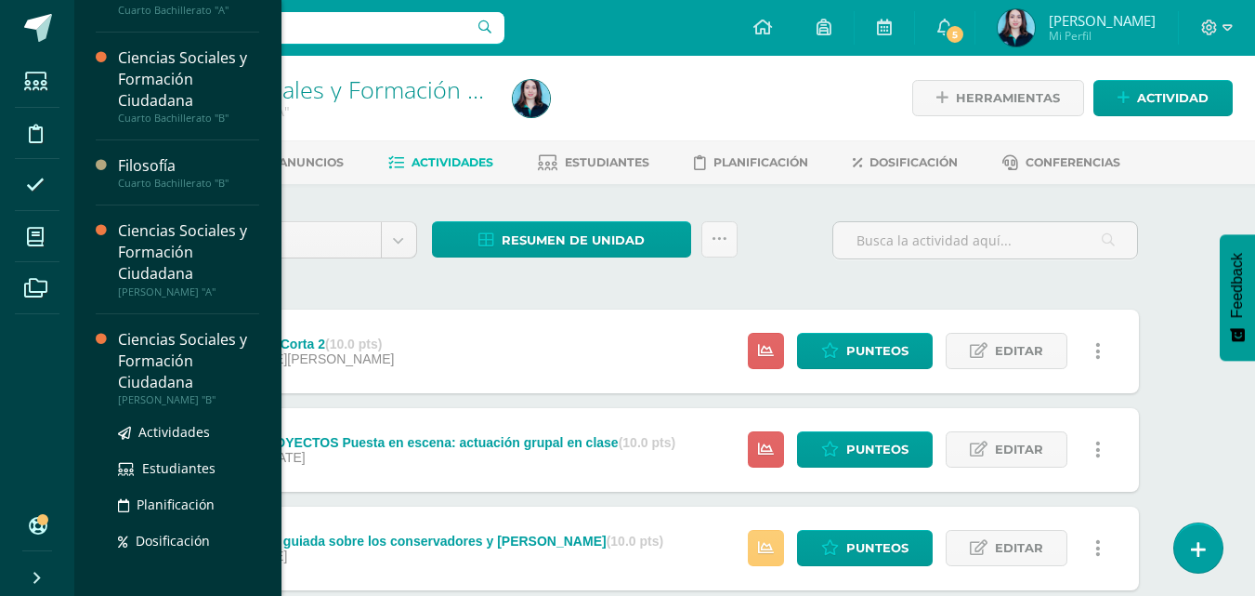
scroll to position [585, 0]
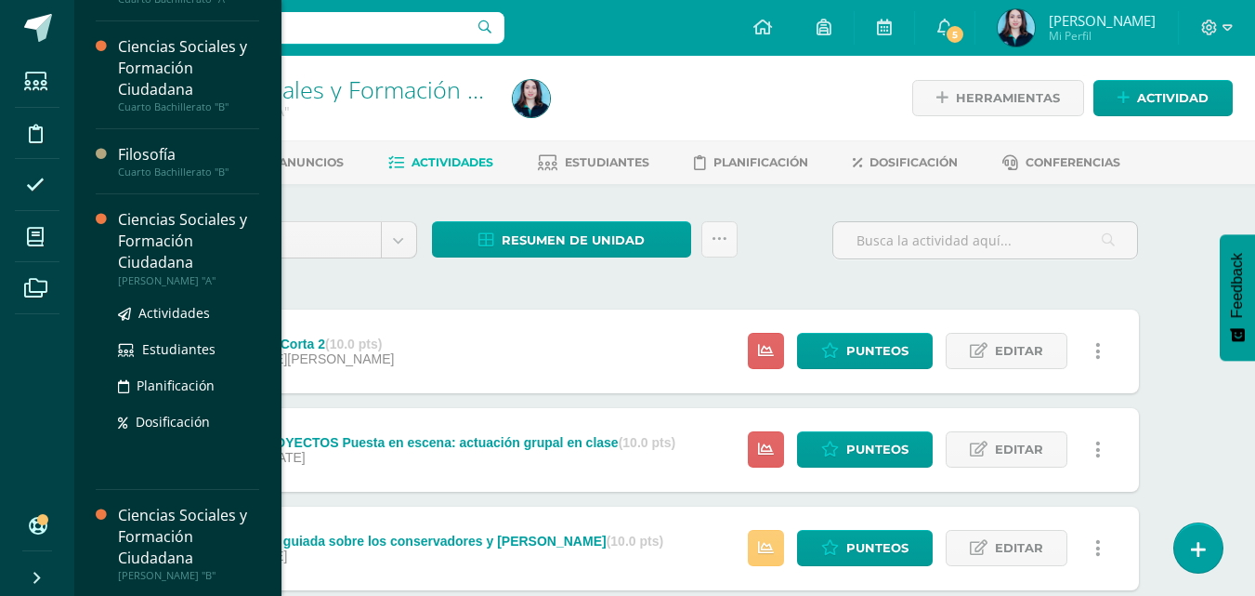
click at [214, 260] on div "Ciencias Sociales y Formación Ciudadana" at bounding box center [188, 241] width 141 height 64
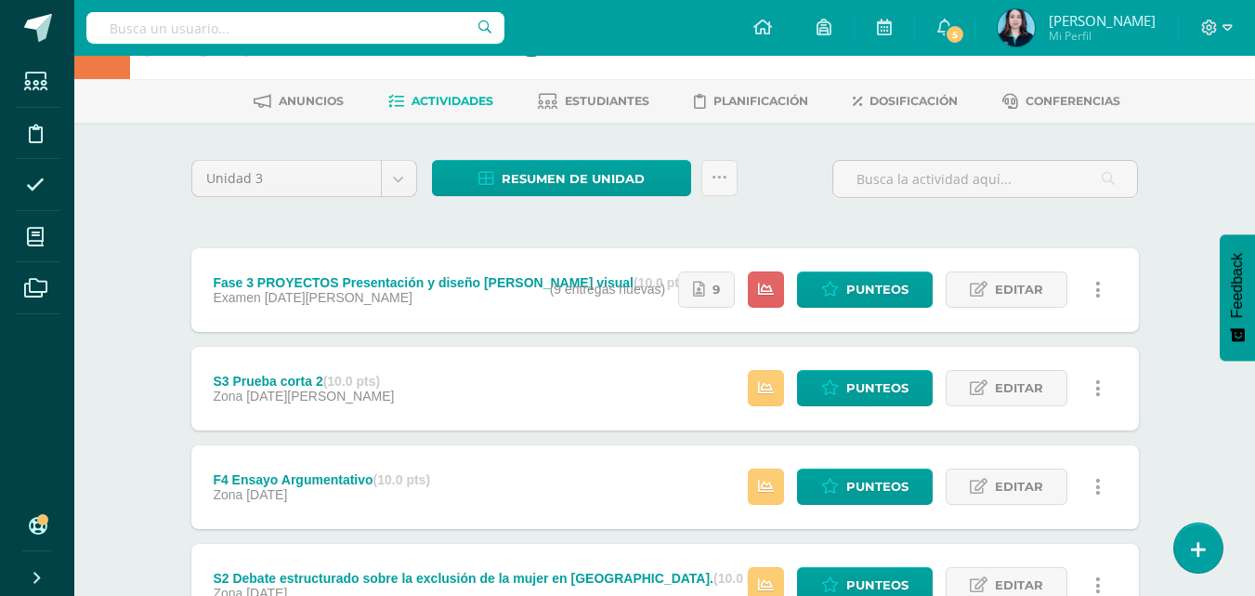
scroll to position [93, 0]
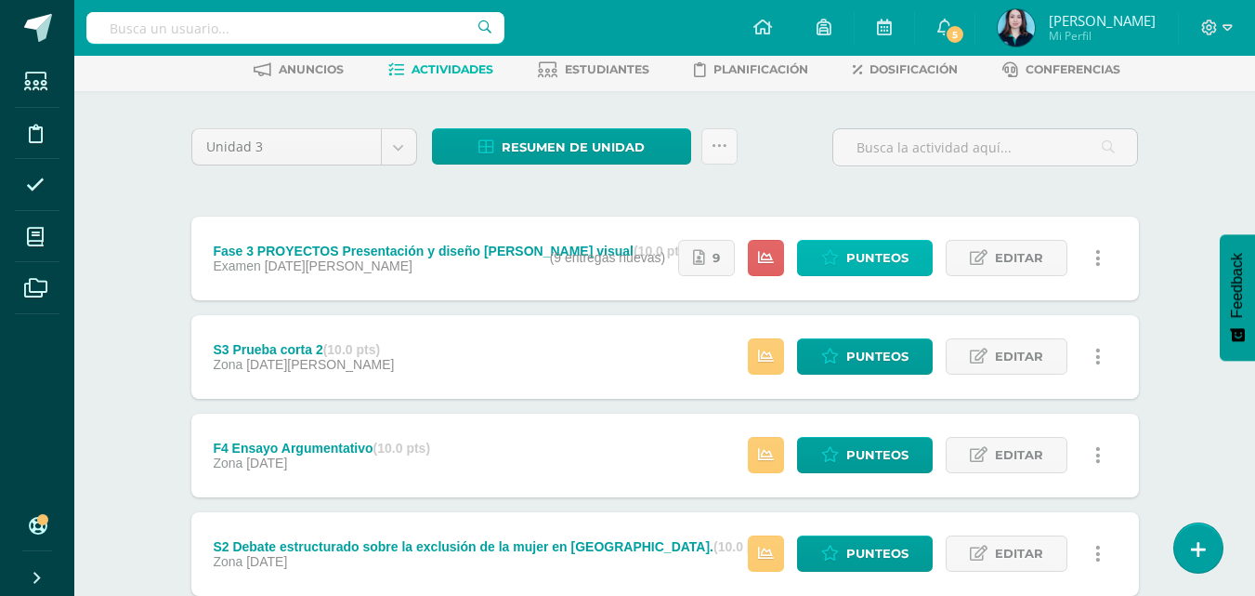
click at [858, 260] on span "Punteos" at bounding box center [878, 258] width 62 height 34
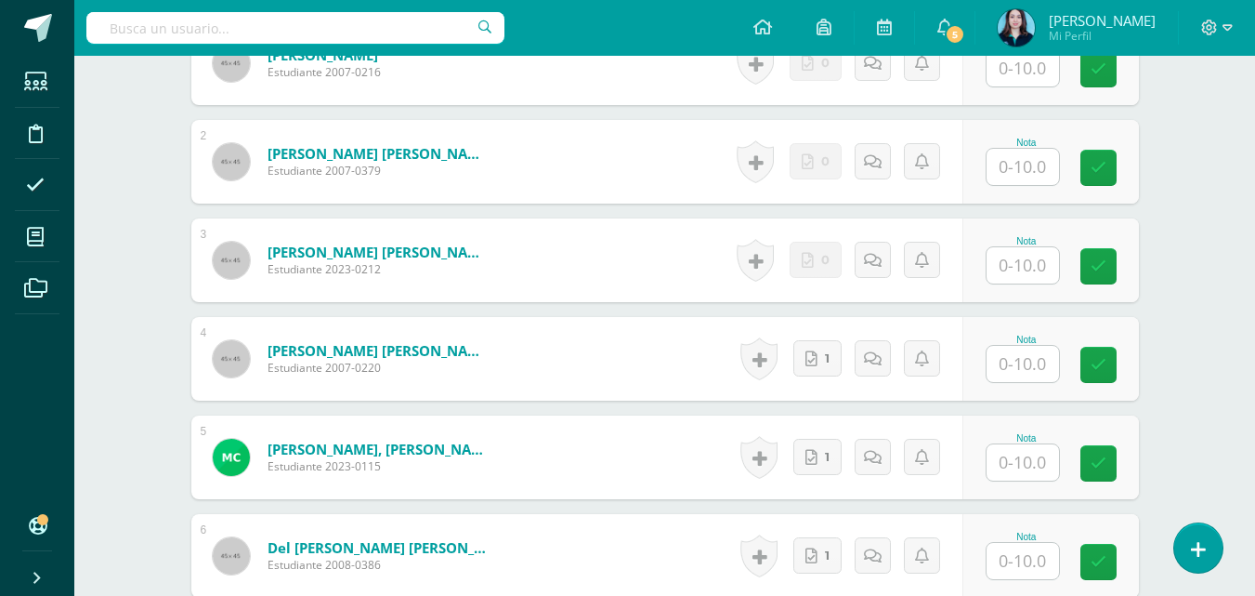
scroll to position [625, 0]
click at [834, 353] on link "1" at bounding box center [818, 357] width 48 height 36
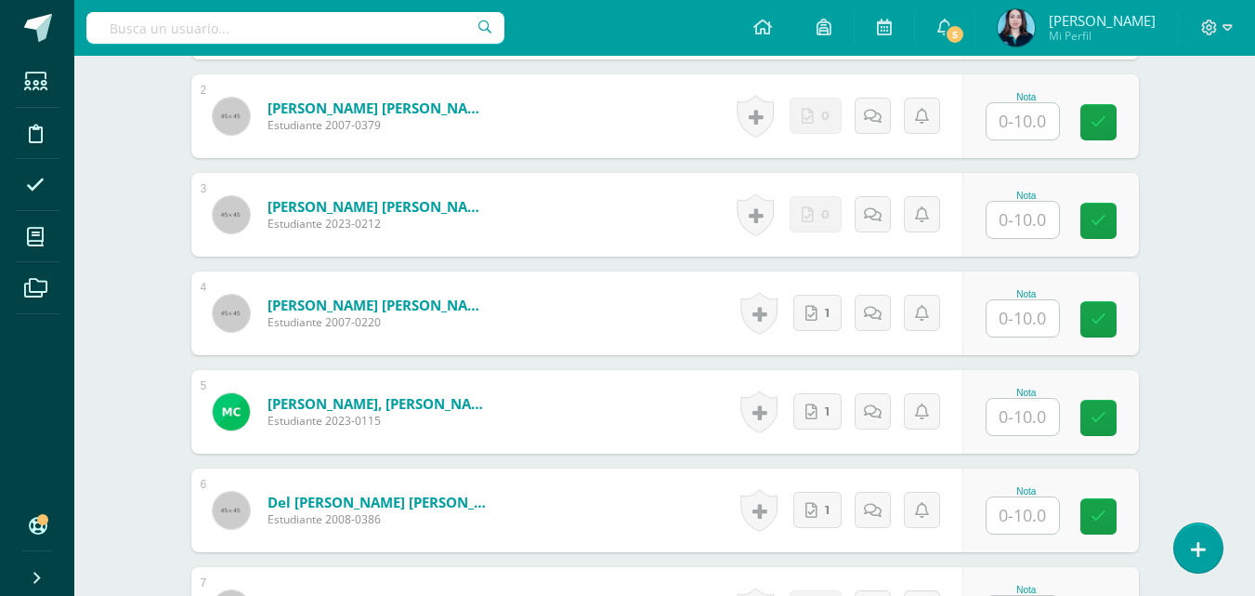
scroll to position [671, 0]
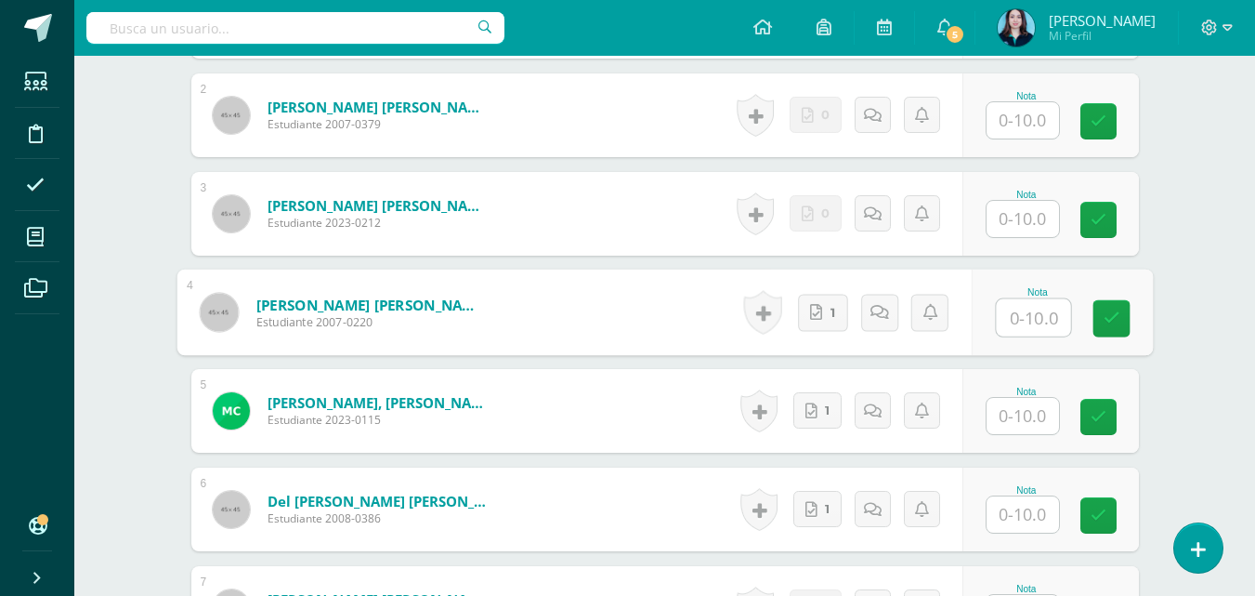
click at [1033, 326] on input "text" at bounding box center [1033, 317] width 74 height 37
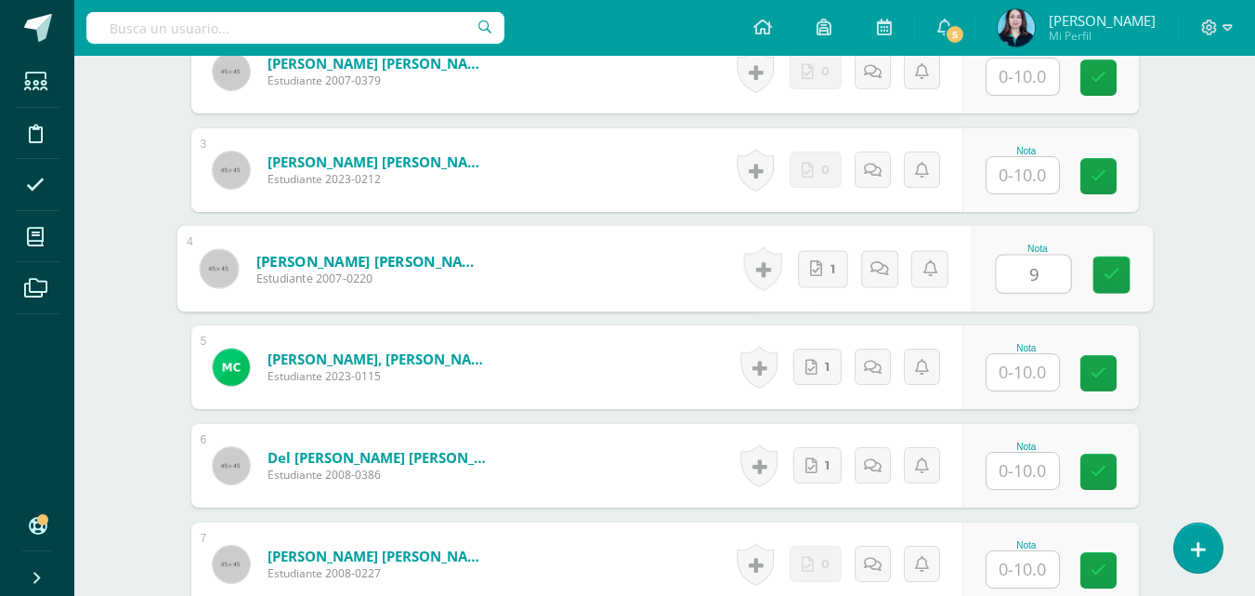
scroll to position [709, 0]
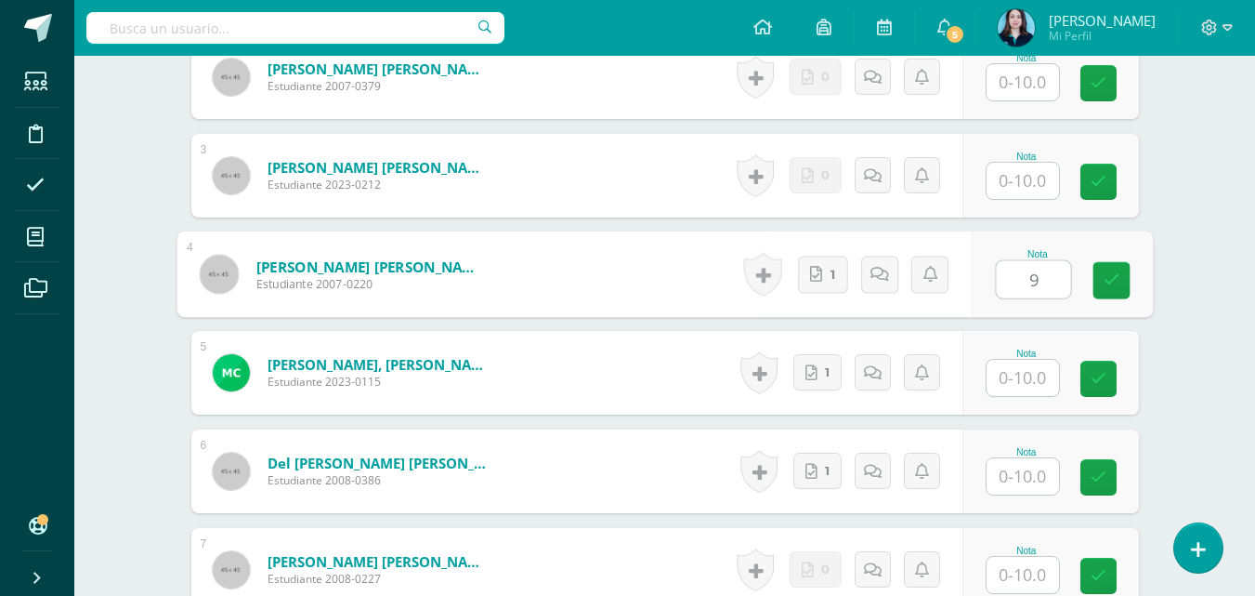
type input "9"
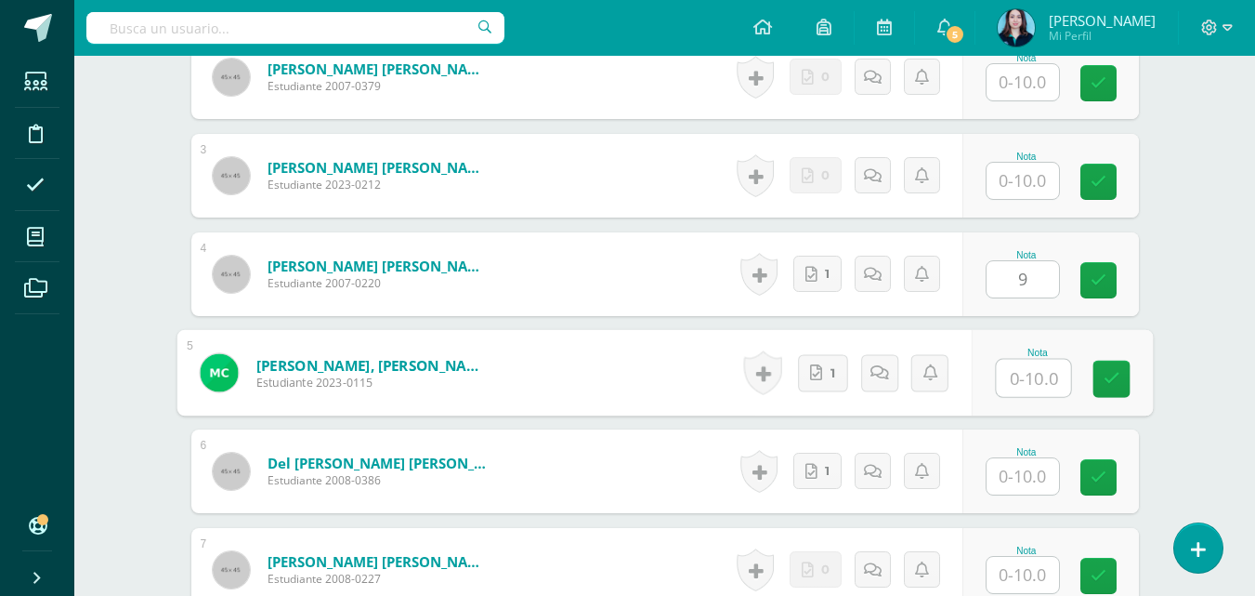
click at [1029, 374] on input "text" at bounding box center [1033, 378] width 74 height 37
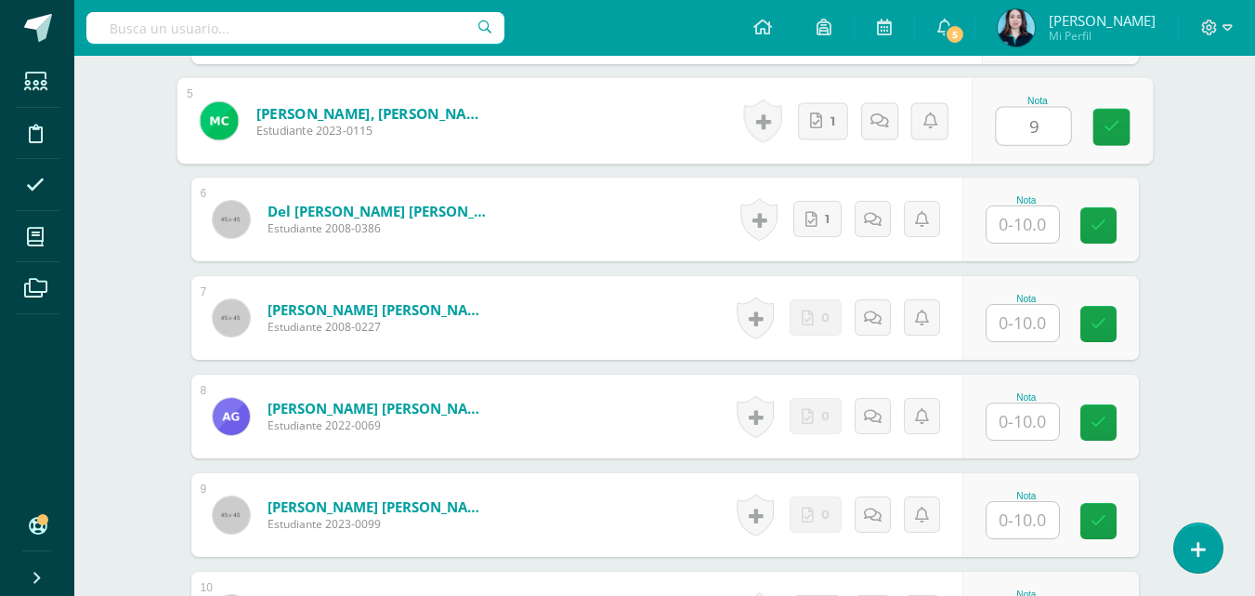
scroll to position [971, 0]
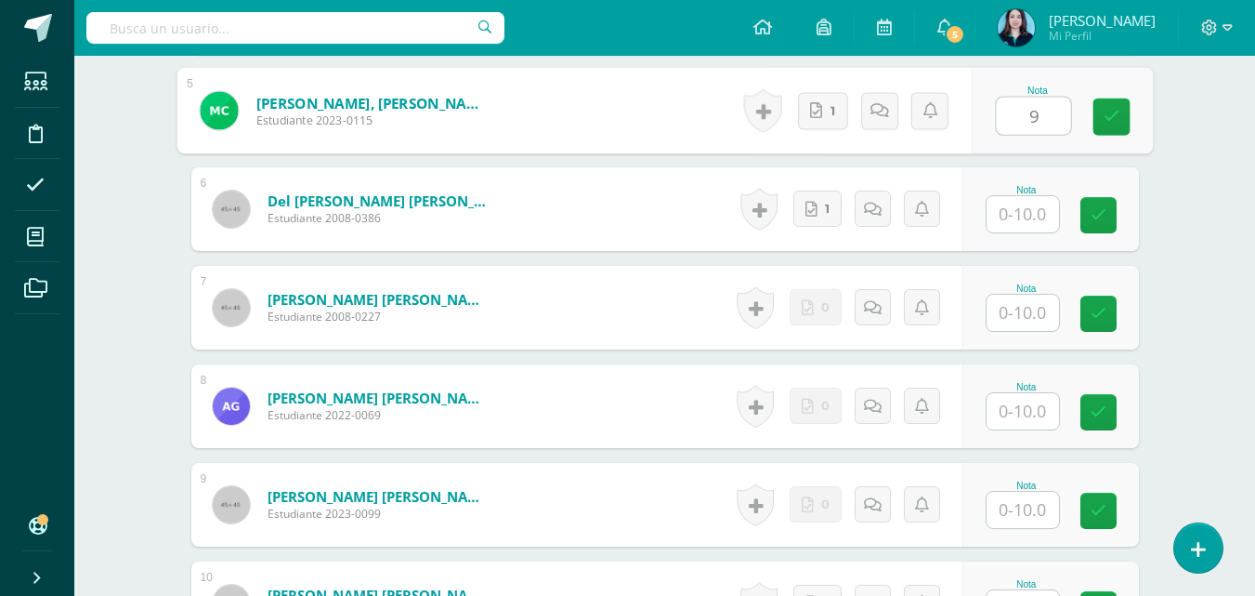
type input "9"
click at [1024, 219] on input "text" at bounding box center [1023, 214] width 72 height 36
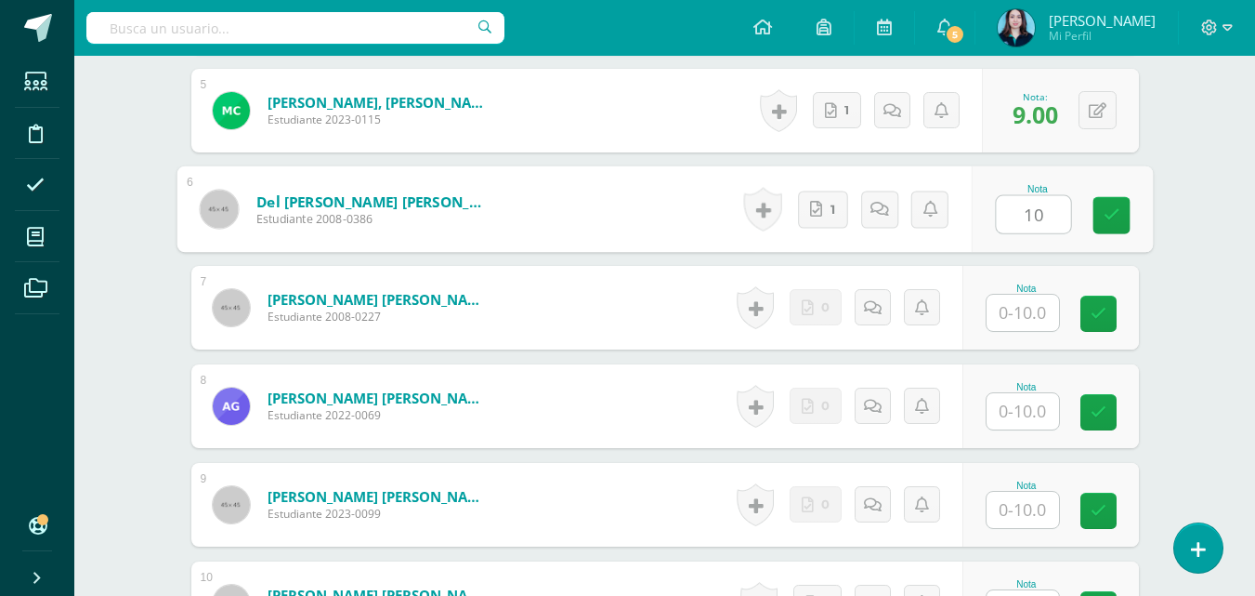
type input "10"
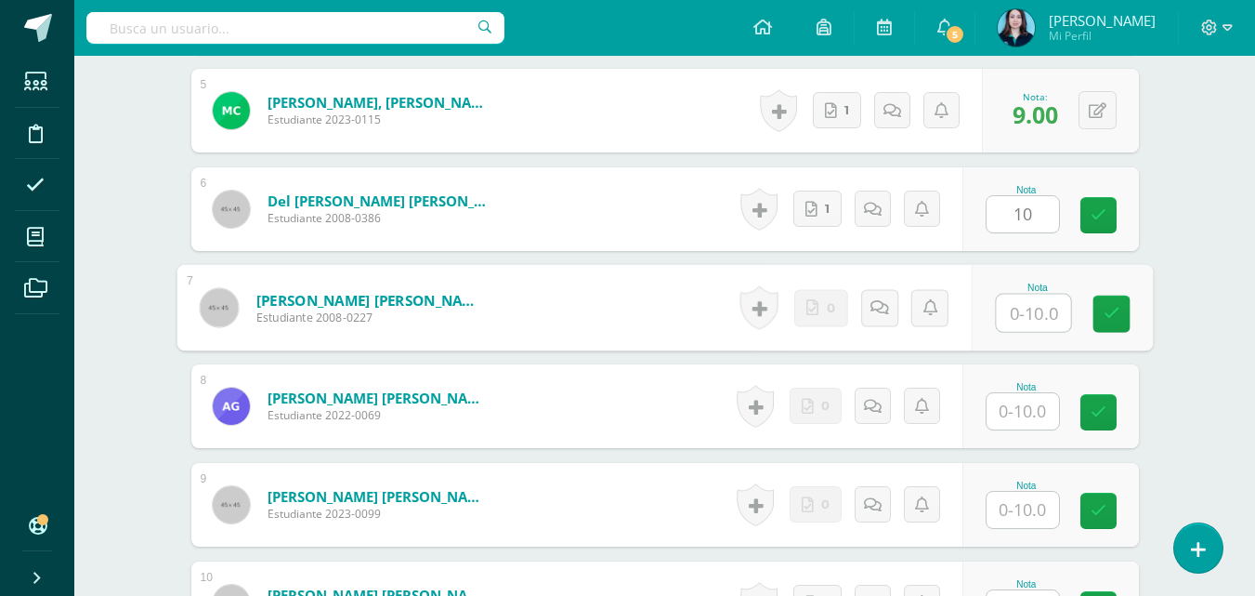
click at [1032, 322] on input "text" at bounding box center [1033, 313] width 74 height 37
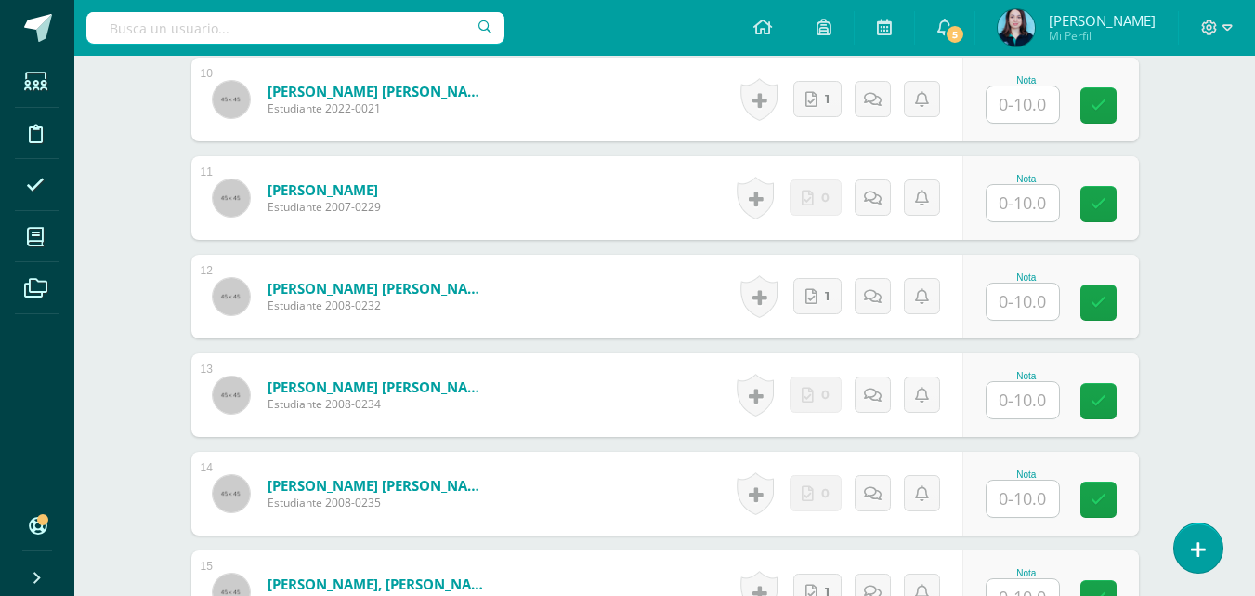
scroll to position [1480, 0]
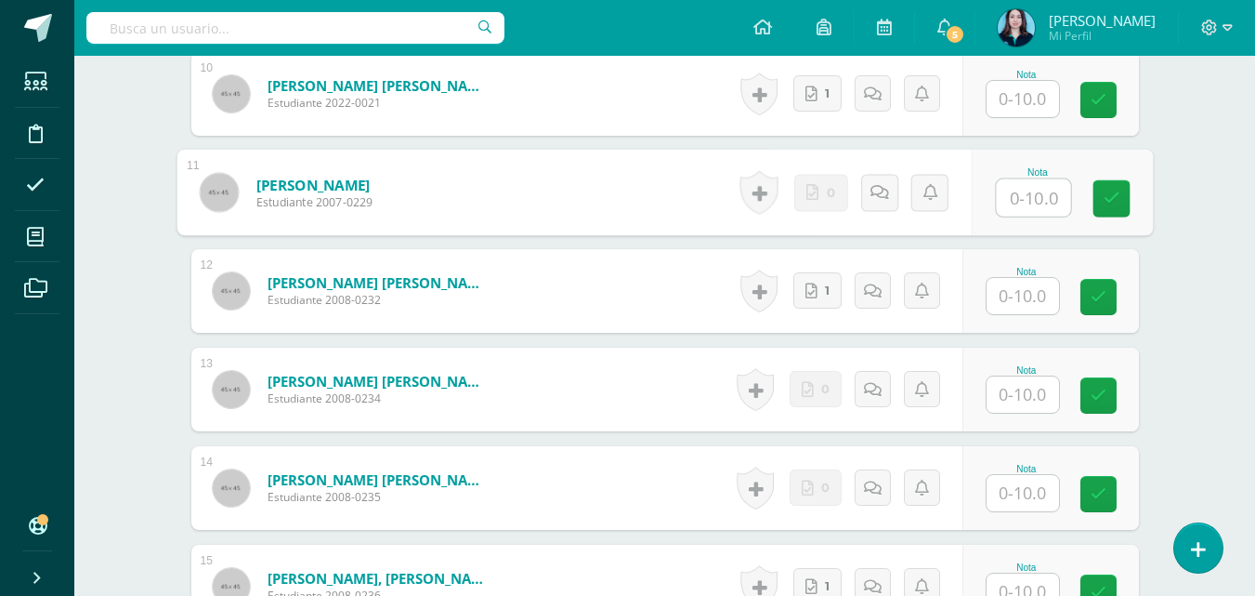
click at [1030, 191] on input "text" at bounding box center [1033, 197] width 74 height 37
type input "10"
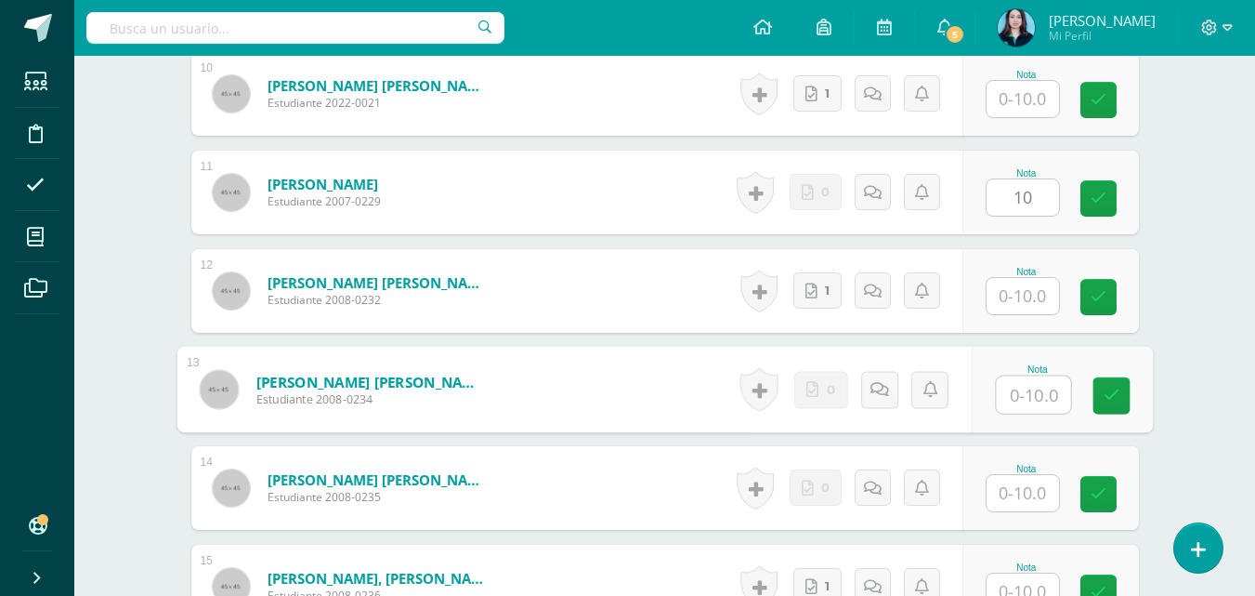
click at [1039, 392] on input "text" at bounding box center [1033, 394] width 74 height 37
type input "10"
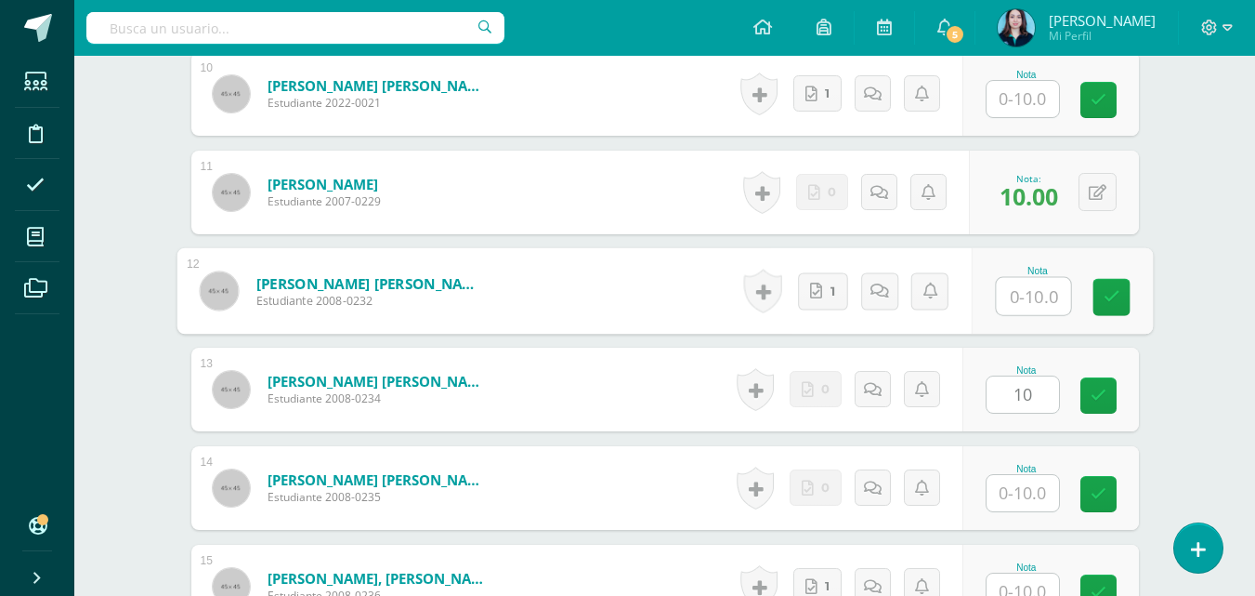
click at [1019, 304] on input "text" at bounding box center [1033, 296] width 74 height 37
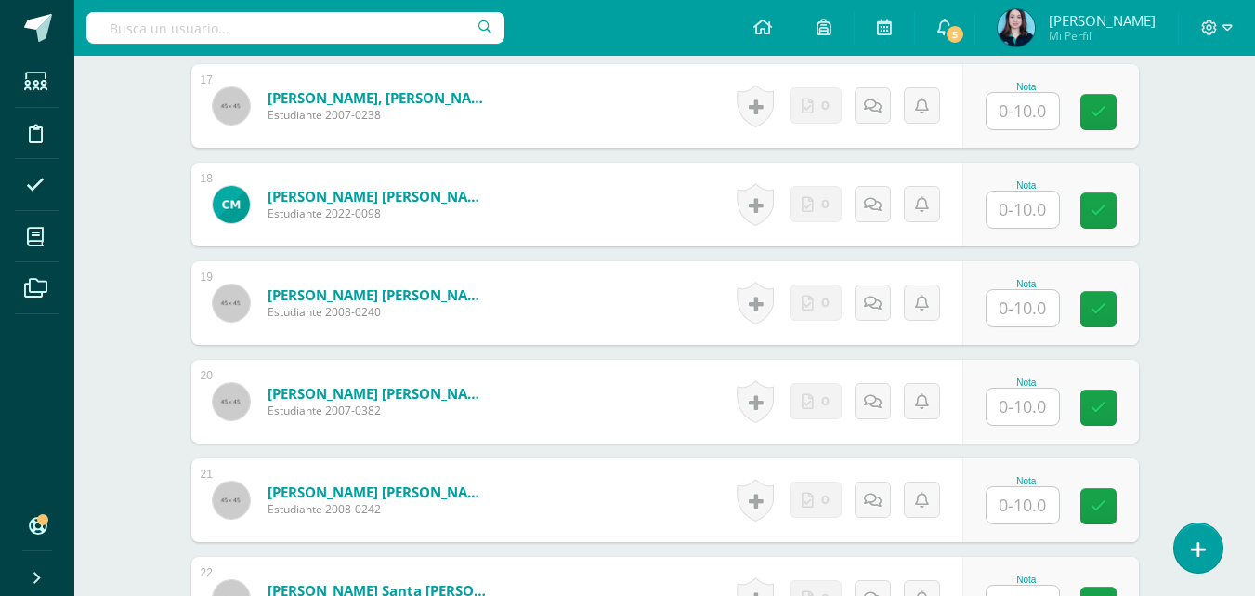
scroll to position [2180, 0]
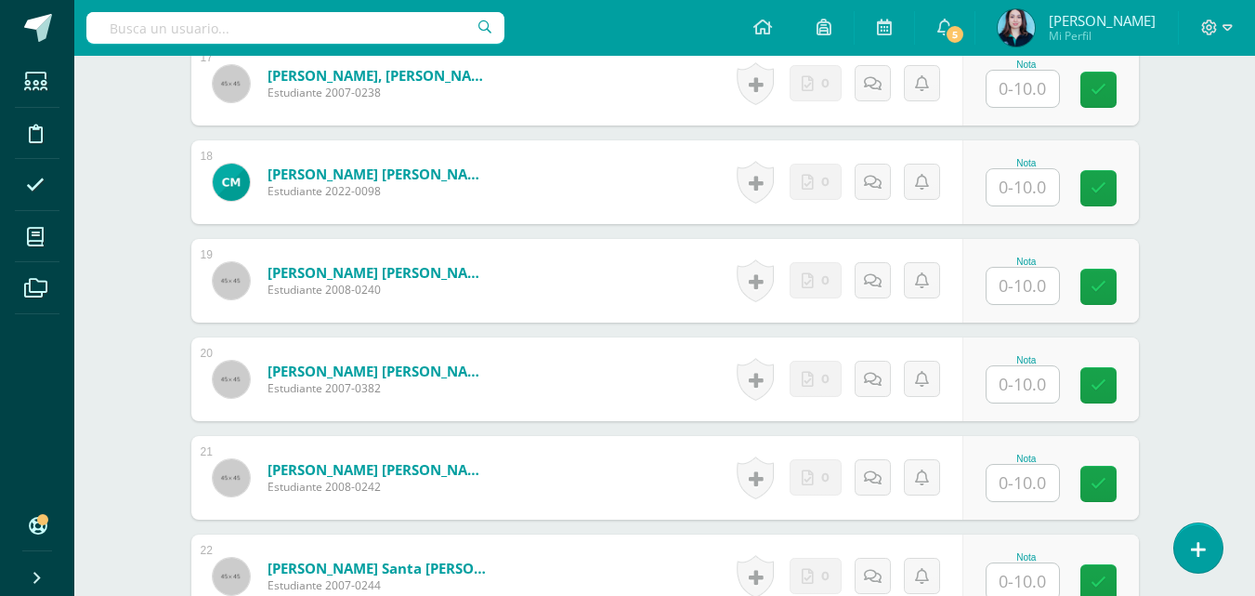
type input "9"
click at [1006, 489] on input "text" at bounding box center [1033, 483] width 74 height 37
type input "10"
click at [1118, 476] on icon at bounding box center [1111, 484] width 17 height 16
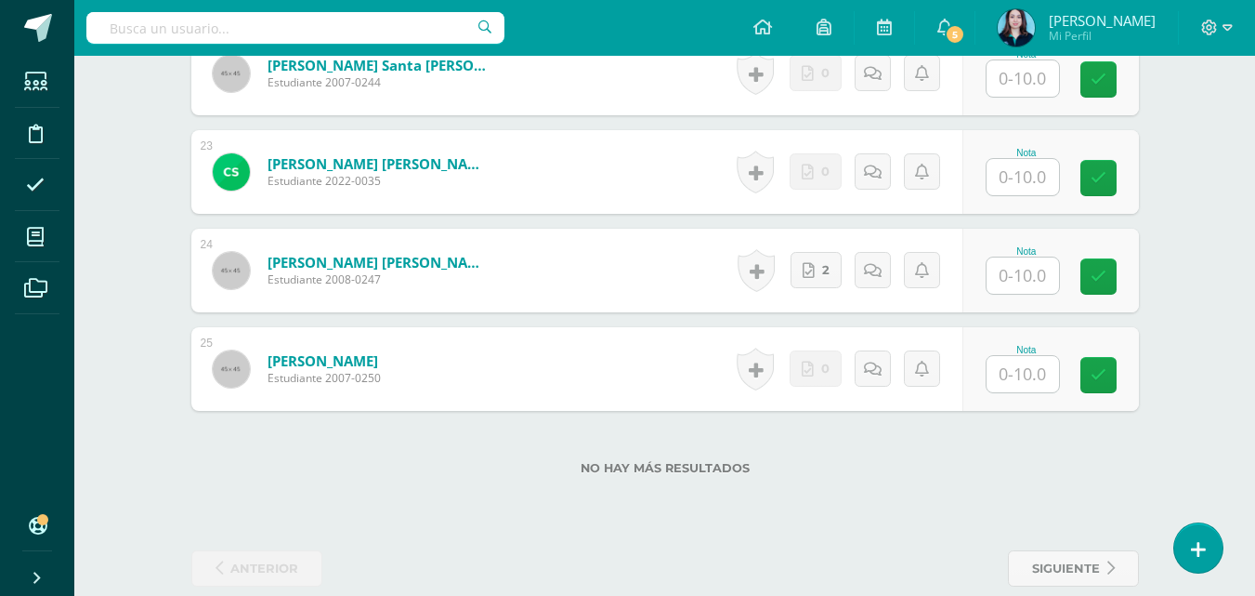
scroll to position [2699, 0]
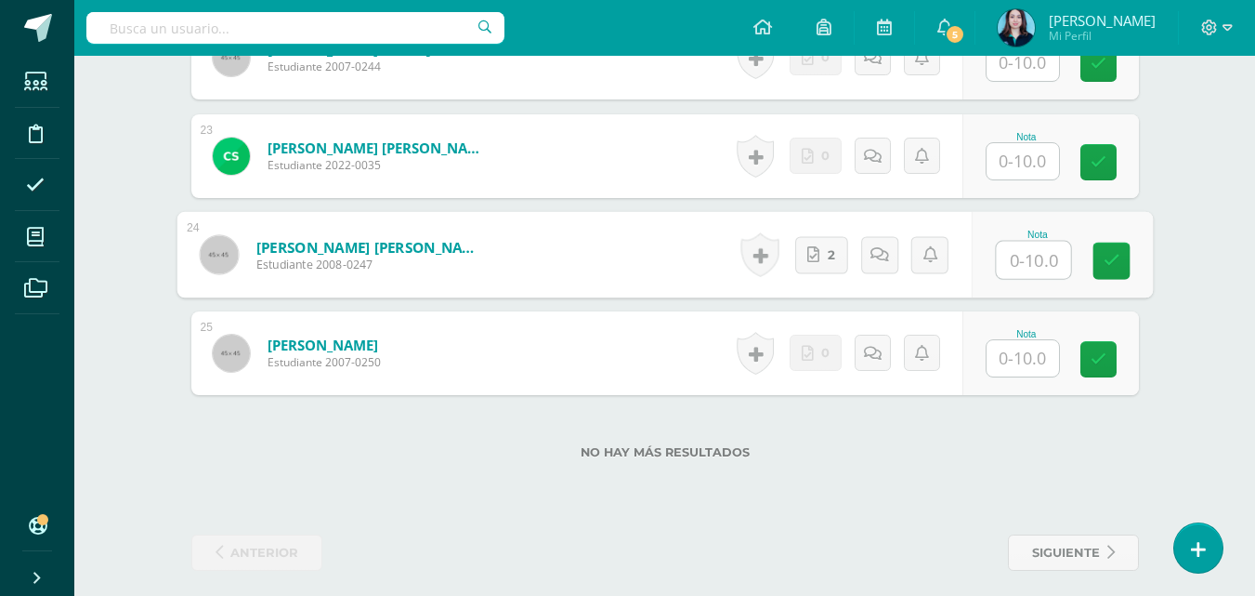
click at [1050, 269] on input "text" at bounding box center [1033, 260] width 74 height 37
type input "9"
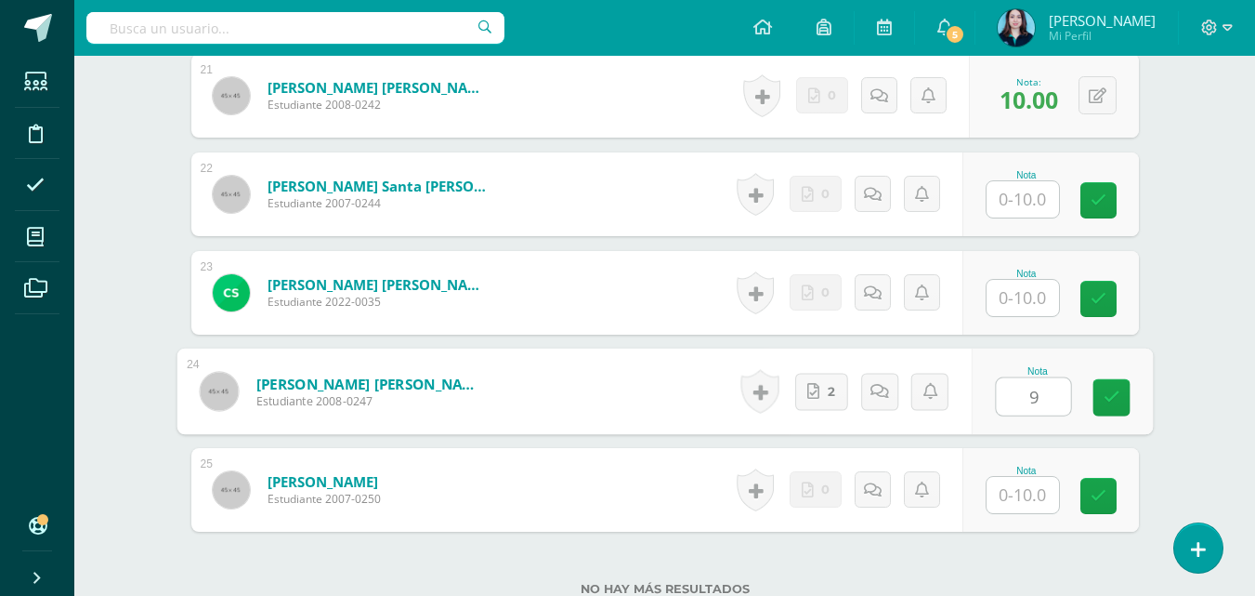
scroll to position [2551, 0]
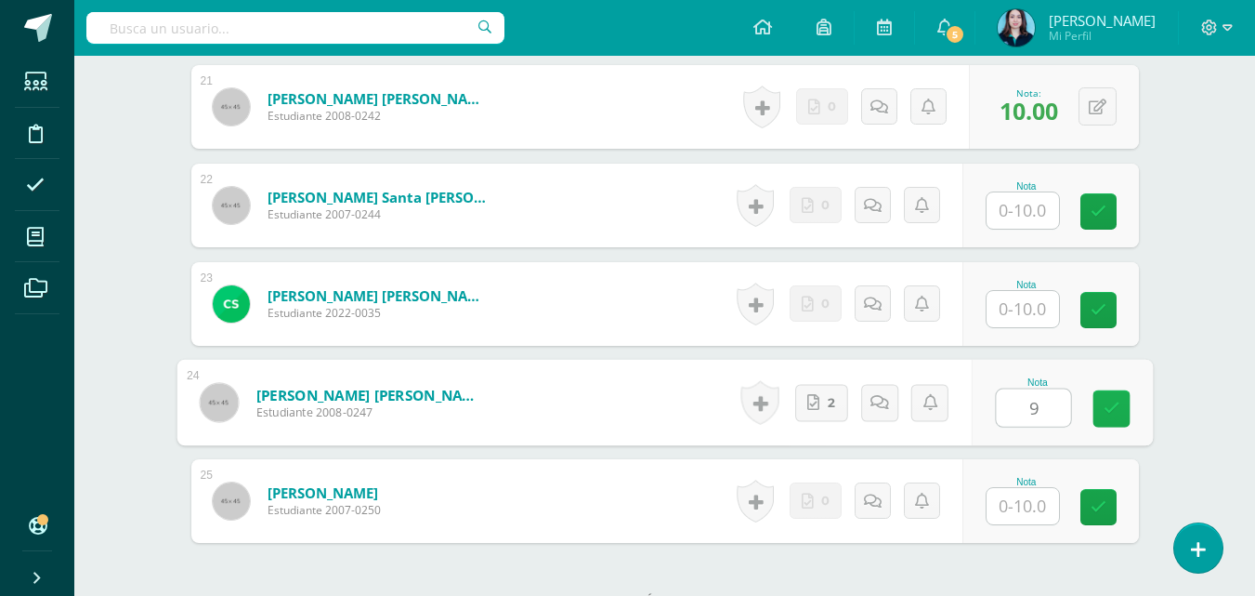
click at [1109, 414] on icon at bounding box center [1111, 409] width 17 height 16
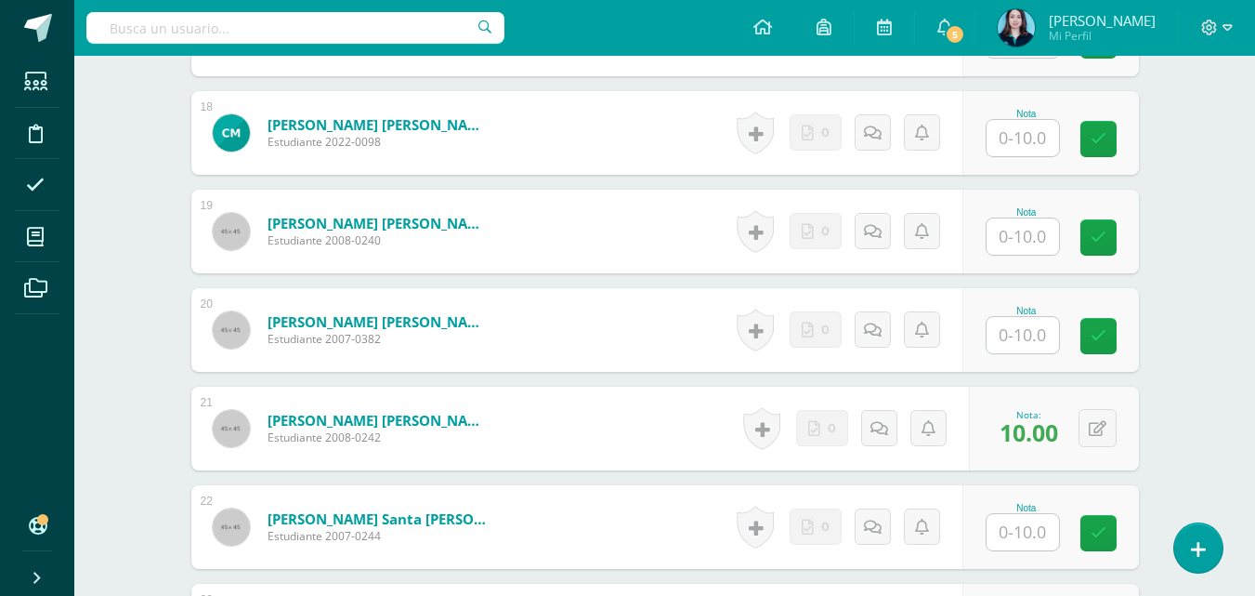
scroll to position [2213, 0]
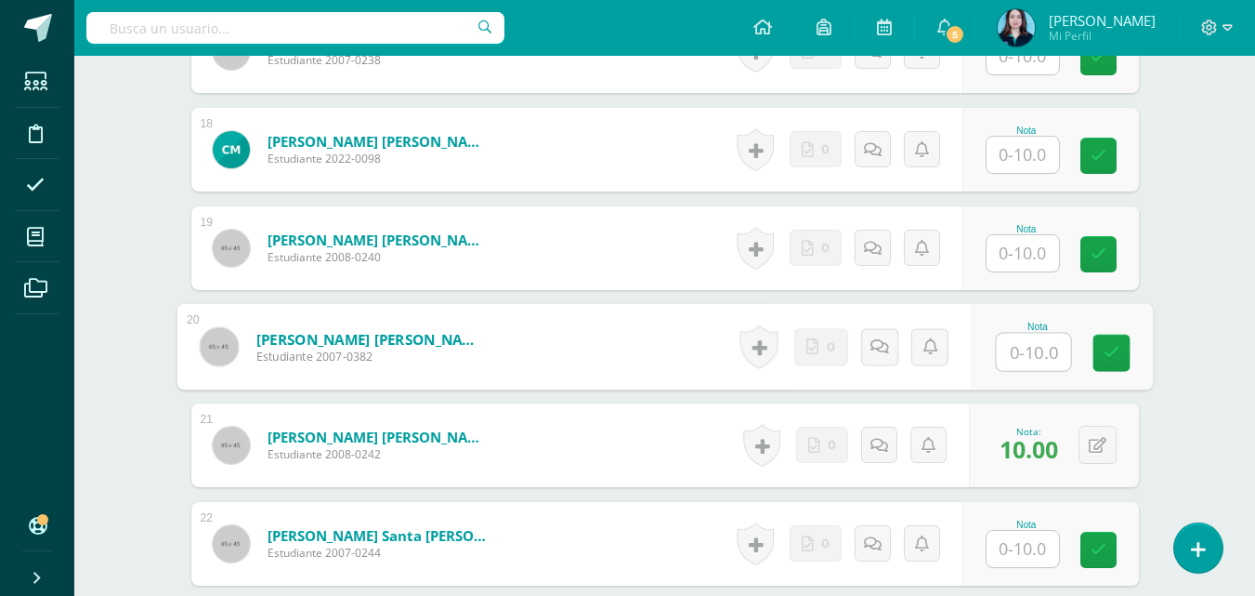
click at [1029, 347] on input "text" at bounding box center [1033, 352] width 74 height 37
type input "8"
click at [1113, 356] on icon at bounding box center [1111, 353] width 17 height 16
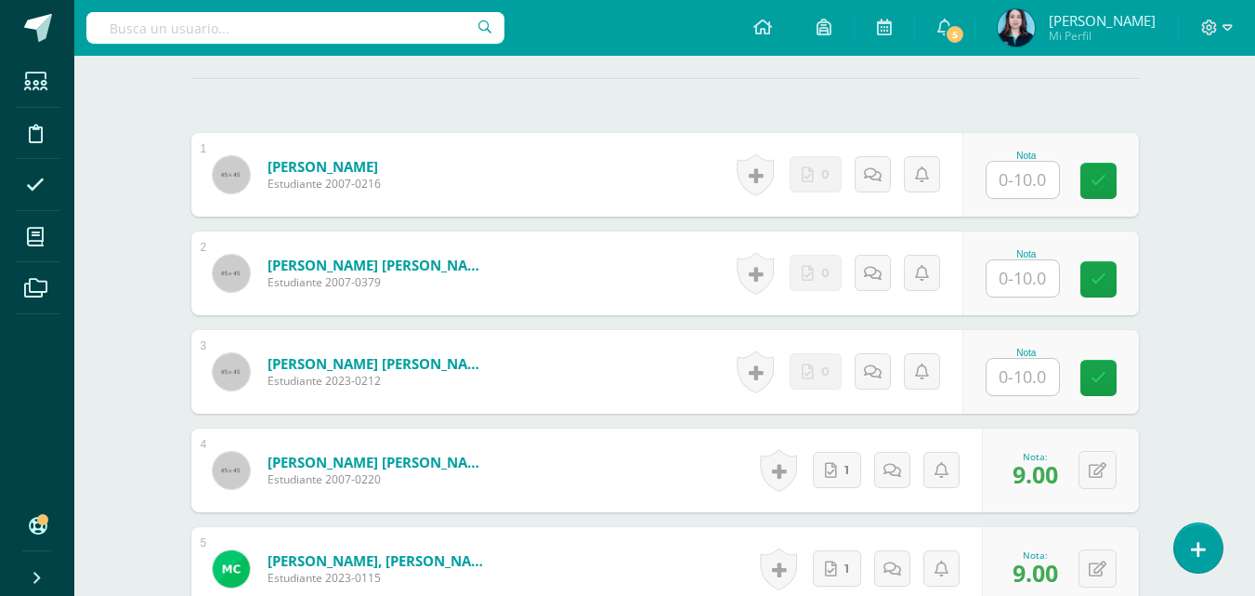
scroll to position [507, 0]
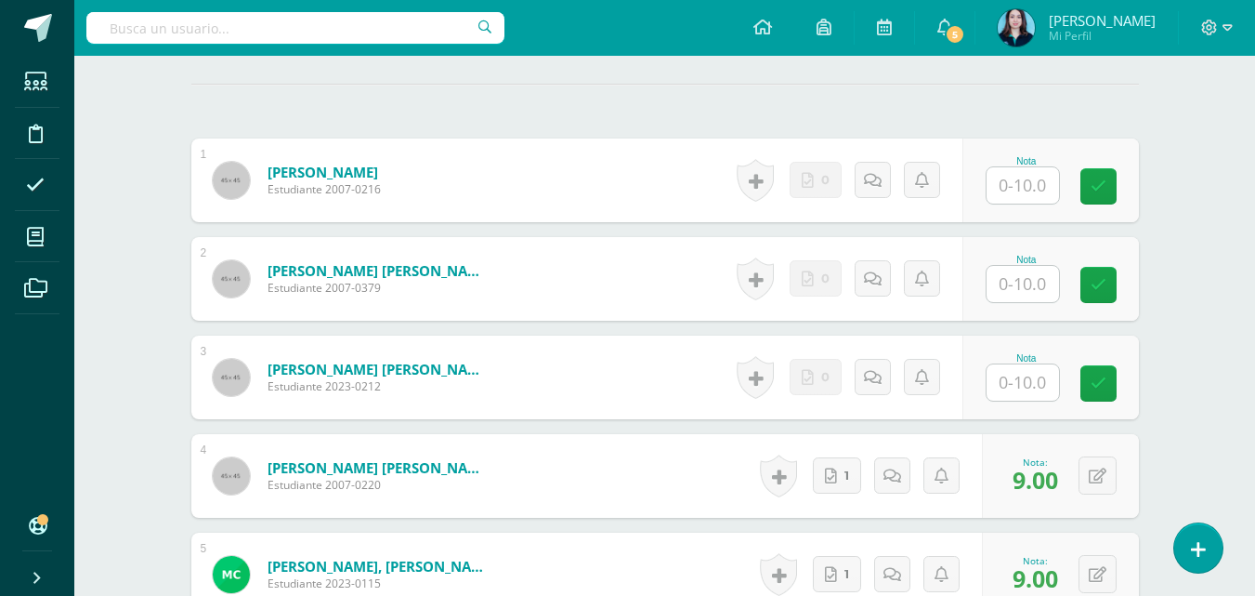
click at [1040, 281] on input "text" at bounding box center [1023, 284] width 72 height 36
type input "8"
click at [1089, 287] on div "Nota 8" at bounding box center [1051, 279] width 177 height 84
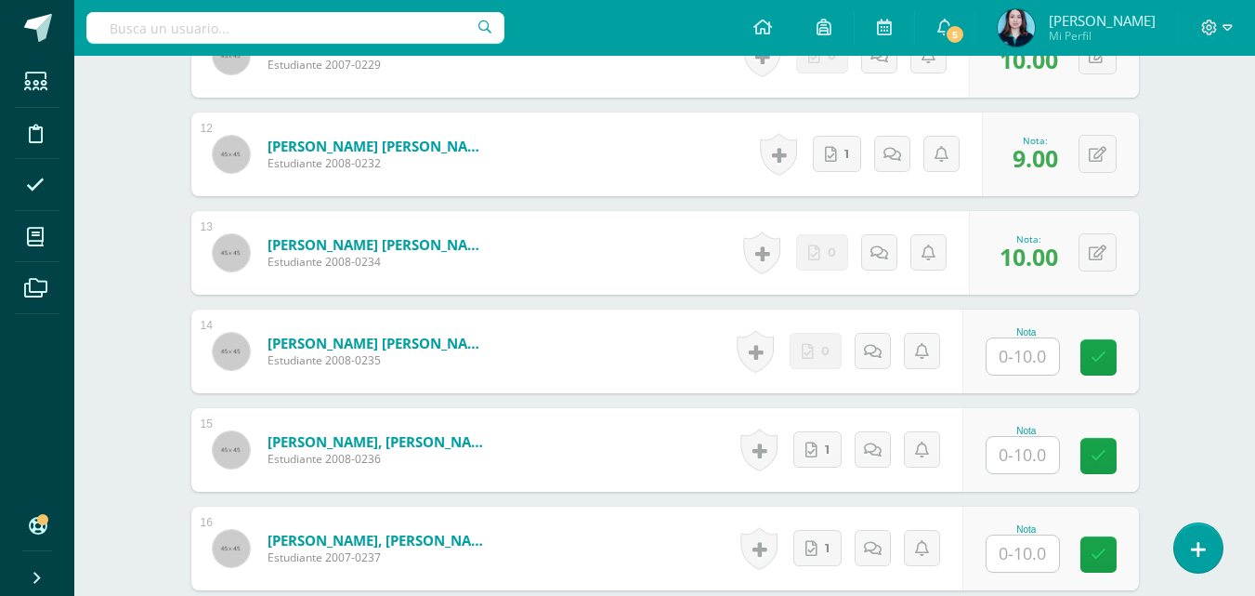
scroll to position [1644, 0]
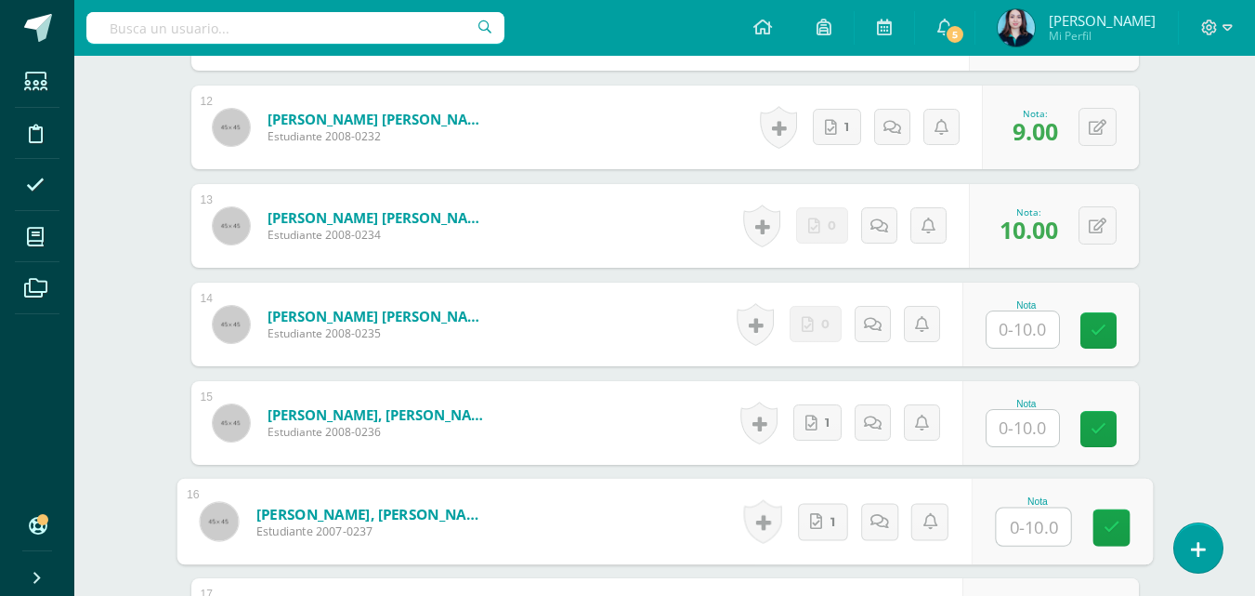
click at [1026, 510] on input "text" at bounding box center [1033, 526] width 74 height 37
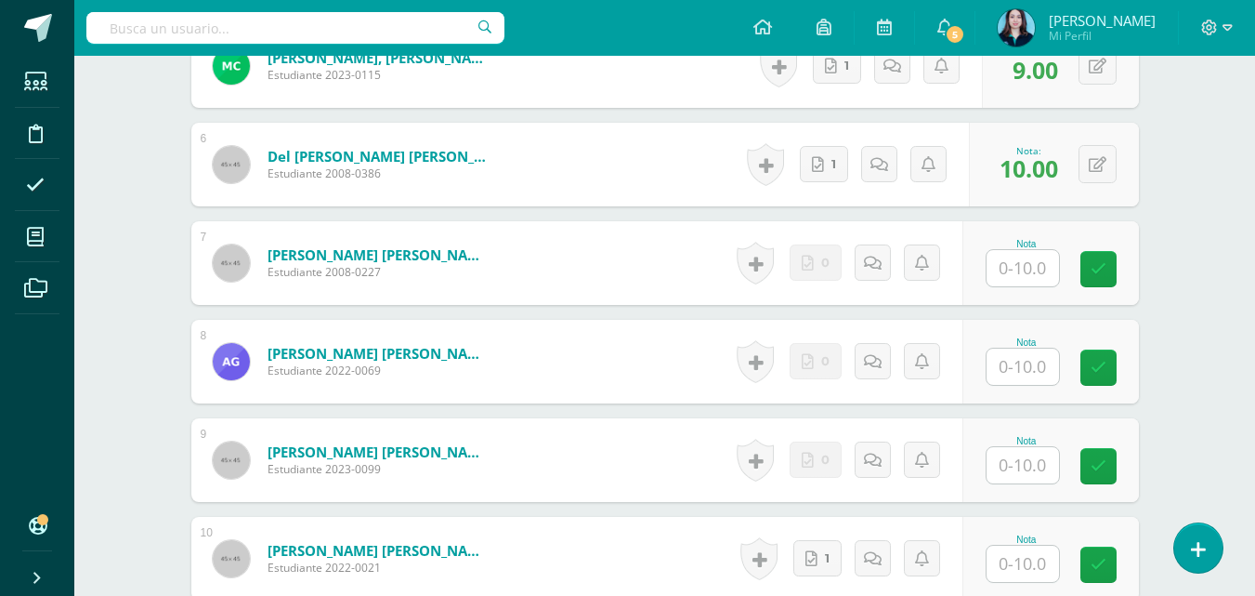
scroll to position [1065, 0]
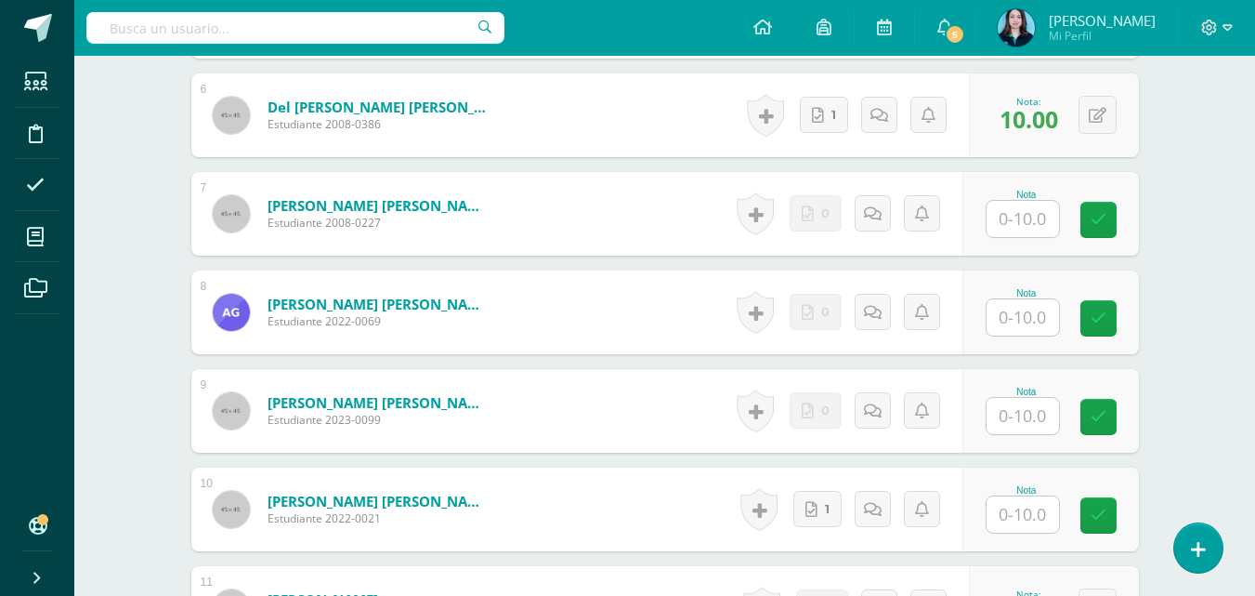
type input "8"
click at [1026, 400] on input "text" at bounding box center [1033, 416] width 74 height 37
type input "9"
click at [1107, 429] on link at bounding box center [1111, 417] width 37 height 37
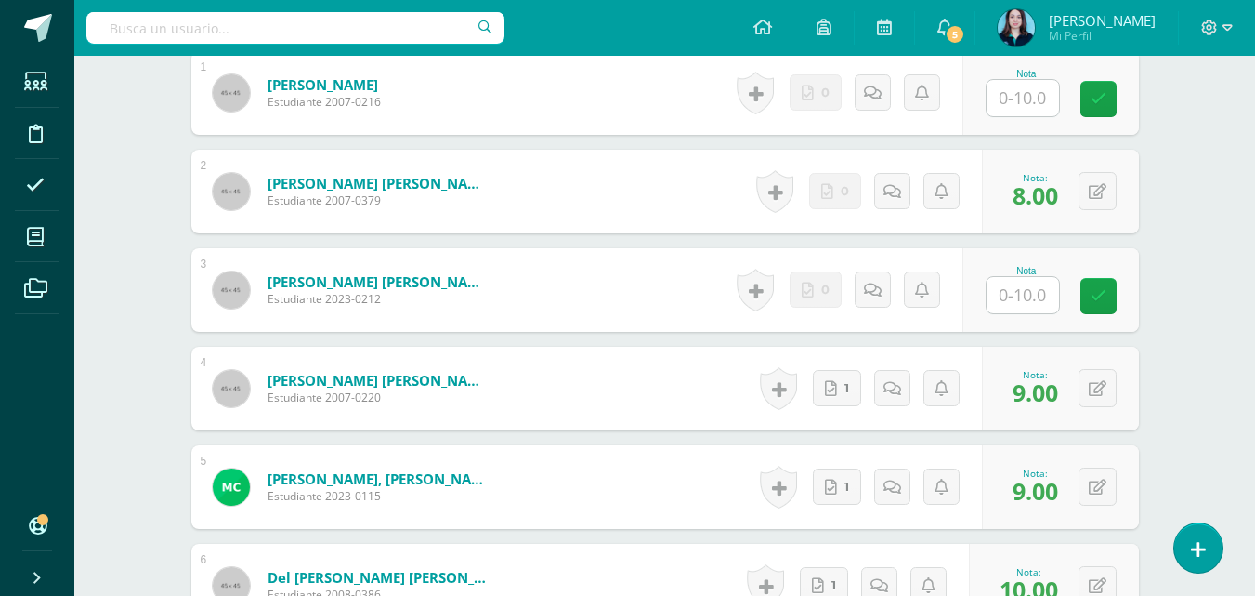
scroll to position [611, 0]
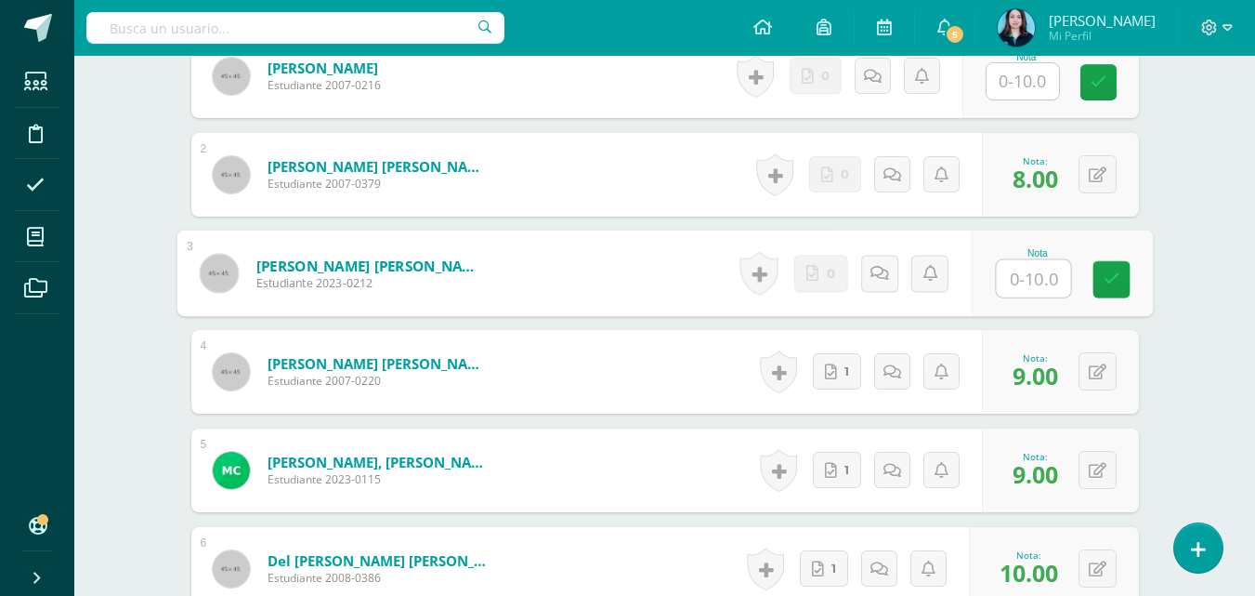
click at [1045, 276] on input "text" at bounding box center [1033, 278] width 74 height 37
click at [1123, 286] on link at bounding box center [1111, 279] width 37 height 37
click at [1093, 280] on button at bounding box center [1110, 273] width 39 height 39
type input "1"
click at [1055, 284] on icon at bounding box center [1061, 279] width 17 height 16
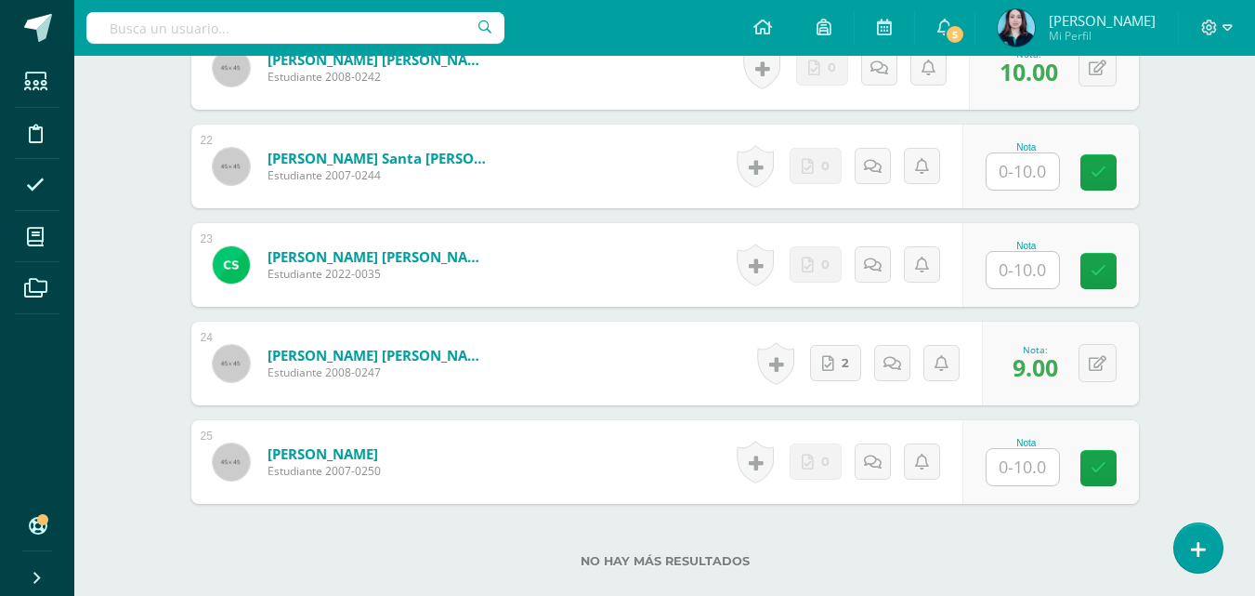
scroll to position [2711, 0]
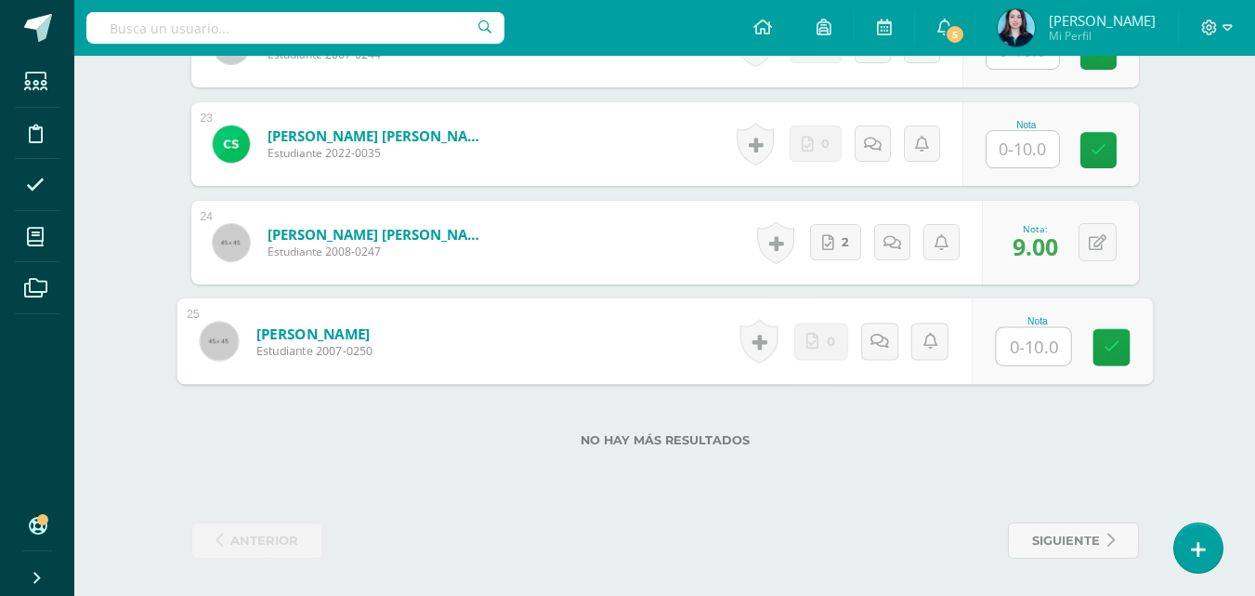
click at [1028, 356] on input "text" at bounding box center [1033, 346] width 74 height 37
type input "8"
click at [1112, 350] on icon at bounding box center [1111, 347] width 17 height 16
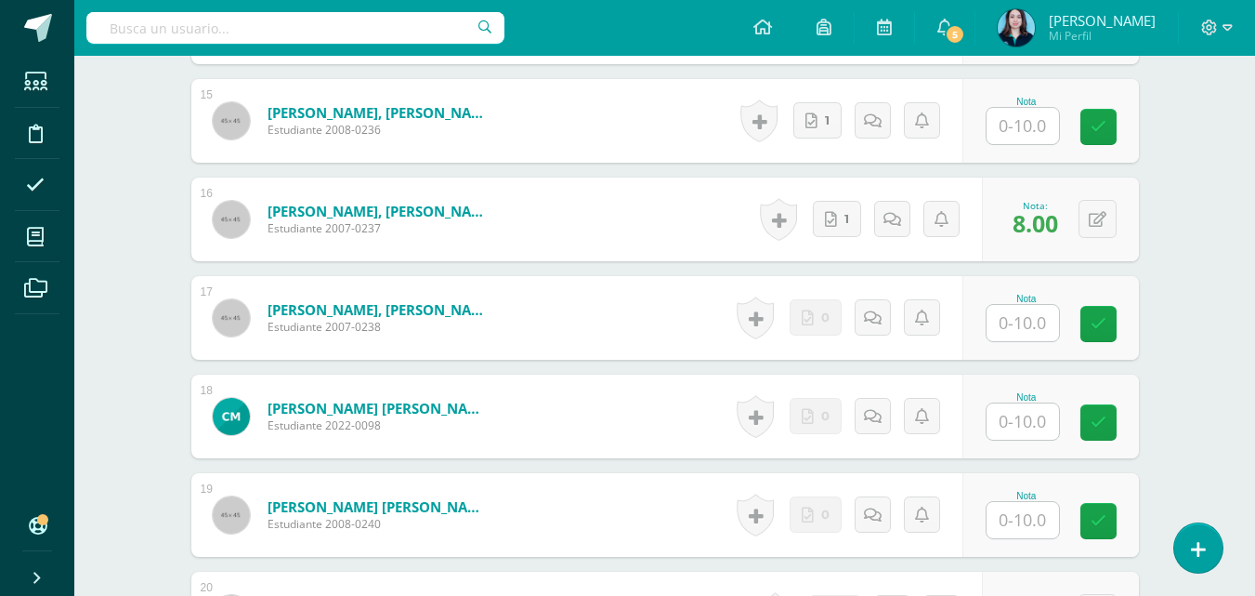
scroll to position [1940, 0]
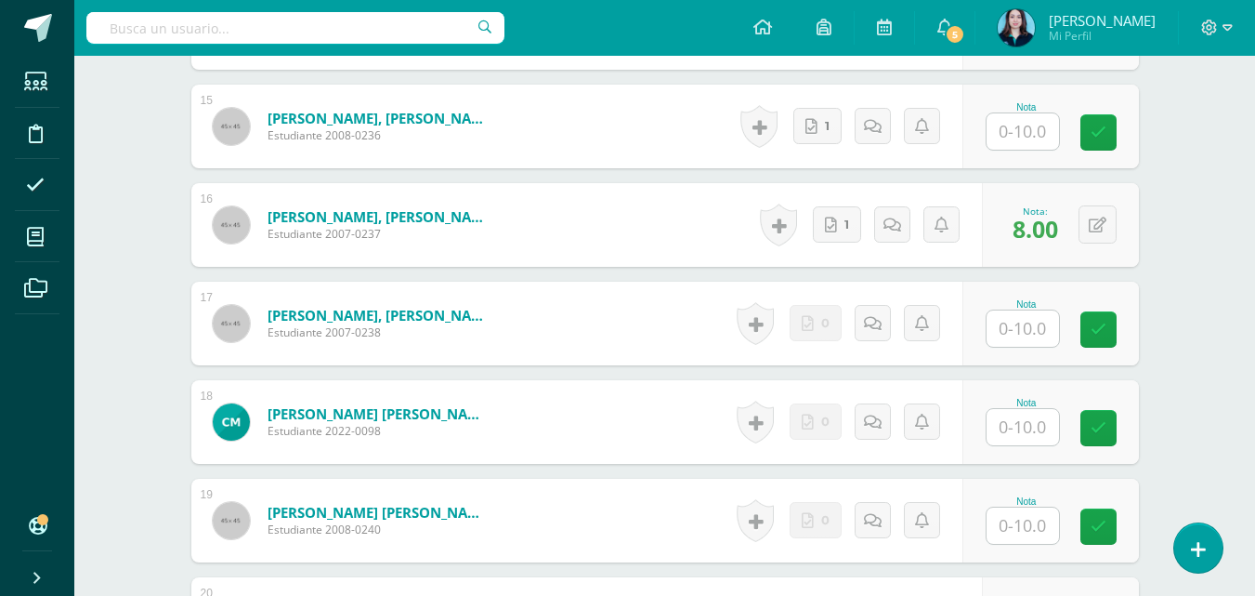
click at [1024, 322] on input "text" at bounding box center [1023, 328] width 72 height 36
type input "8.5"
click at [1099, 335] on link at bounding box center [1111, 329] width 37 height 37
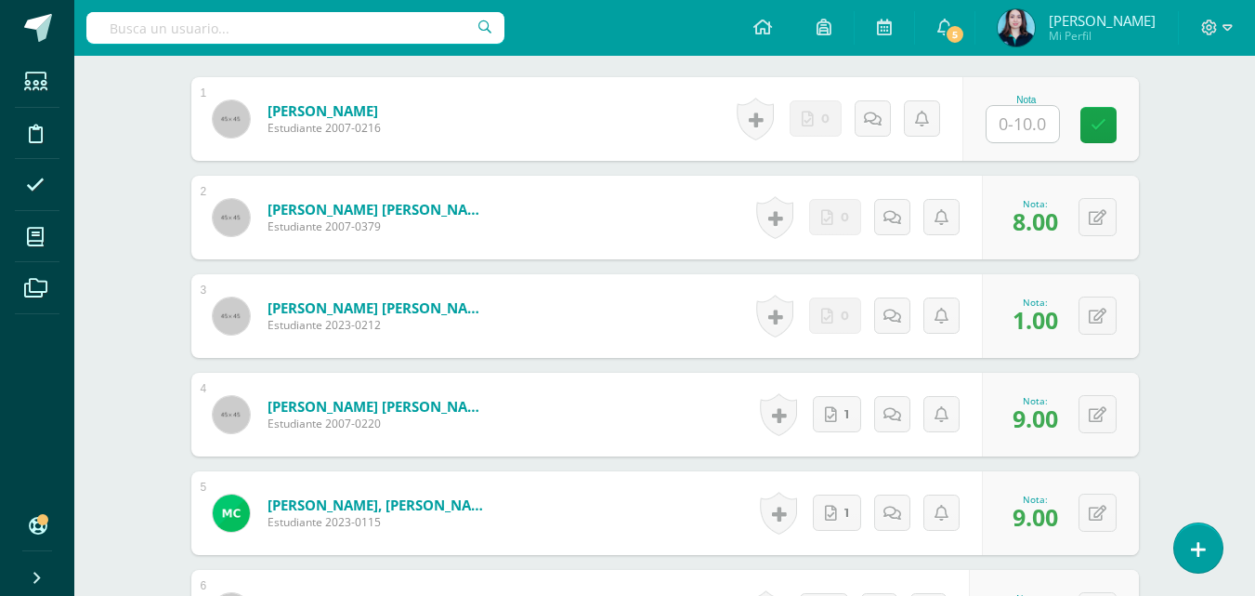
scroll to position [579, 0]
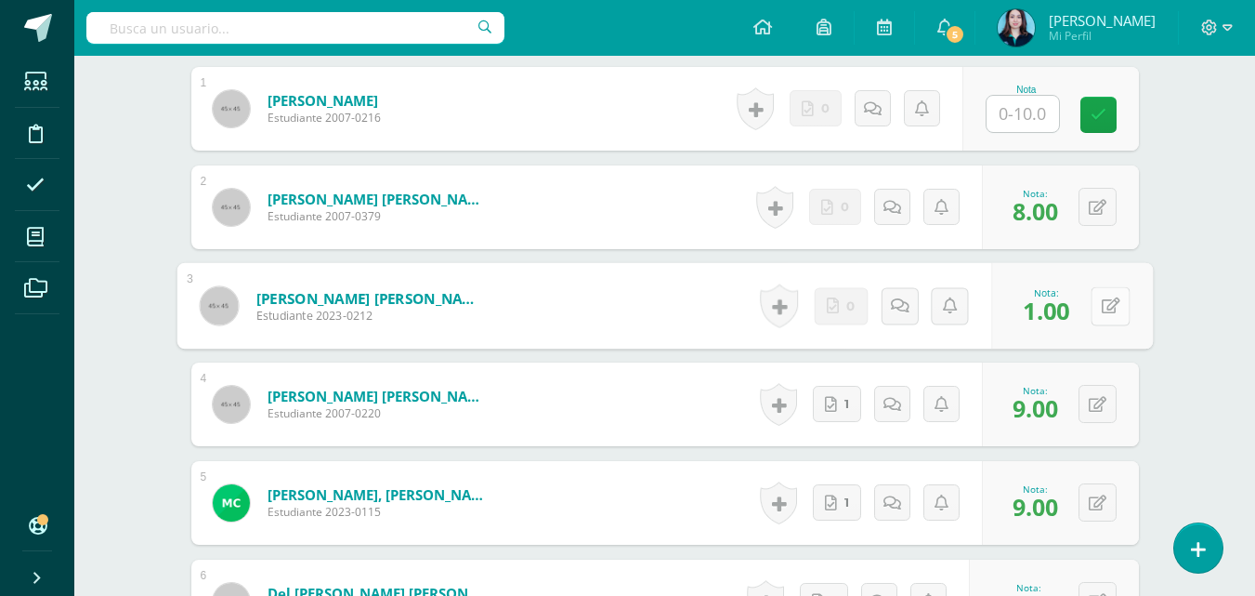
click at [1103, 303] on icon at bounding box center [1110, 305] width 19 height 16
click at [1065, 315] on icon at bounding box center [1061, 312] width 17 height 16
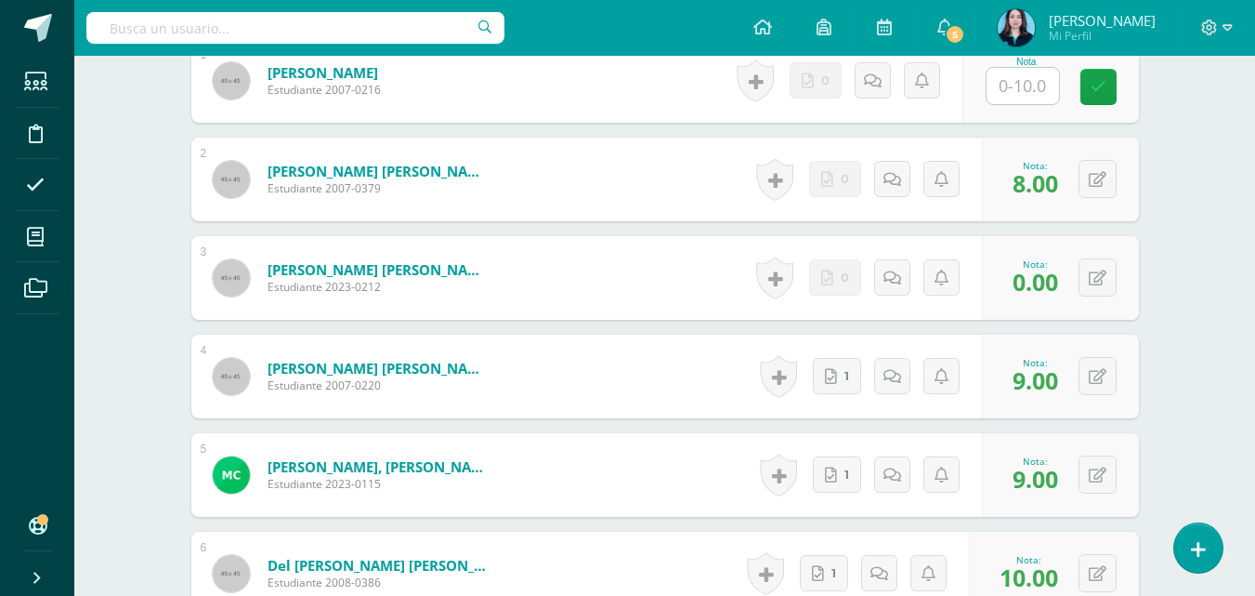
scroll to position [618, 0]
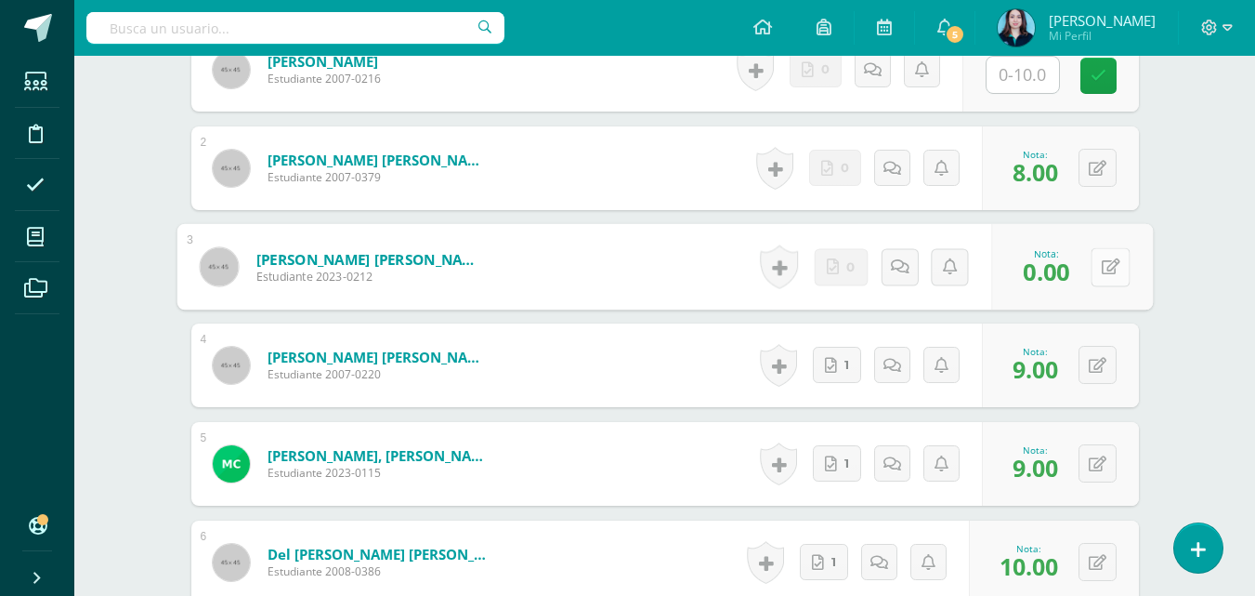
click at [1102, 278] on button at bounding box center [1110, 266] width 39 height 39
type input "1"
click at [1061, 273] on icon at bounding box center [1061, 273] width 17 height 16
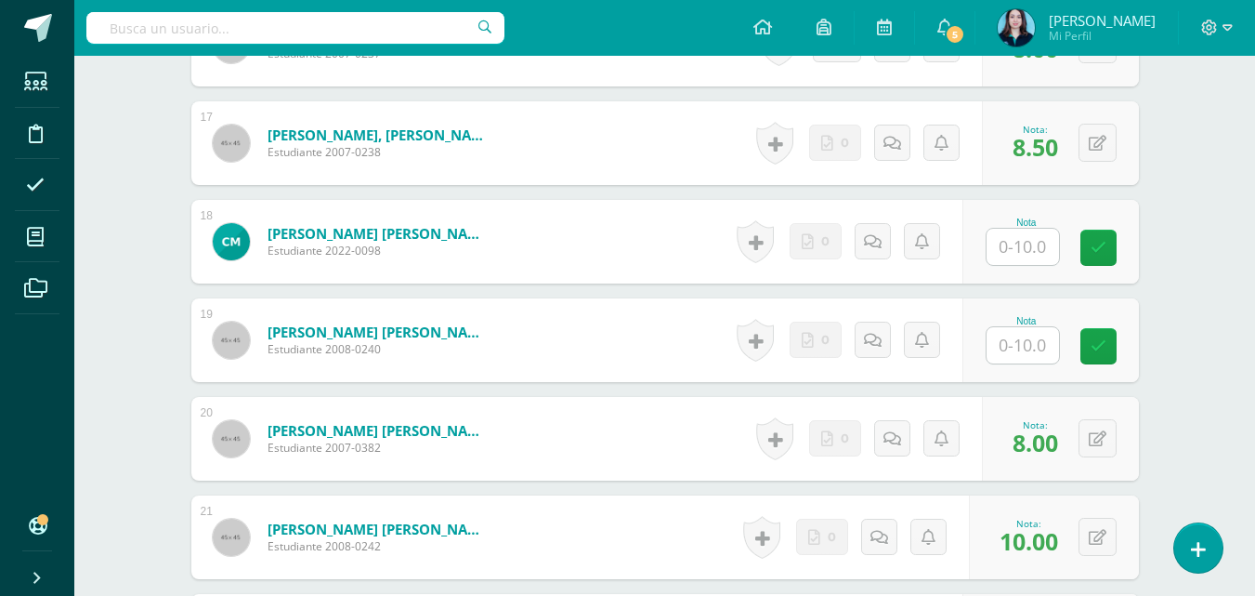
scroll to position [2126, 0]
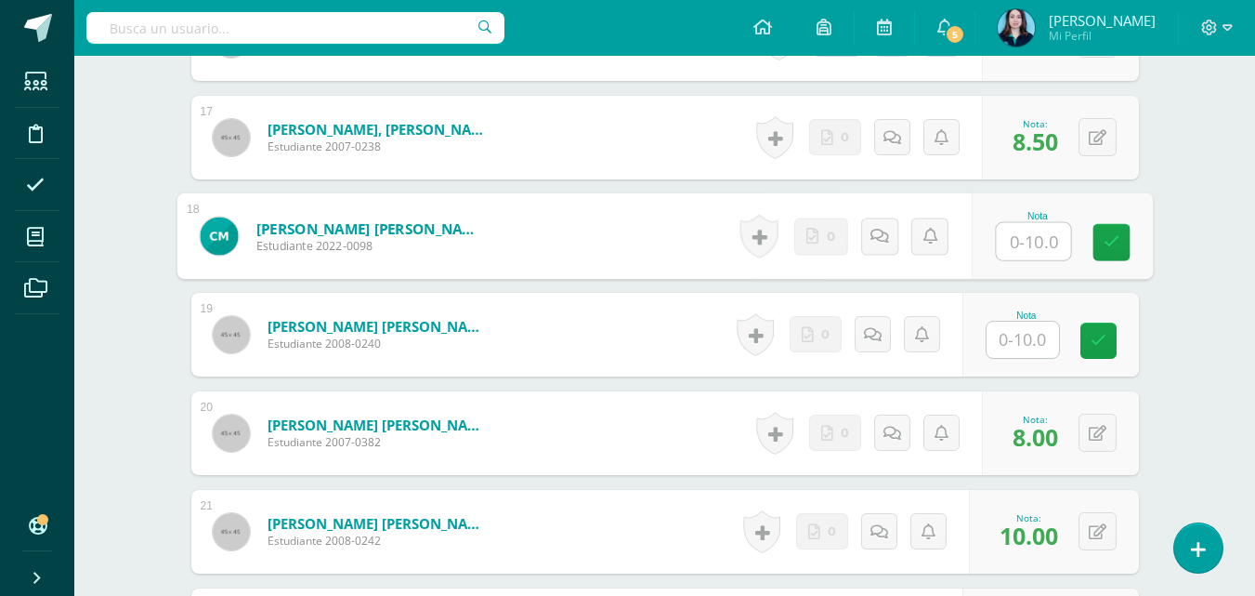
click at [1036, 231] on input "text" at bounding box center [1033, 241] width 74 height 37
type input "5"
click at [1102, 249] on link at bounding box center [1111, 242] width 37 height 37
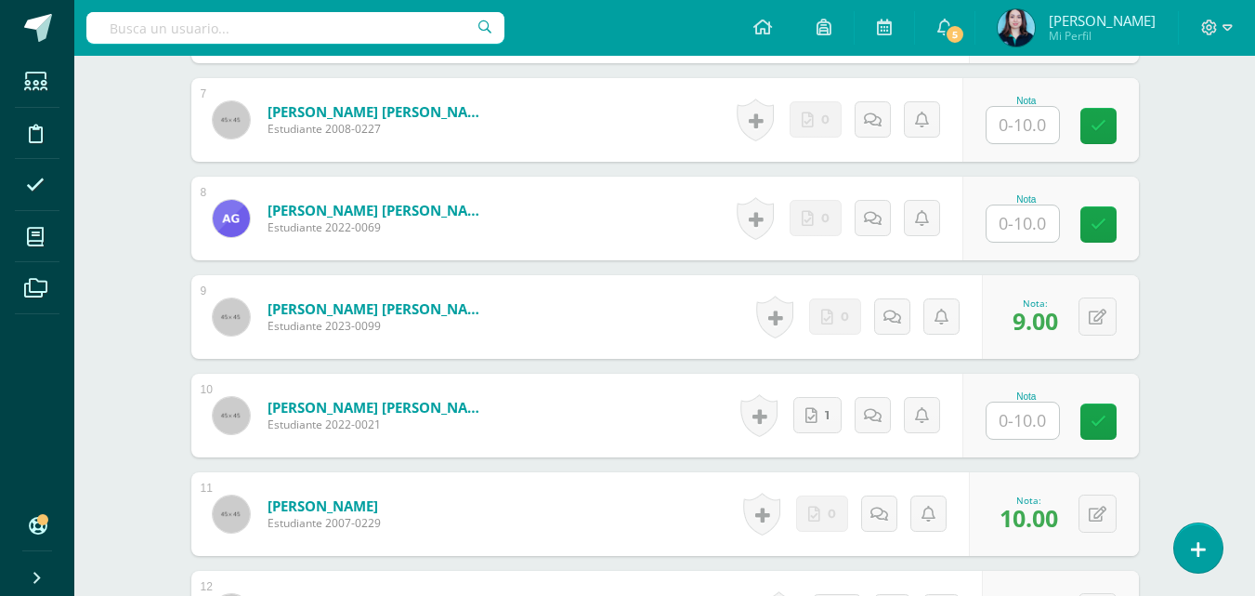
scroll to position [1170, 0]
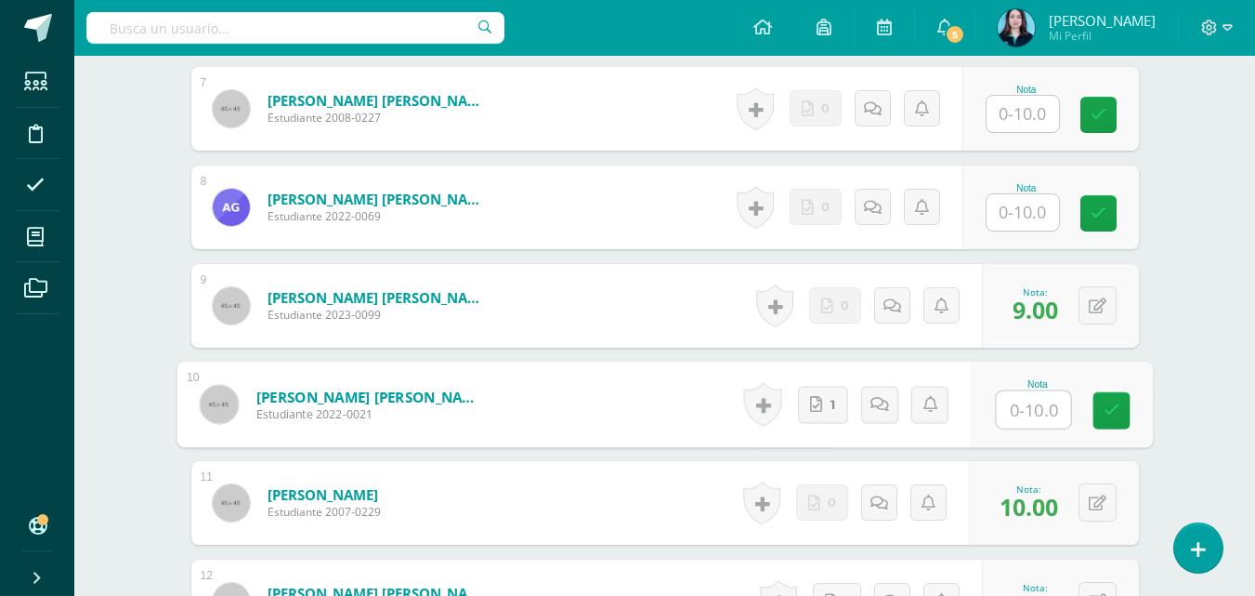
click at [1040, 396] on input "text" at bounding box center [1033, 409] width 74 height 37
type input "8"
type input "9"
click at [1105, 419] on link at bounding box center [1111, 410] width 37 height 37
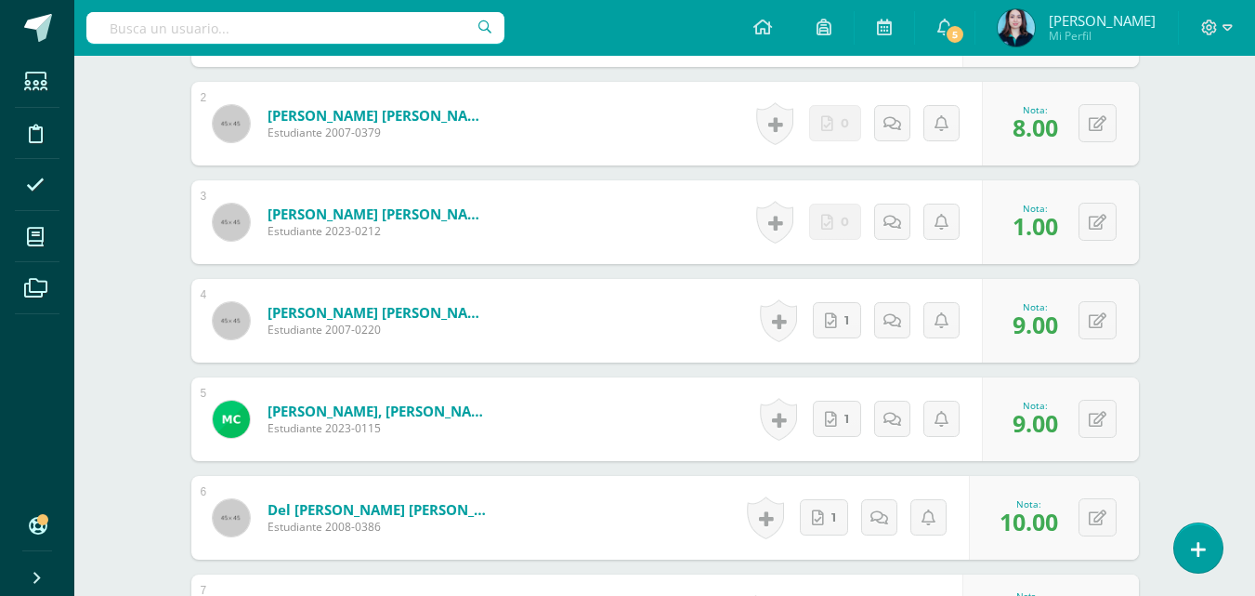
scroll to position [674, 0]
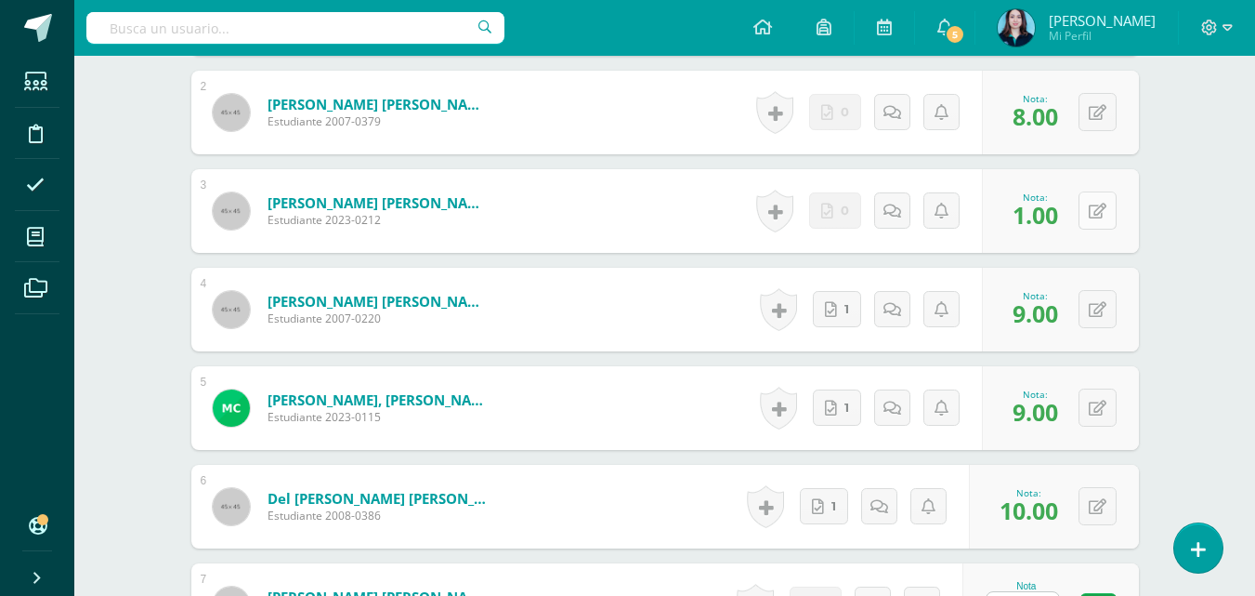
click at [1087, 209] on div "0 Logros Logros obtenidos Aún no hay logros agregados Nota: 1.00" at bounding box center [1060, 211] width 157 height 84
click at [1100, 210] on button at bounding box center [1110, 210] width 39 height 39
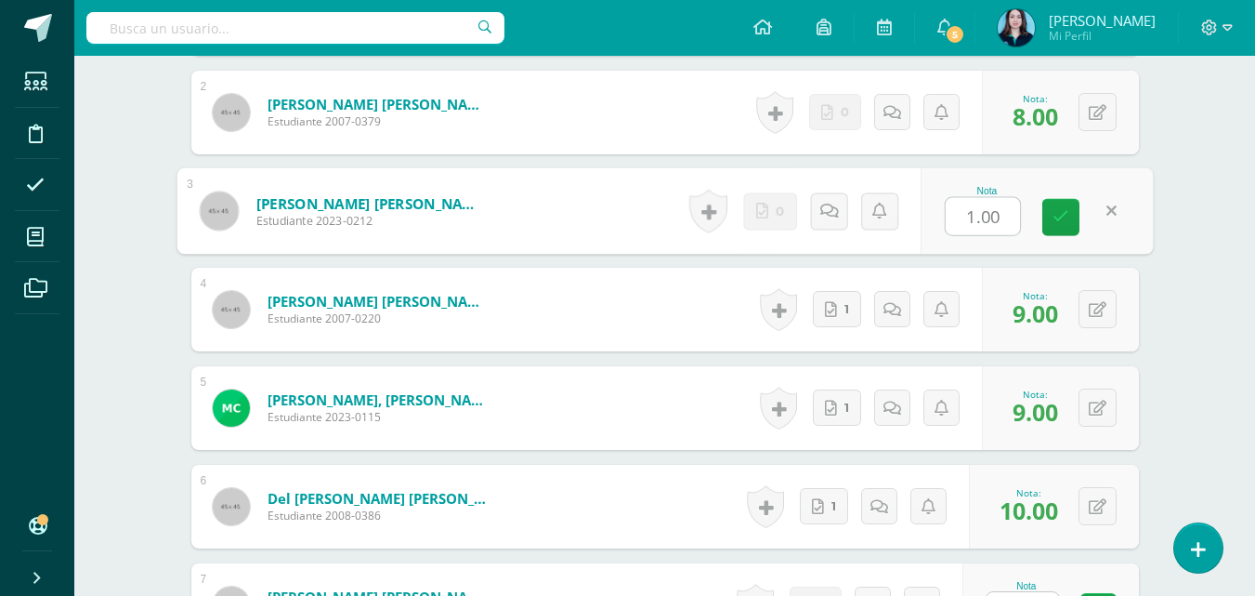
type input "3"
click at [1057, 220] on icon at bounding box center [1061, 217] width 17 height 16
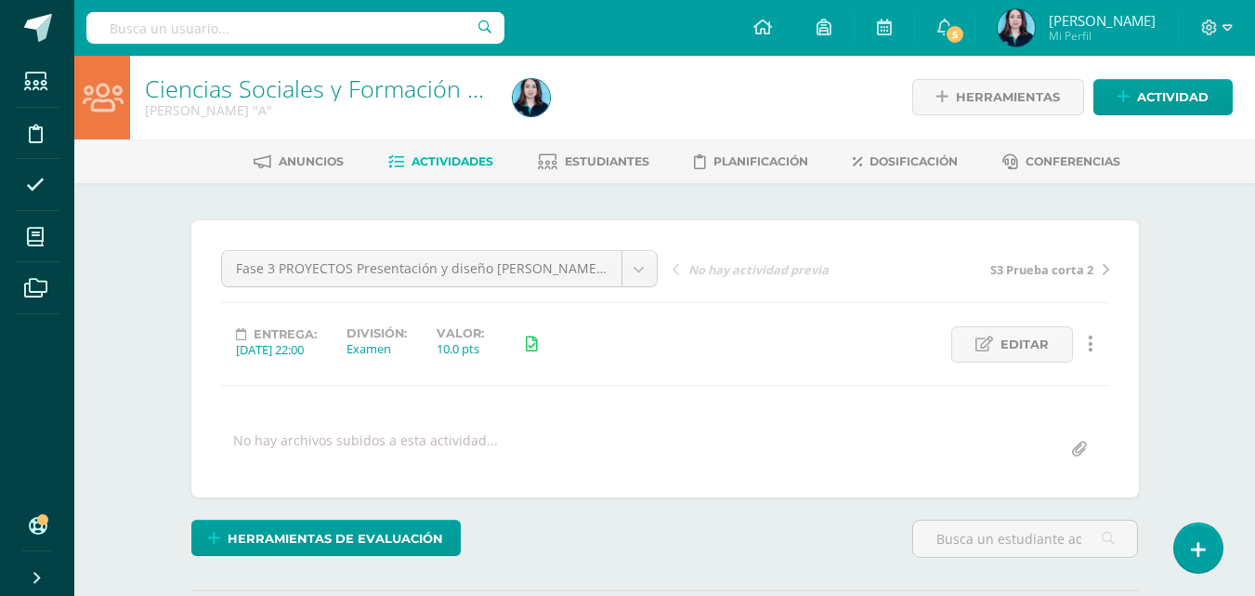
scroll to position [0, 0]
click at [640, 171] on link "Estudiantes" at bounding box center [594, 163] width 112 height 30
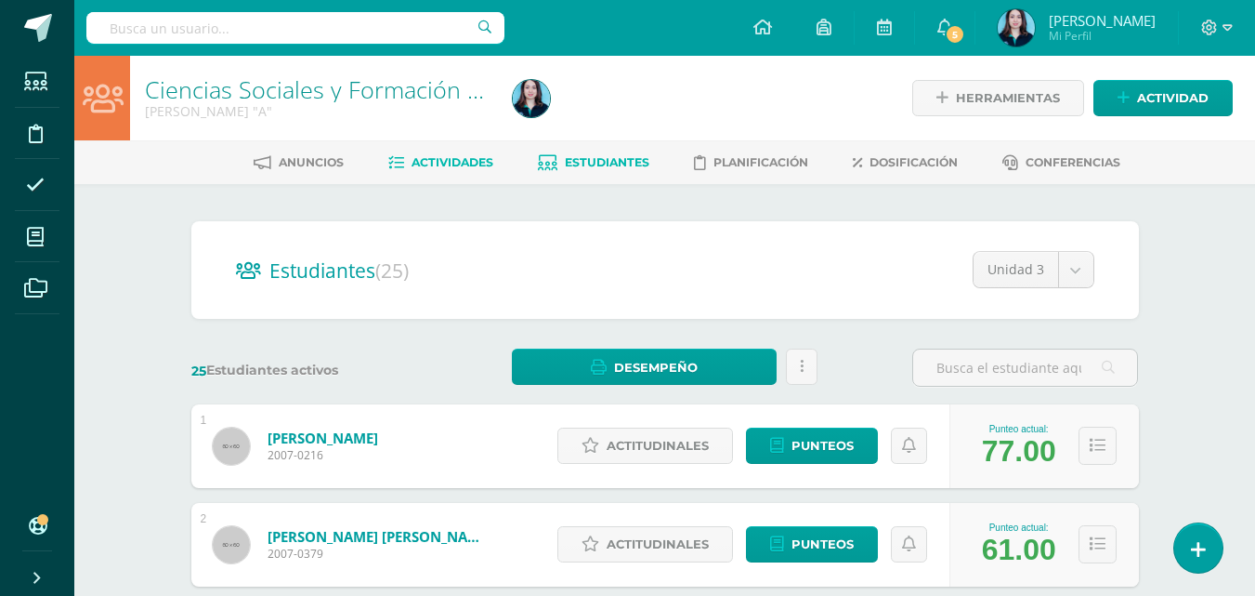
click at [444, 168] on span "Actividades" at bounding box center [453, 162] width 82 height 14
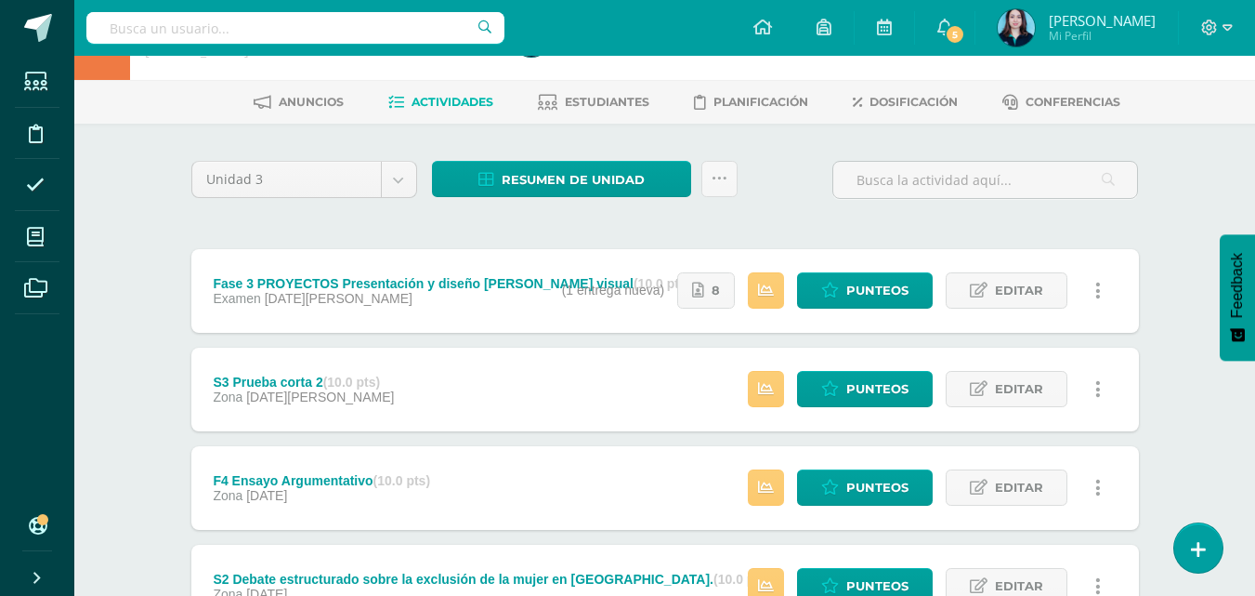
scroll to position [65, 0]
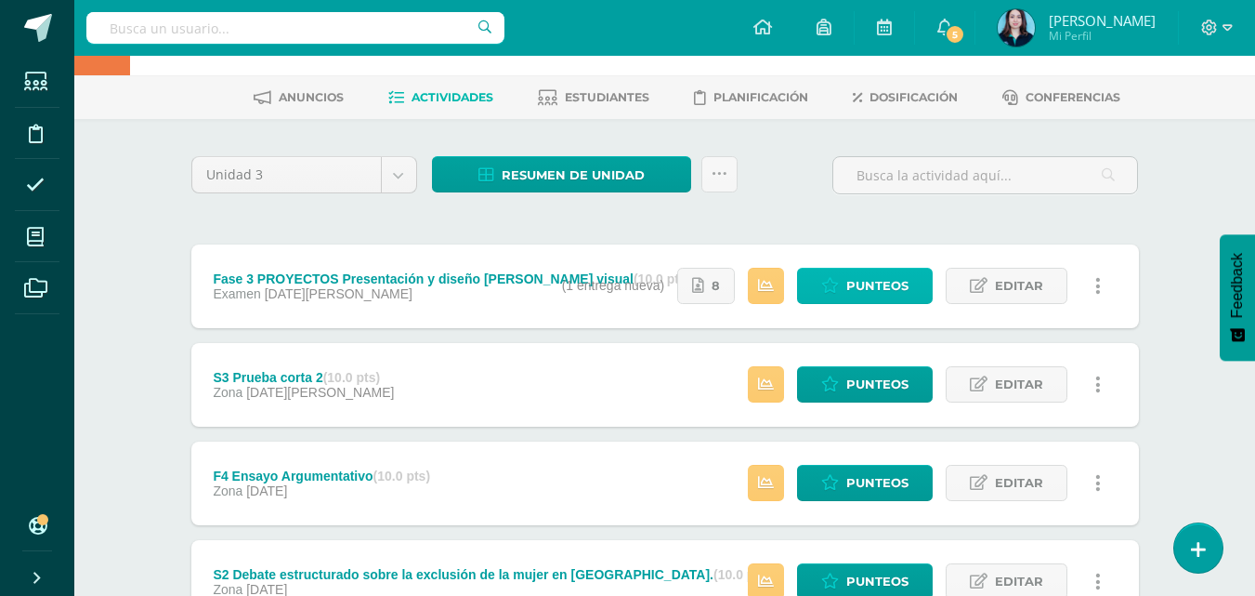
click at [853, 287] on span "Punteos" at bounding box center [878, 286] width 62 height 34
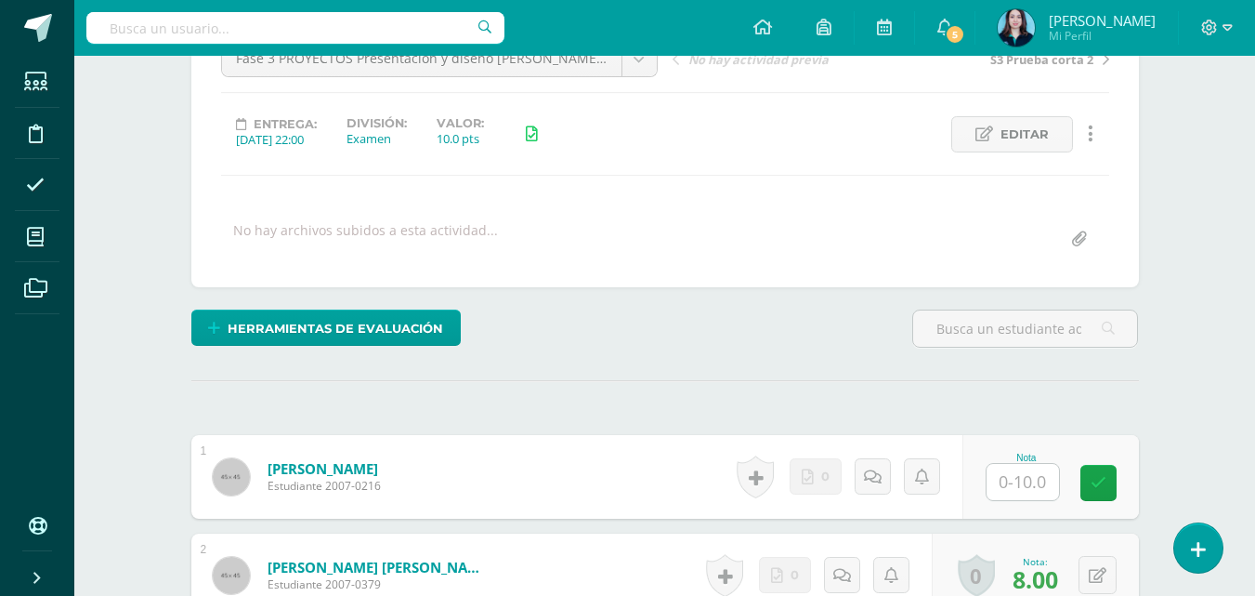
scroll to position [215, 0]
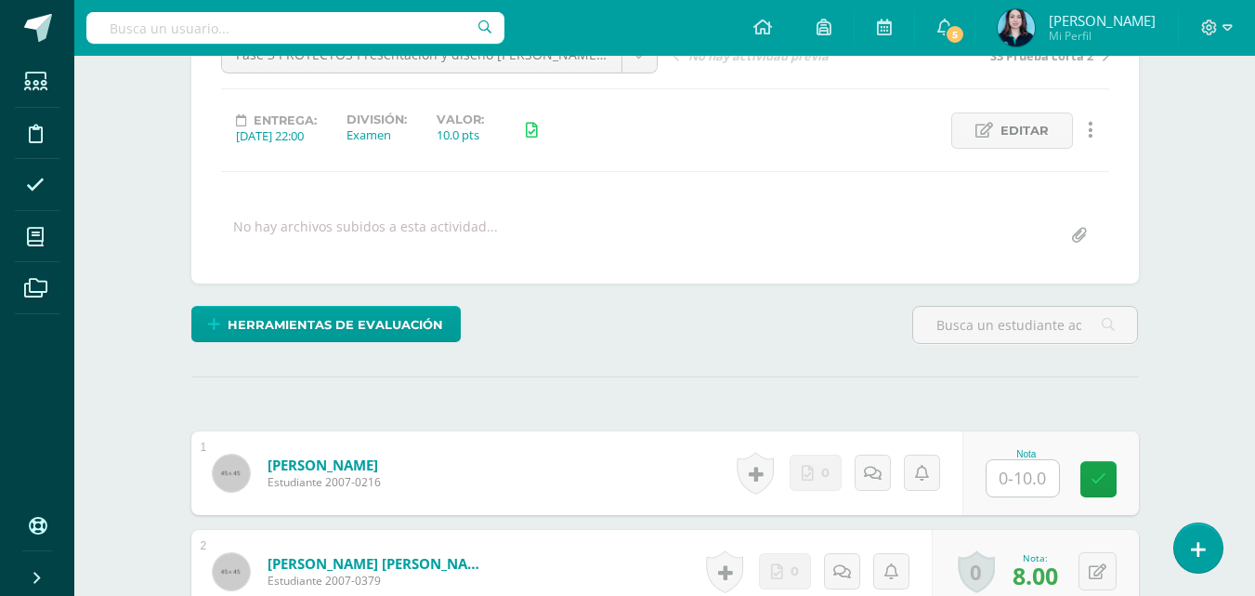
drag, startPoint x: 1268, startPoint y: 65, endPoint x: 1268, endPoint y: 207, distance: 142.2
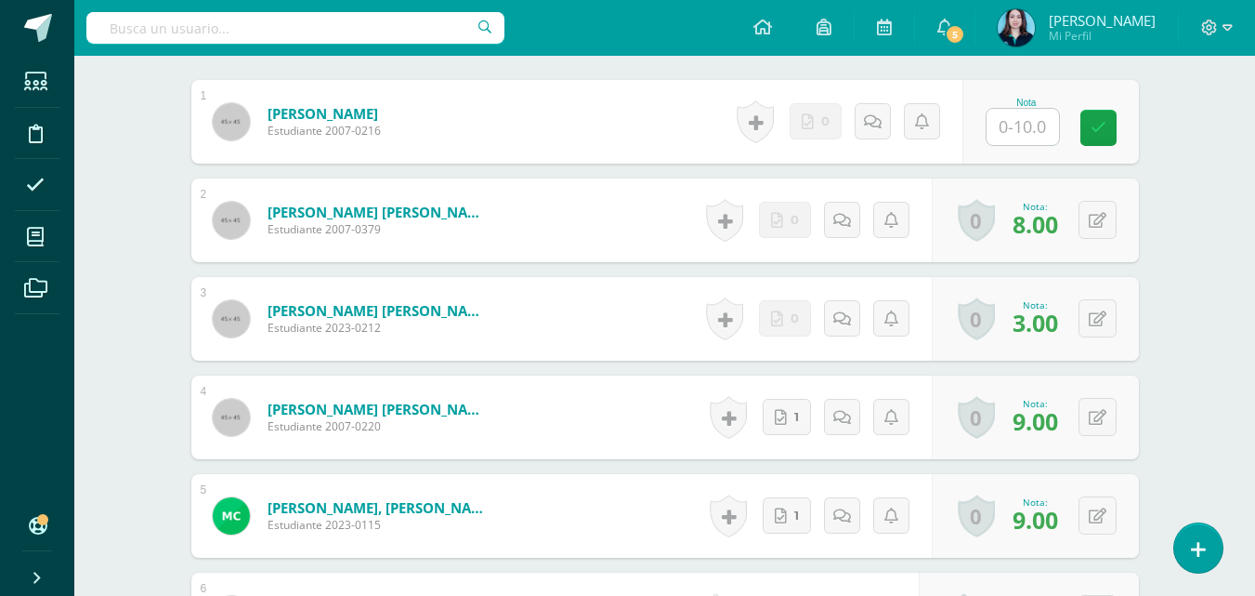
scroll to position [1086, 0]
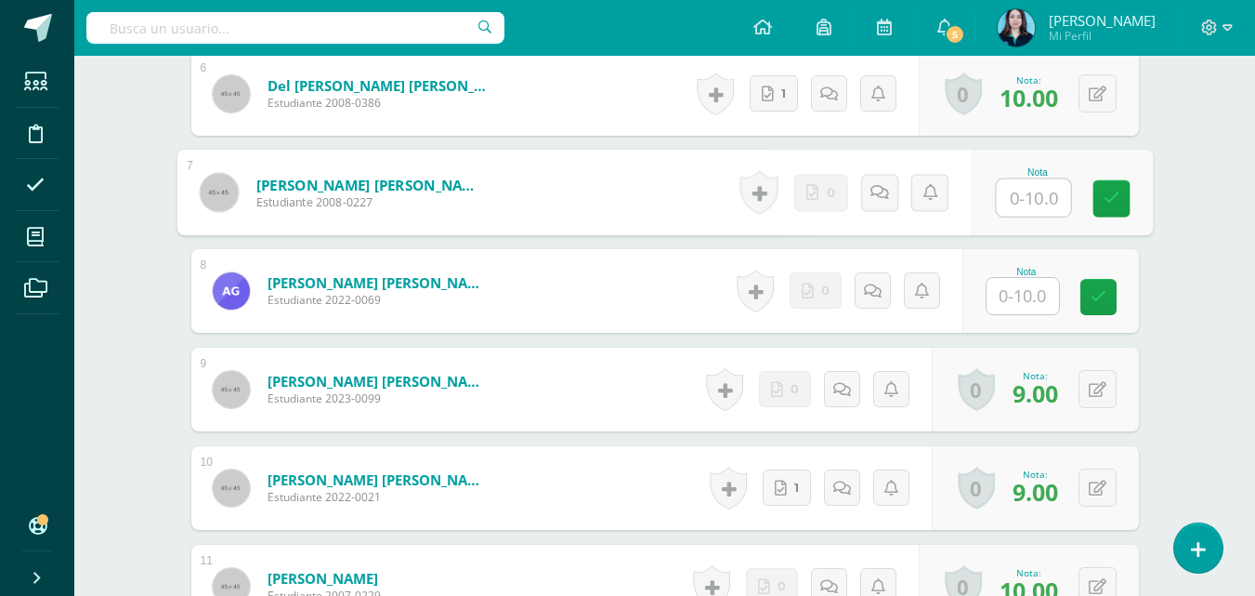
click at [1025, 191] on input "text" at bounding box center [1033, 197] width 74 height 37
type input "8"
click at [1123, 201] on link at bounding box center [1111, 198] width 37 height 37
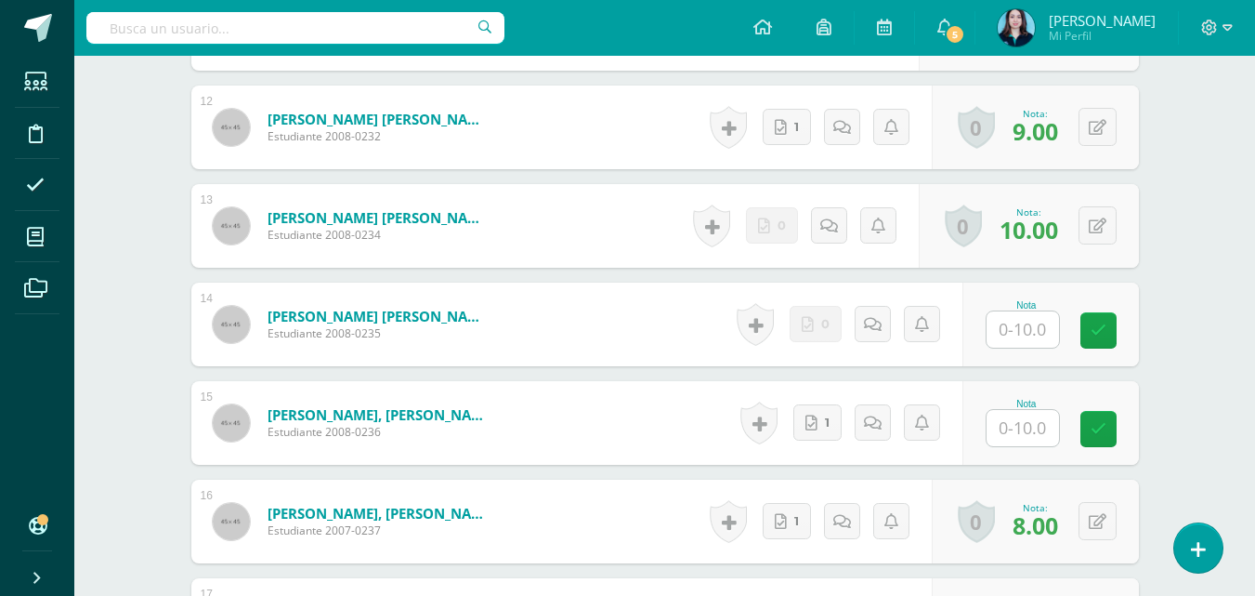
scroll to position [1638, 0]
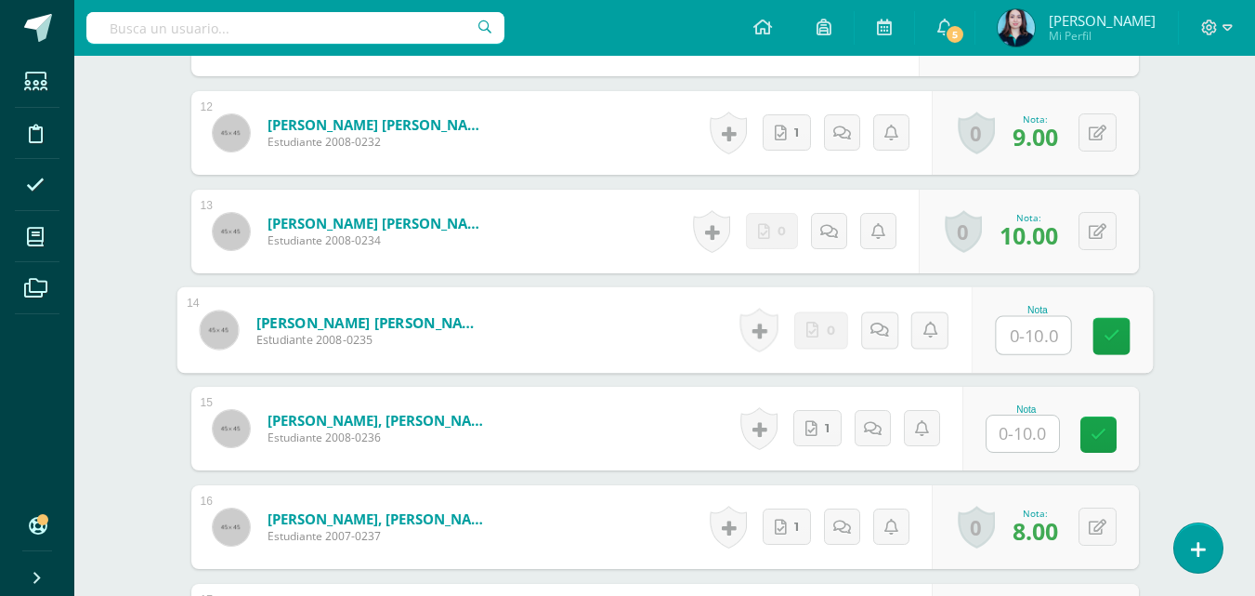
click at [1000, 342] on input "text" at bounding box center [1033, 335] width 74 height 37
type input "8"
click at [1099, 343] on link at bounding box center [1111, 336] width 37 height 37
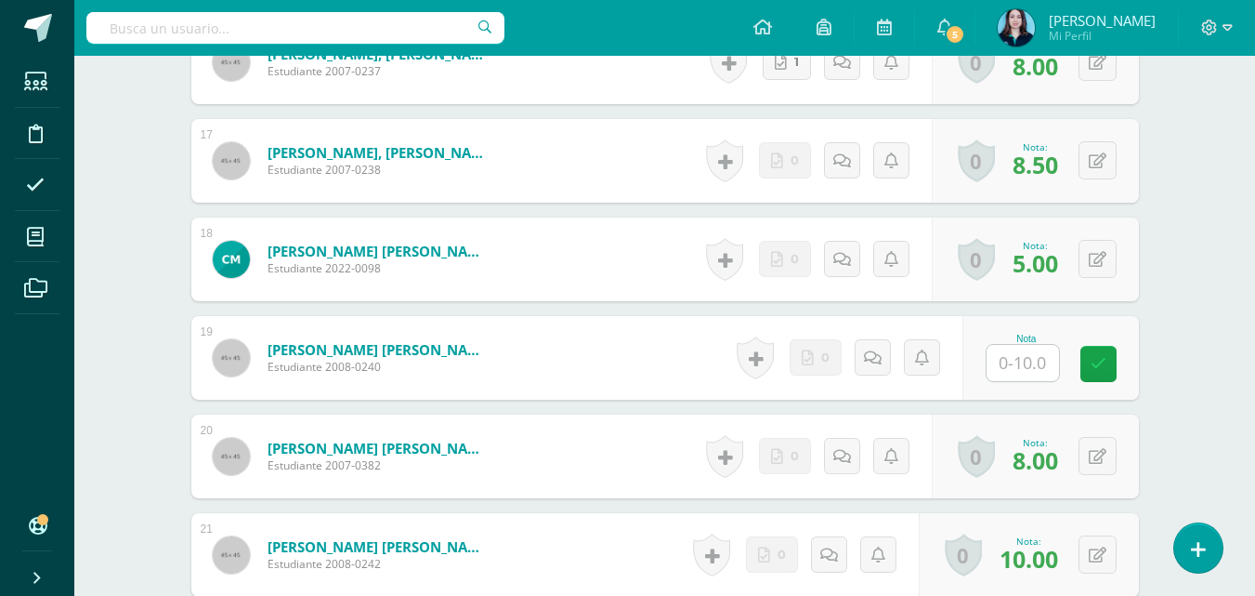
scroll to position [2092, 0]
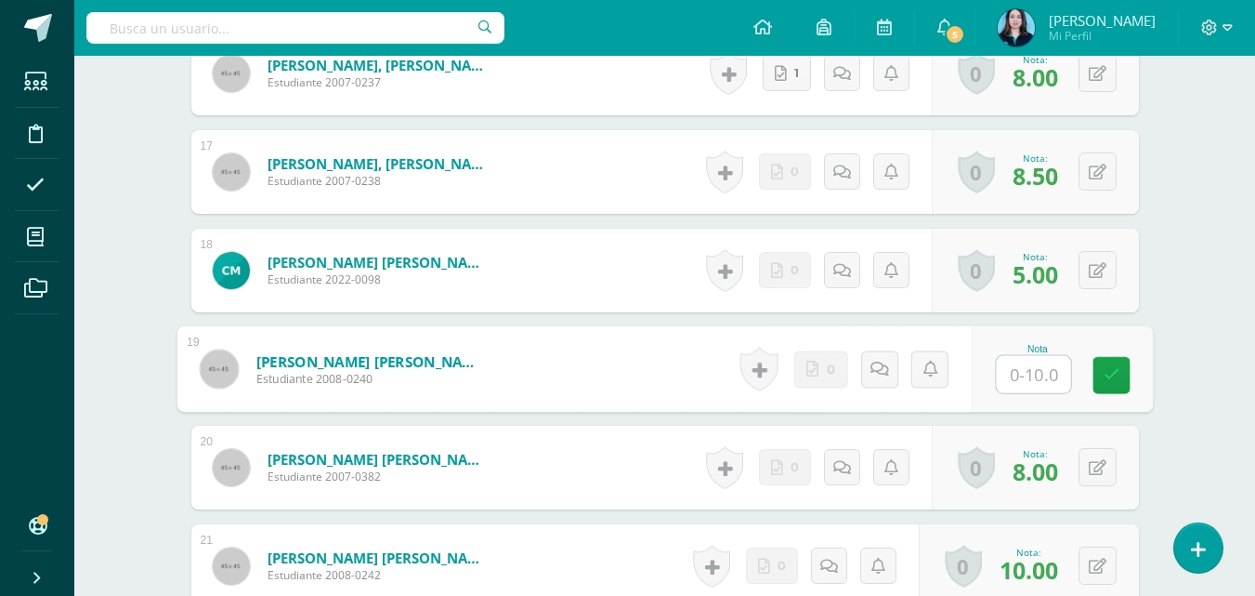
click at [1046, 369] on input "text" at bounding box center [1033, 374] width 74 height 37
type input "8"
click at [1116, 374] on icon at bounding box center [1111, 375] width 17 height 16
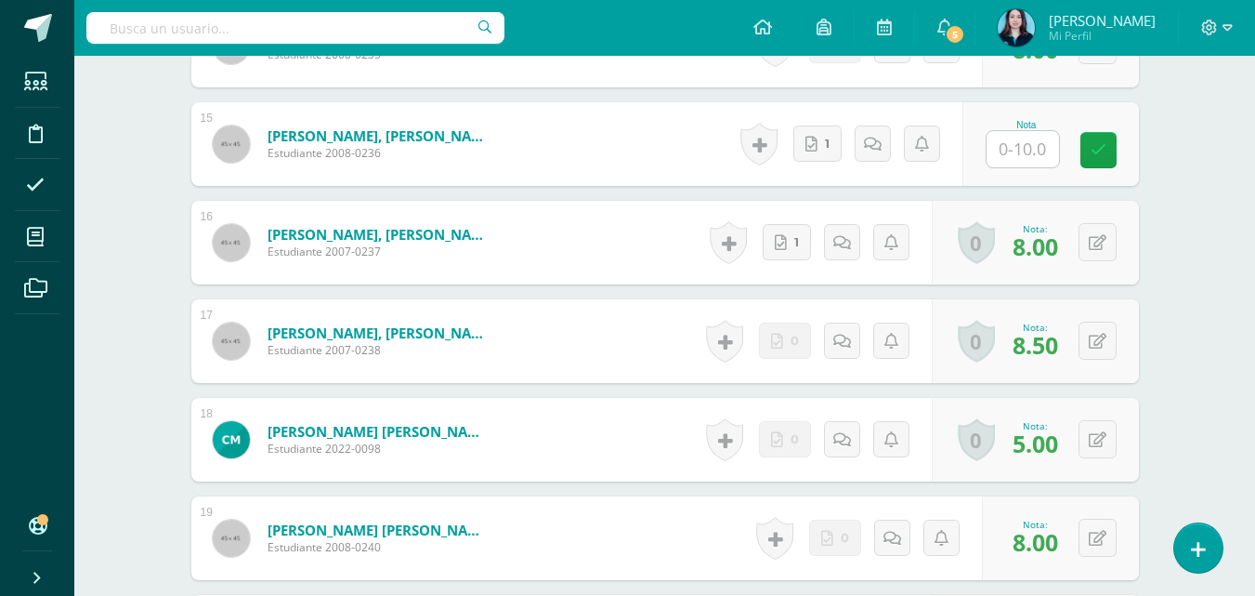
scroll to position [1917, 0]
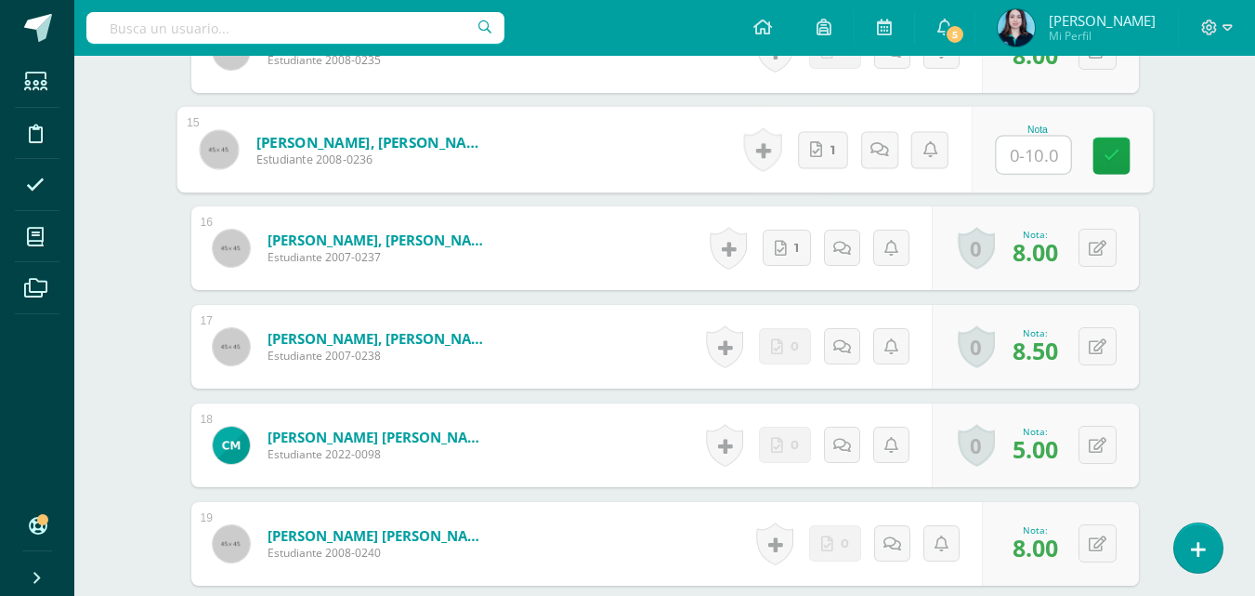
click at [1033, 163] on input "text" at bounding box center [1033, 155] width 74 height 37
type input "8.5"
click at [1100, 163] on link at bounding box center [1111, 156] width 37 height 37
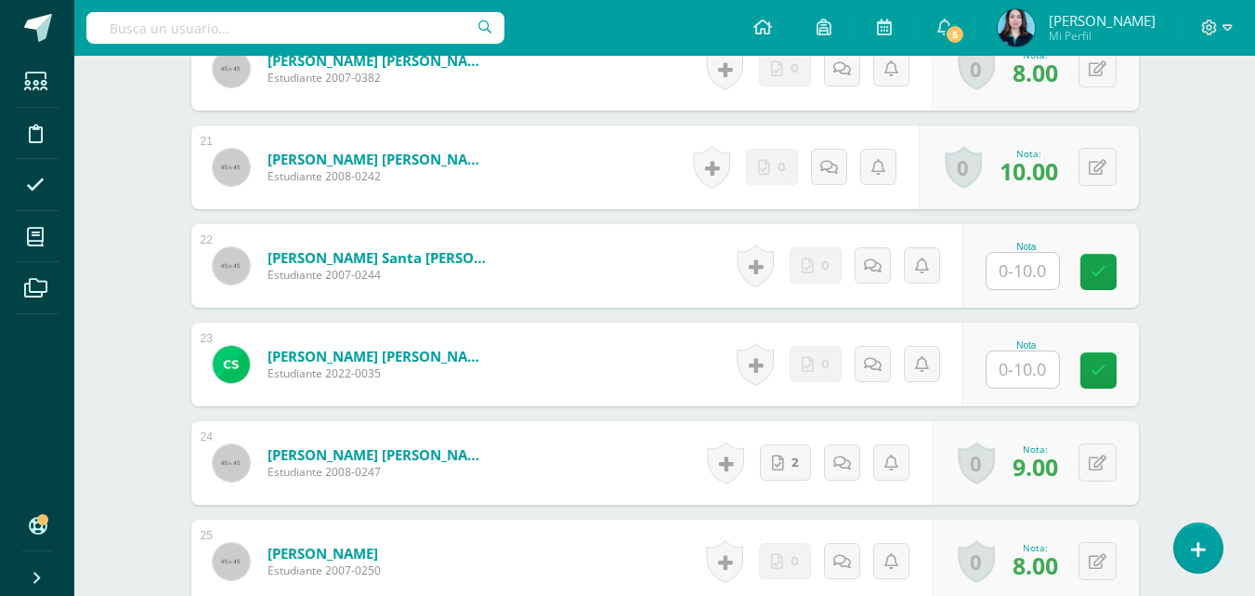
scroll to position [2469, 0]
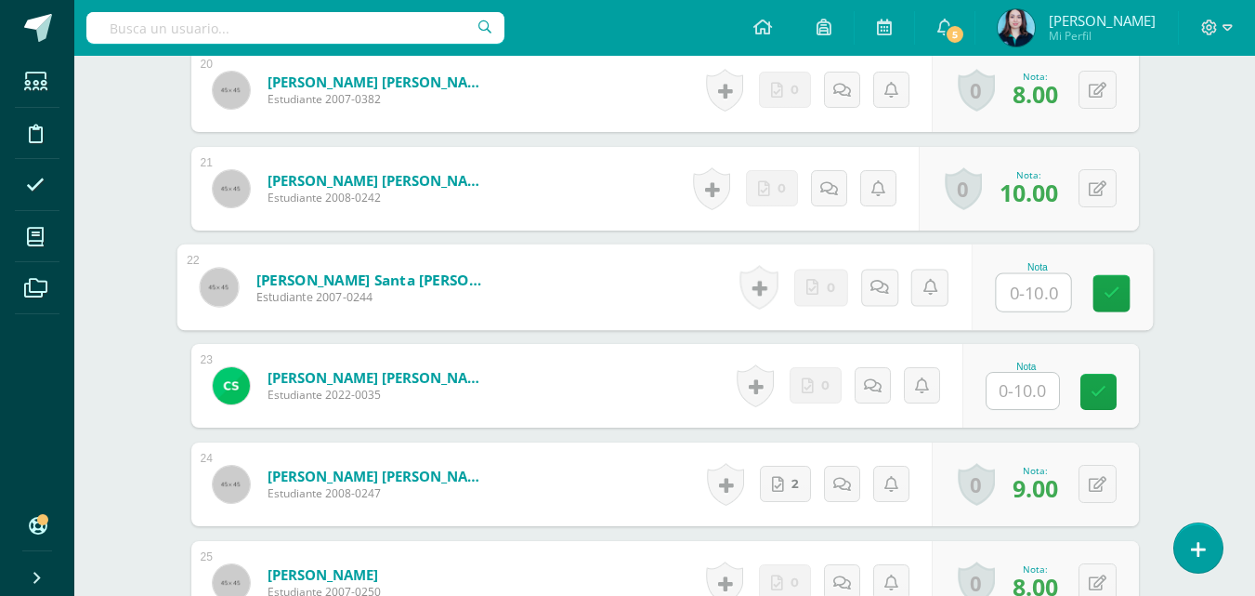
click at [1012, 290] on input "text" at bounding box center [1033, 292] width 74 height 37
type input "8"
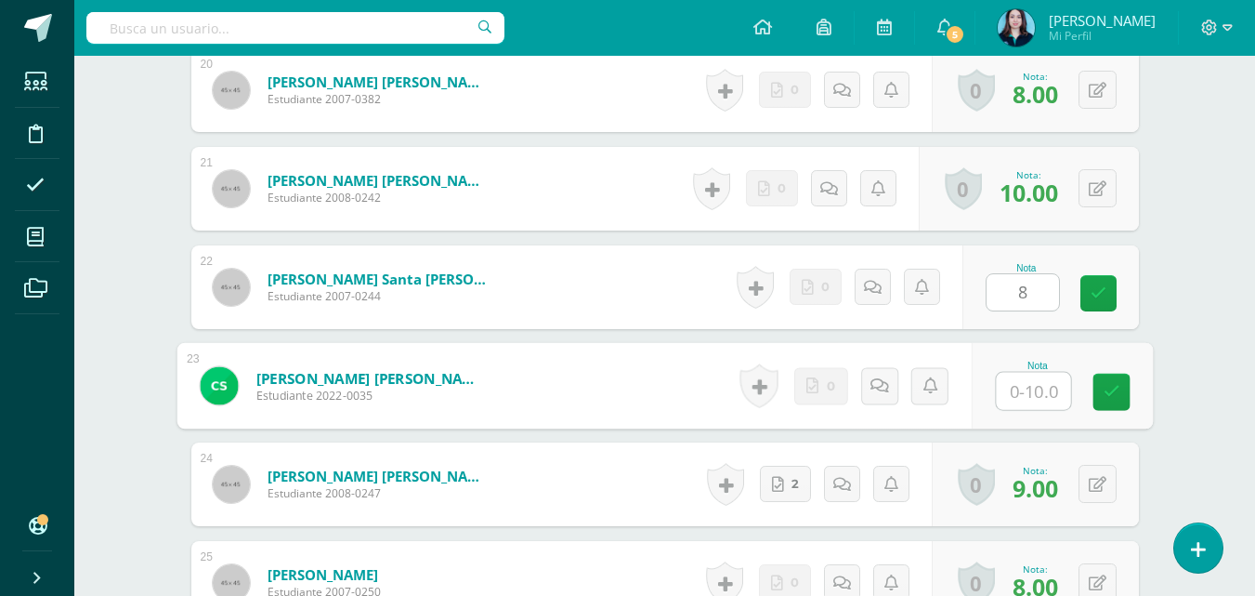
click at [1021, 379] on input "text" at bounding box center [1033, 391] width 74 height 37
type input "8.5"
click at [1121, 404] on link at bounding box center [1111, 392] width 37 height 37
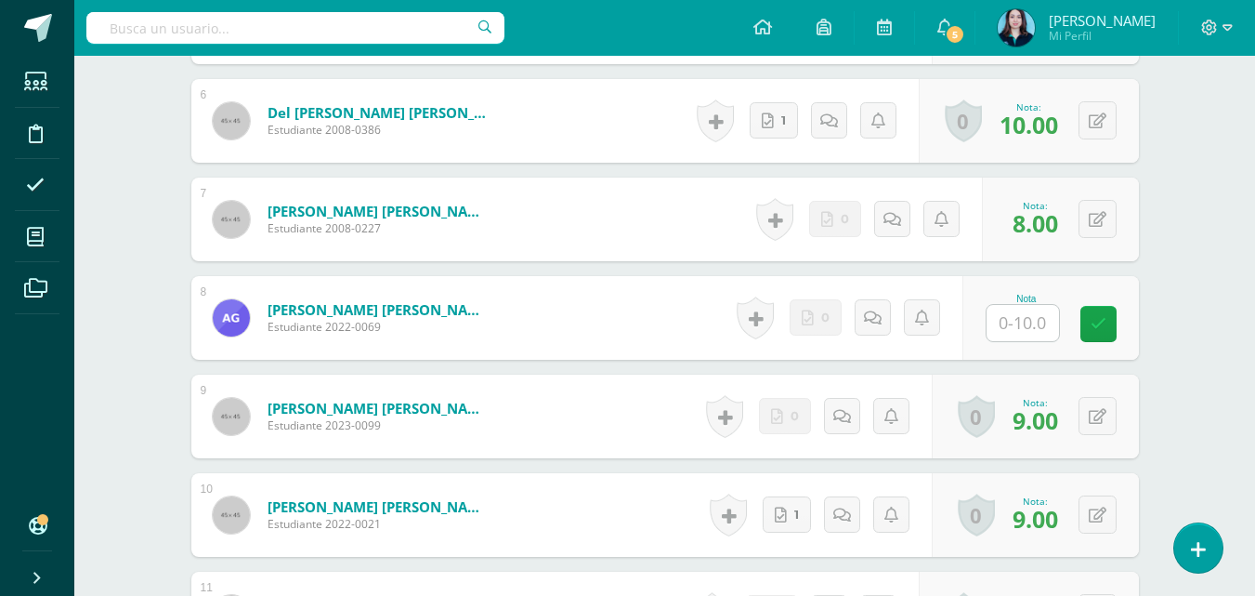
scroll to position [1043, 0]
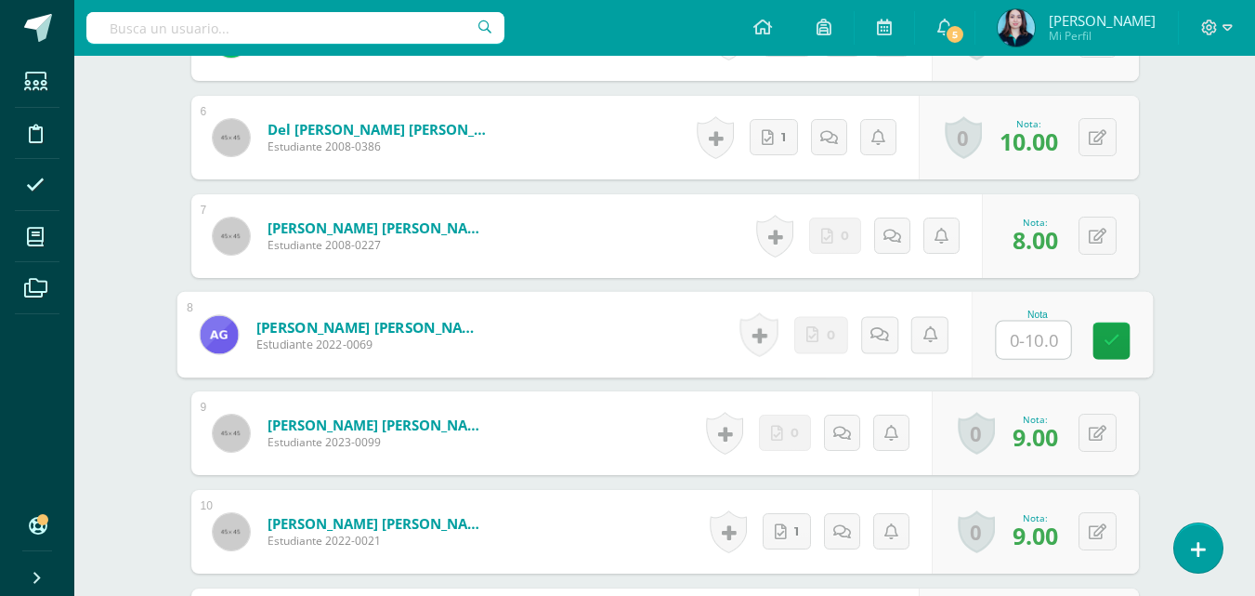
click at [1007, 340] on input "text" at bounding box center [1033, 340] width 74 height 37
type input "8.5"
click at [1129, 336] on link at bounding box center [1111, 340] width 37 height 37
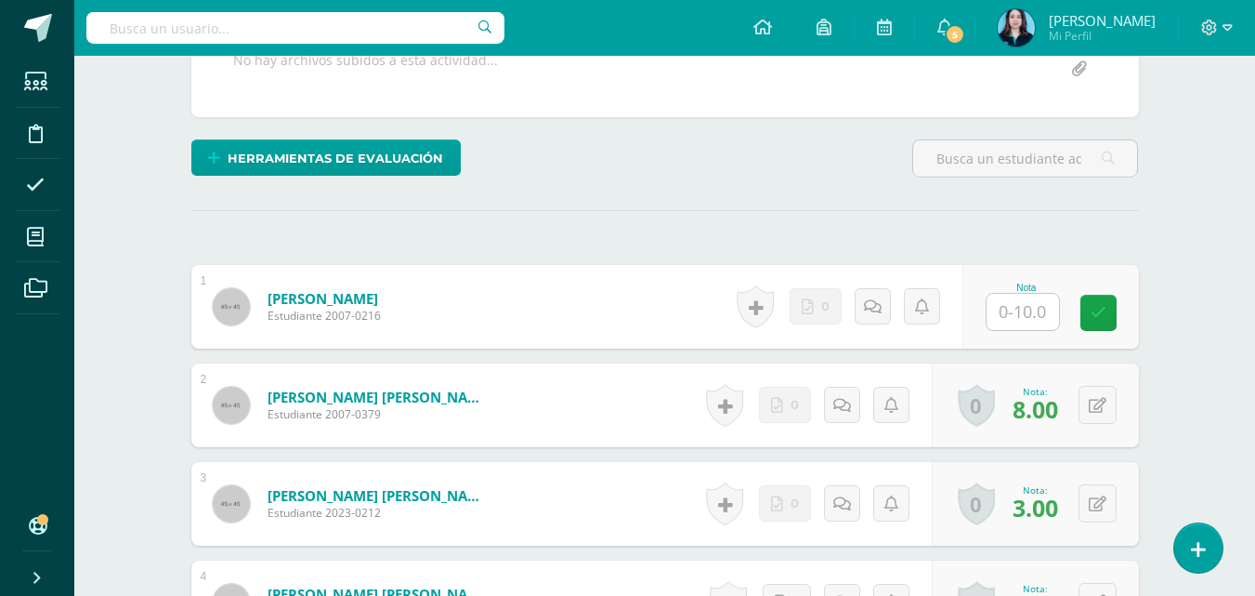
scroll to position [332, 0]
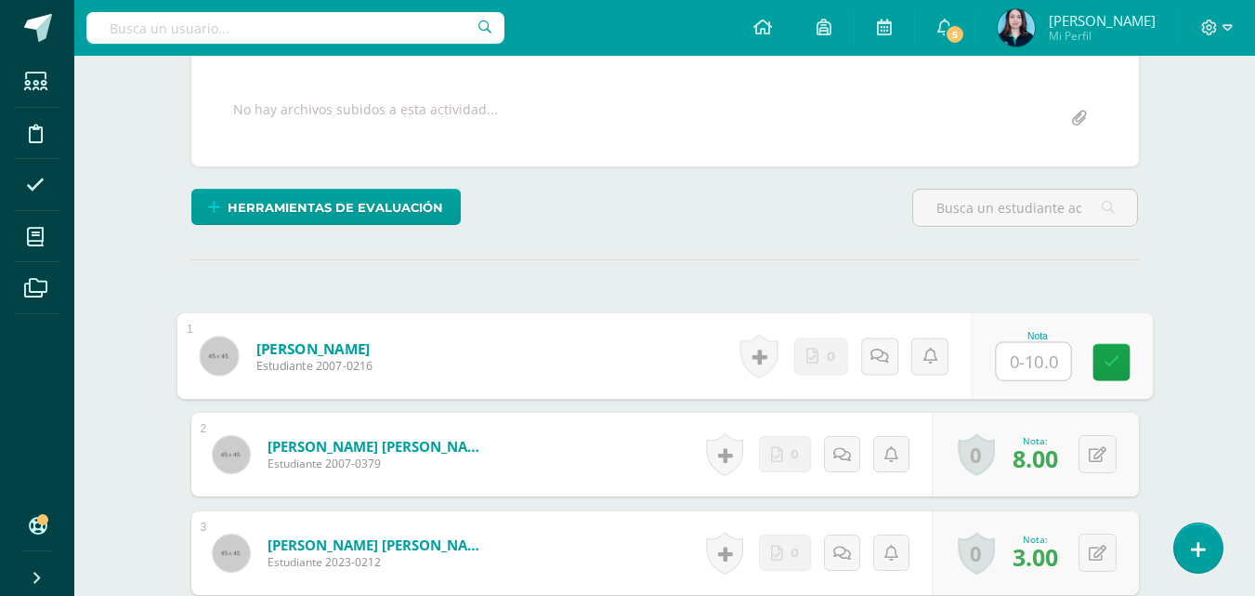
click at [1036, 365] on input "text" at bounding box center [1033, 361] width 74 height 37
type input "9"
click at [1111, 372] on link at bounding box center [1111, 362] width 37 height 37
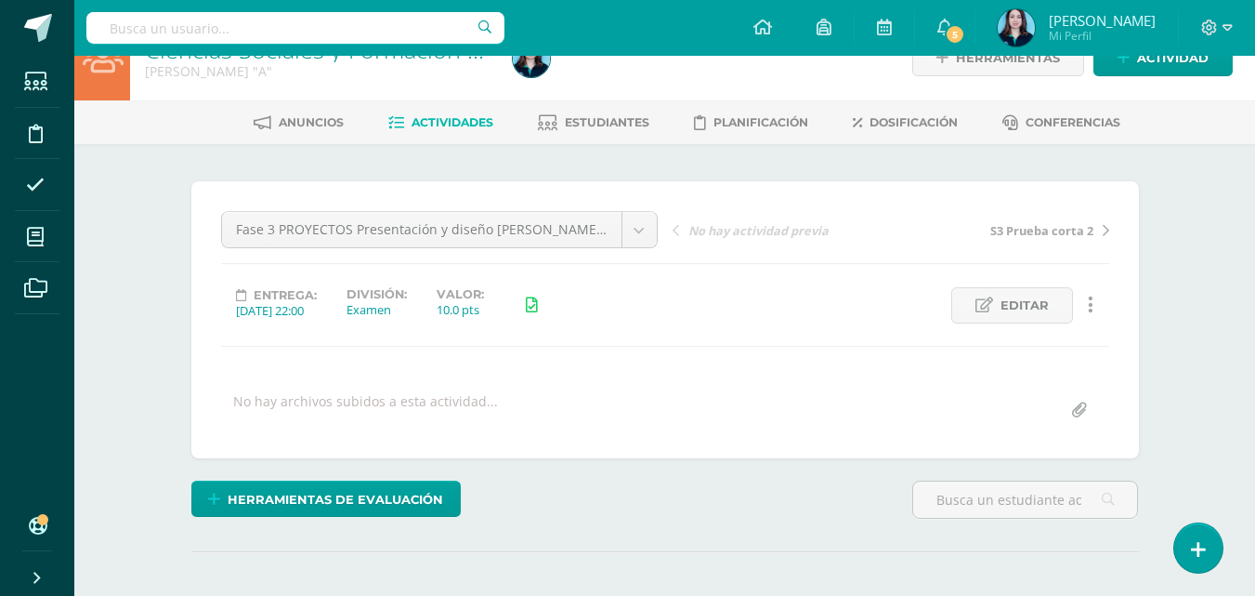
scroll to position [0, 0]
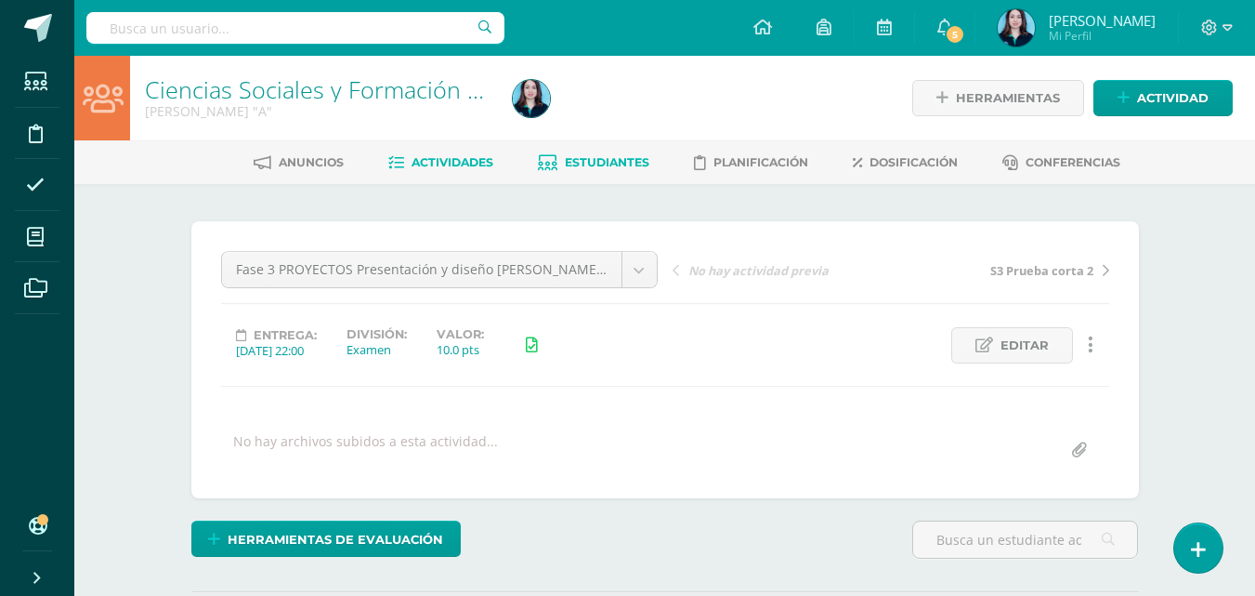
click at [593, 159] on span "Estudiantes" at bounding box center [607, 162] width 85 height 14
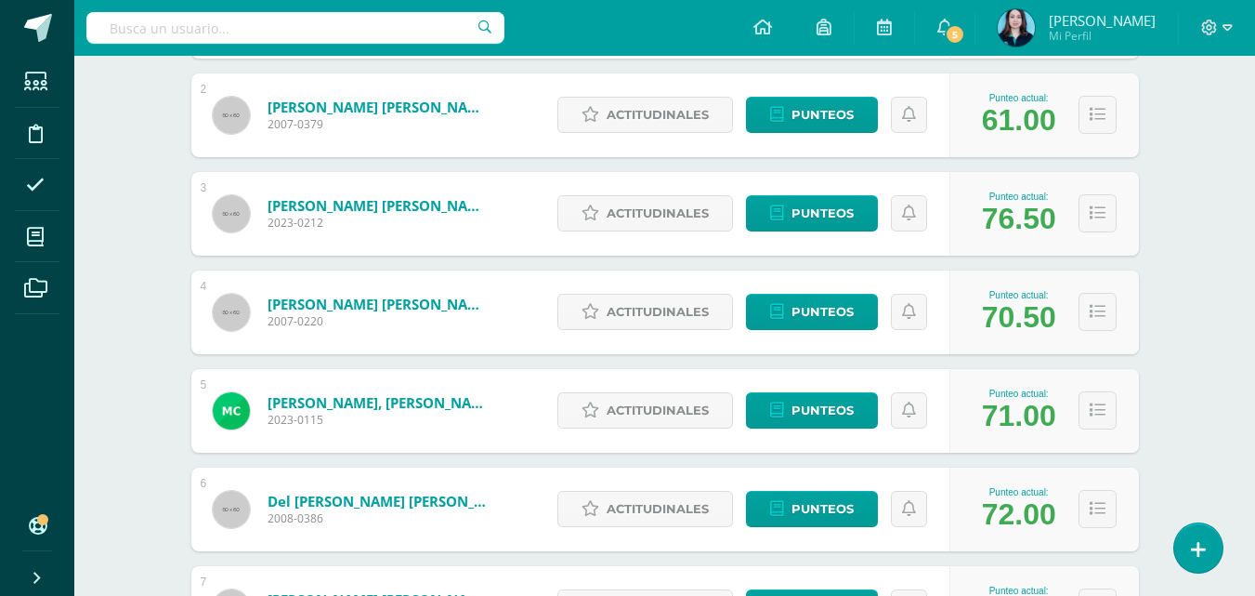
scroll to position [467, 0]
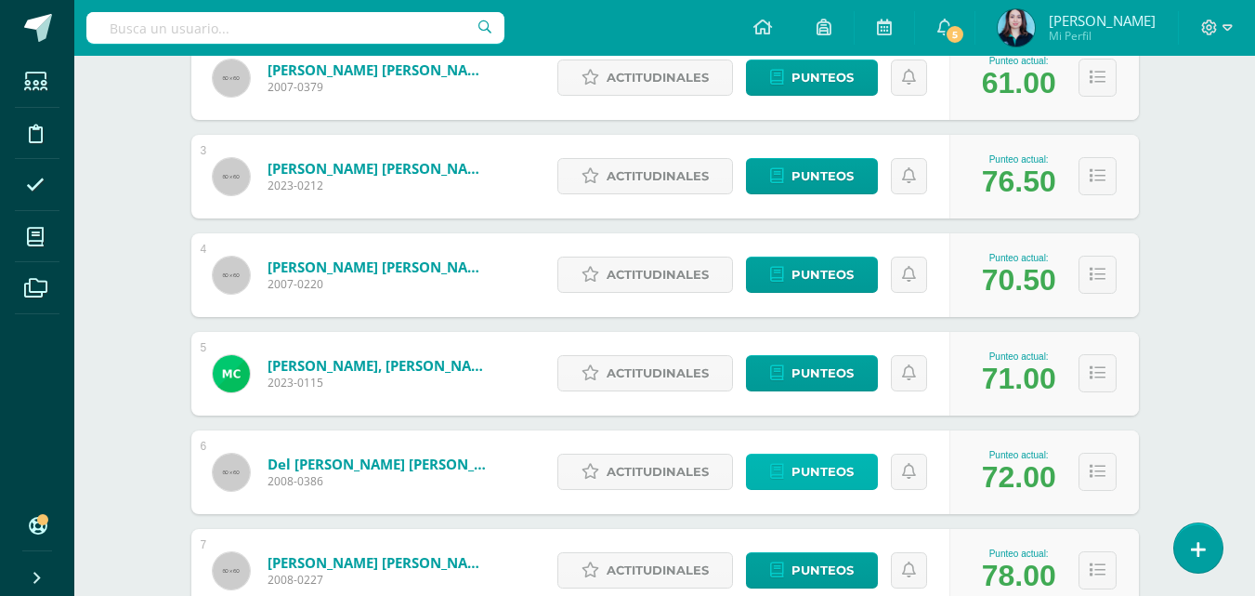
click at [788, 486] on link "Punteos" at bounding box center [812, 471] width 132 height 36
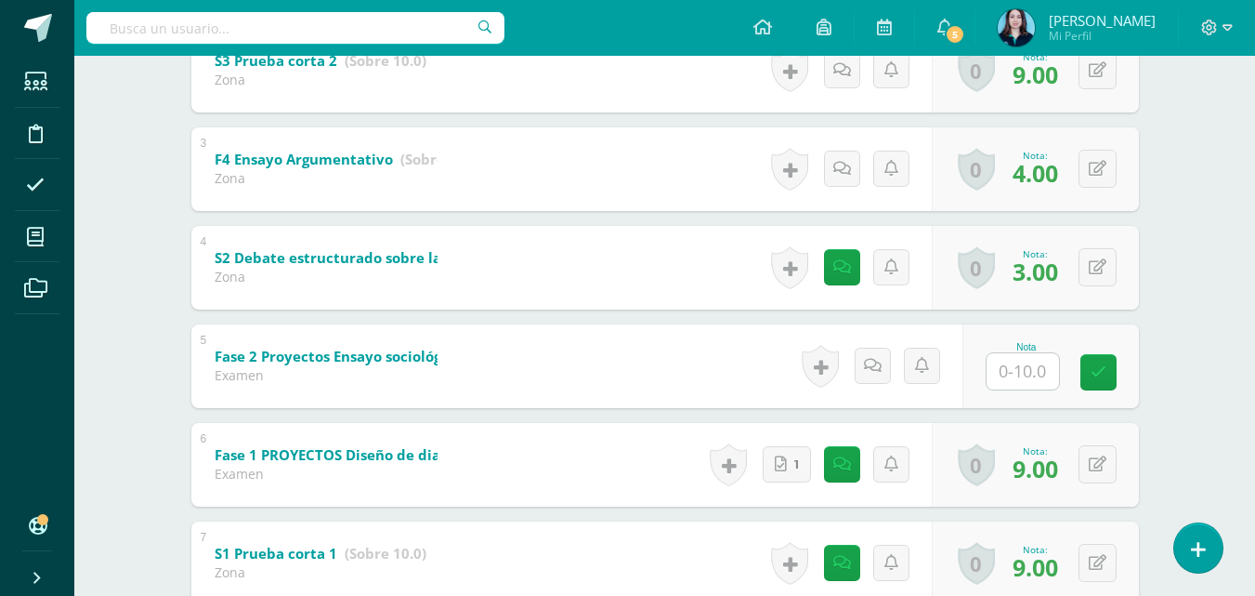
scroll to position [531, 0]
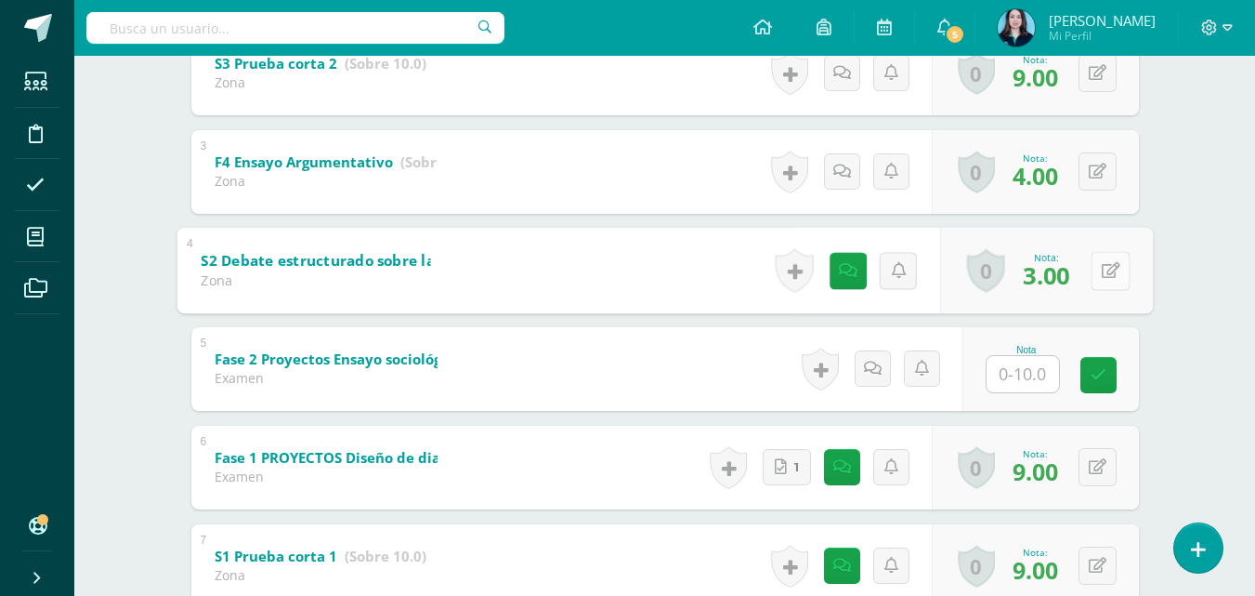
click at [1093, 283] on button at bounding box center [1110, 270] width 39 height 39
type input "6"
click at [1071, 278] on link at bounding box center [1061, 275] width 37 height 37
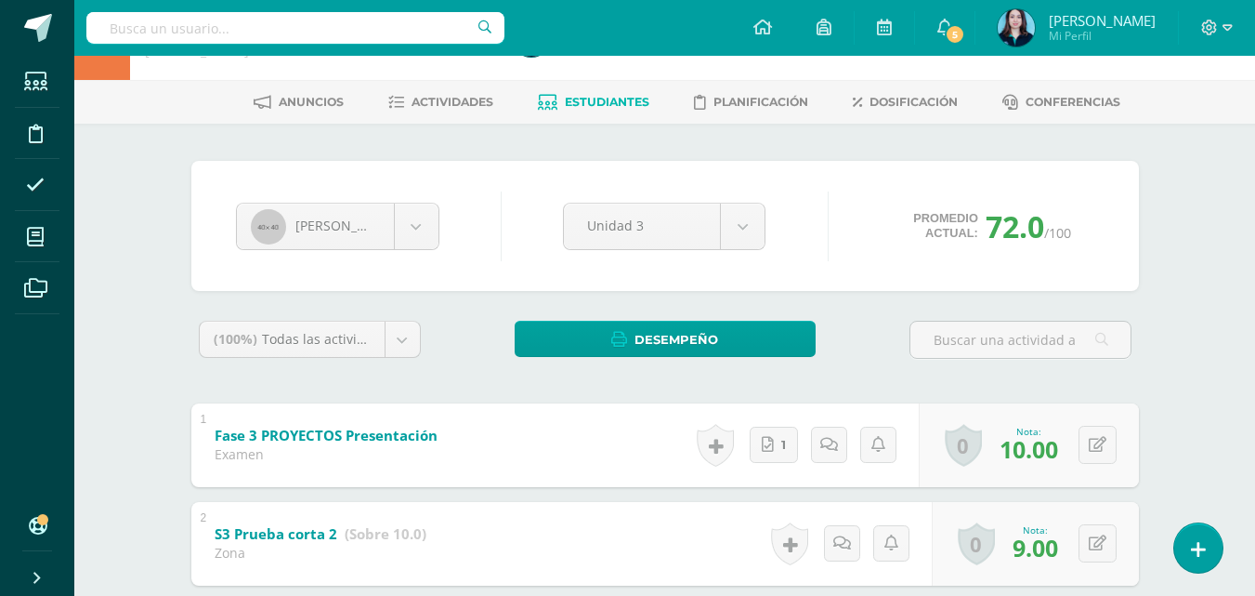
scroll to position [0, 0]
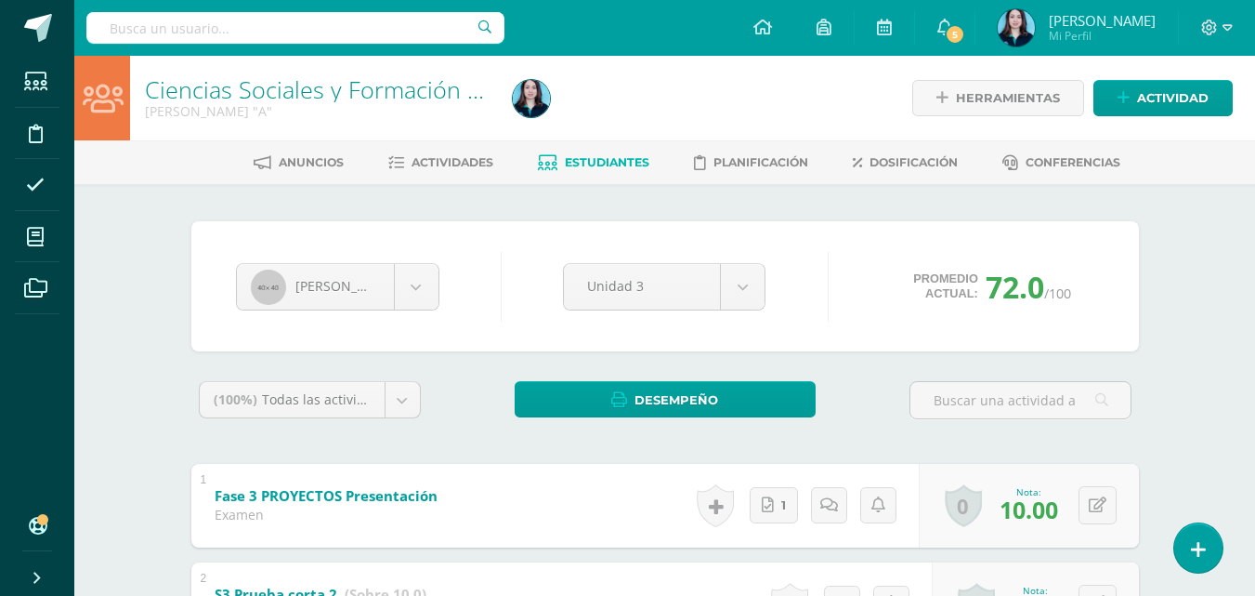
click at [565, 157] on span "Estudiantes" at bounding box center [607, 162] width 85 height 14
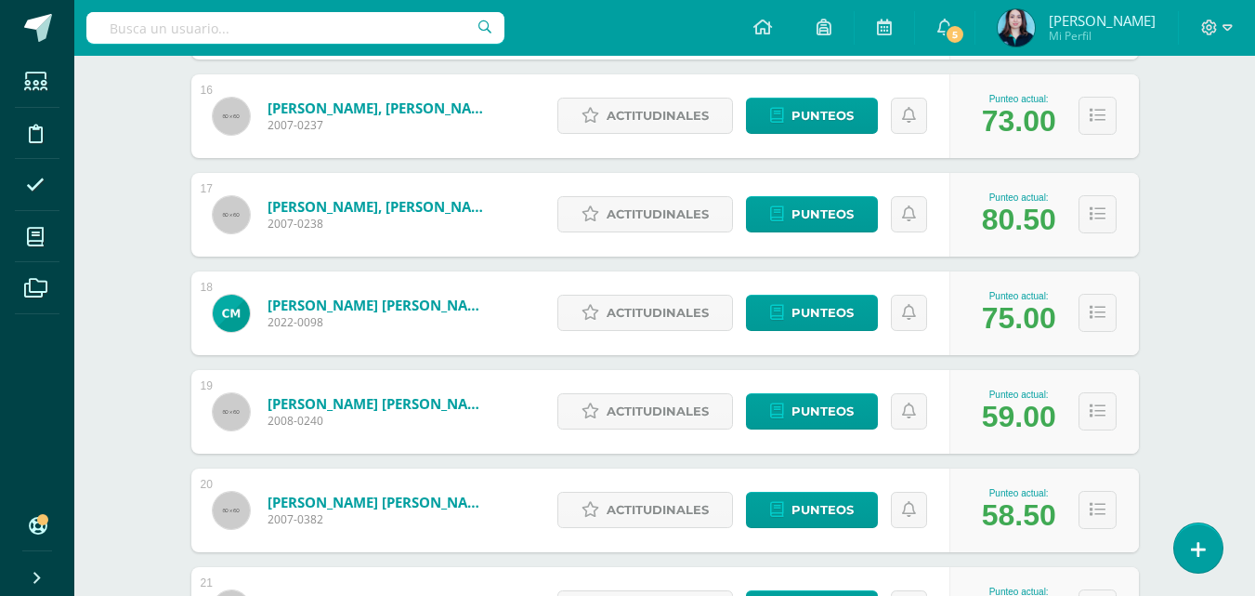
scroll to position [1812, 0]
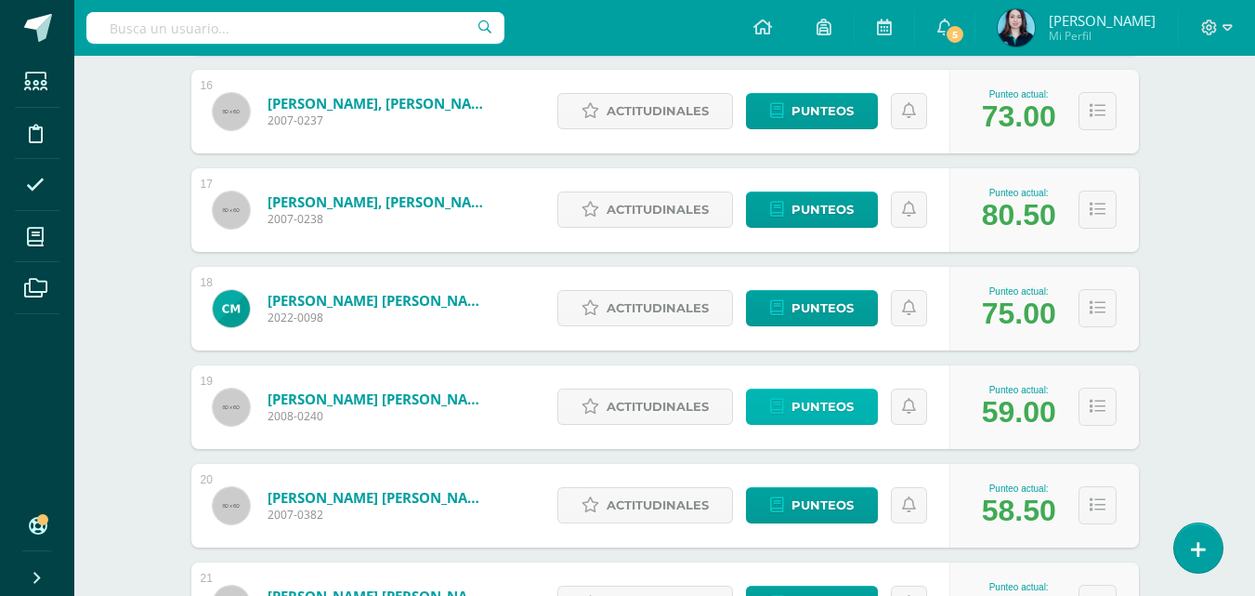
click at [854, 397] on link "Punteos" at bounding box center [812, 406] width 132 height 36
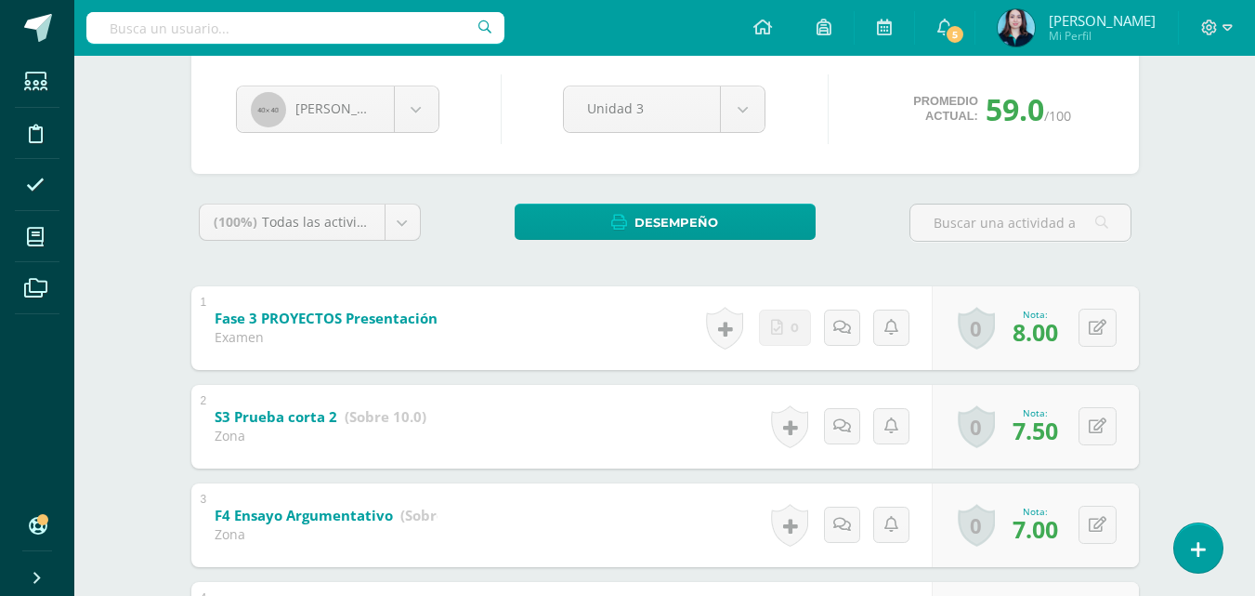
scroll to position [176, 0]
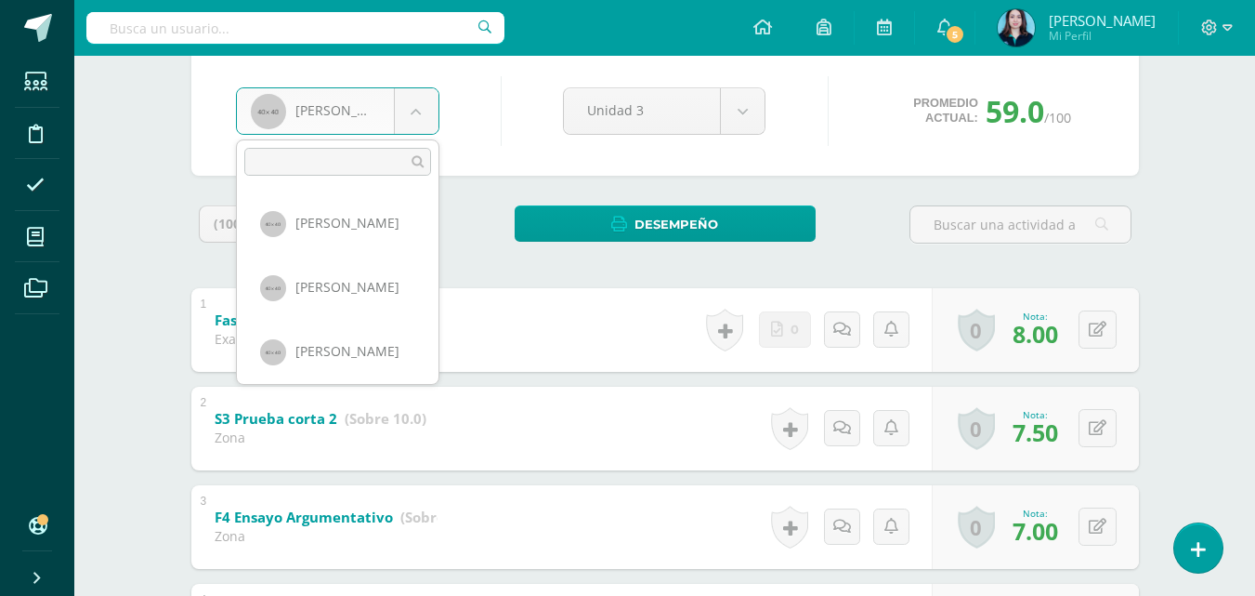
click at [426, 107] on body "Estudiantes Disciplina Asistencia Mis cursos Archivos Soporte Centro de ayuda Ú…" at bounding box center [627, 603] width 1255 height 1558
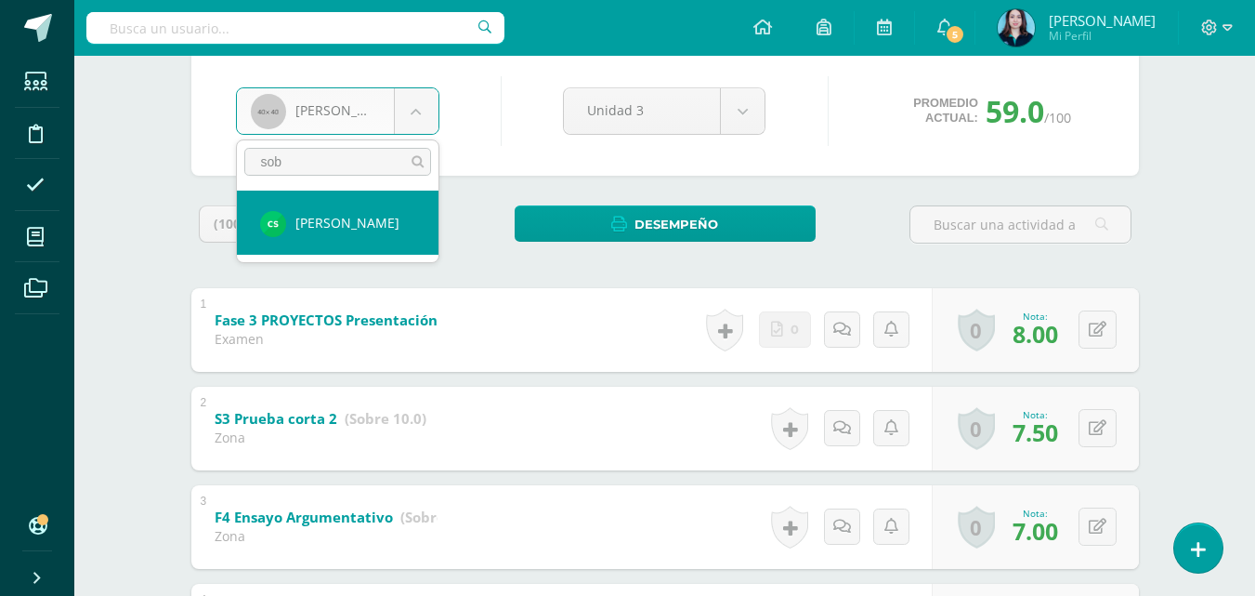
type input "sob"
select select "1072"
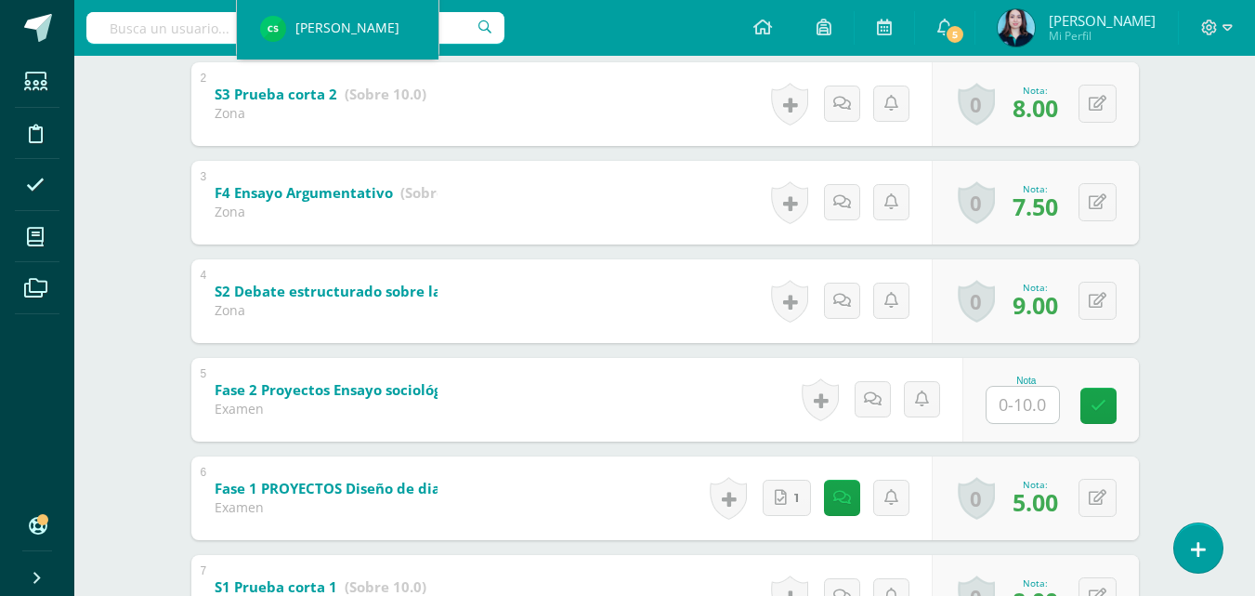
scroll to position [477, 0]
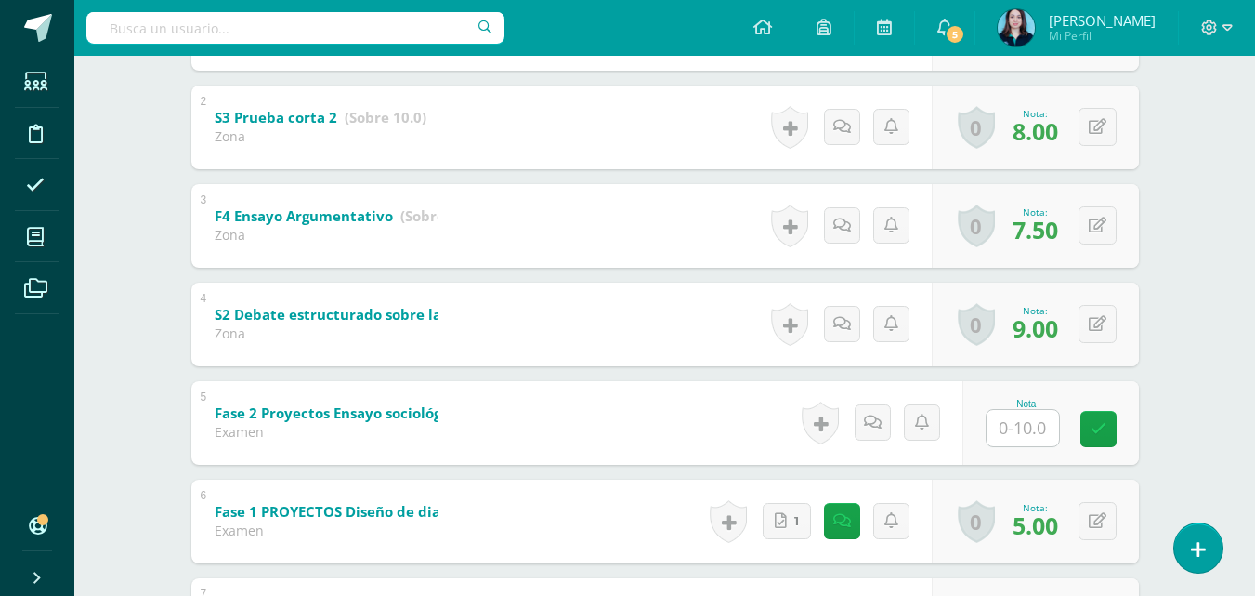
click at [180, 166] on body "Estudiantes Disciplina Asistencia Mis cursos Archivos Soporte Centro de ayuda Ú…" at bounding box center [627, 302] width 1255 height 1558
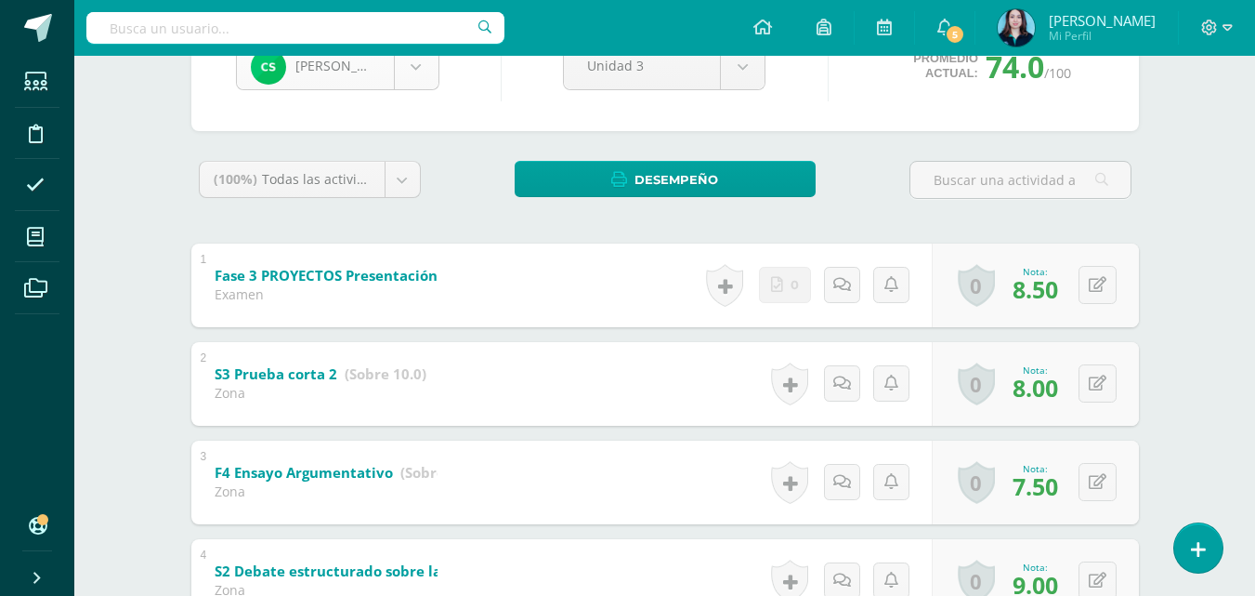
scroll to position [1282, 0]
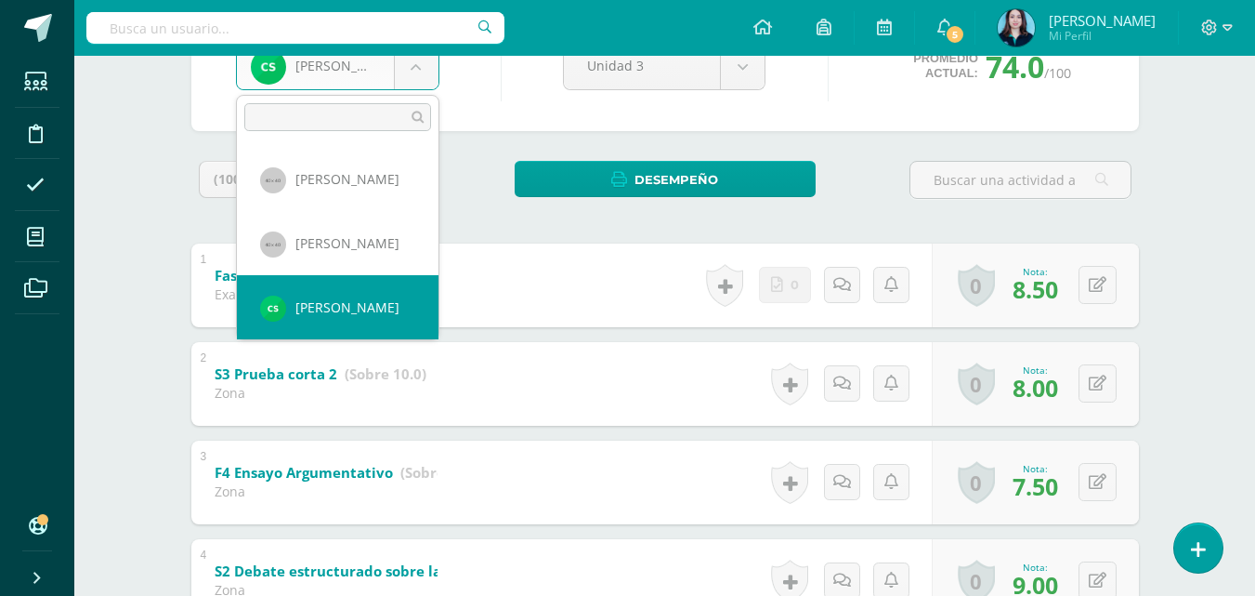
click at [421, 70] on body "Estudiantes Disciplina Asistencia Mis cursos Archivos Soporte Centro de ayuda Ú…" at bounding box center [627, 559] width 1255 height 1558
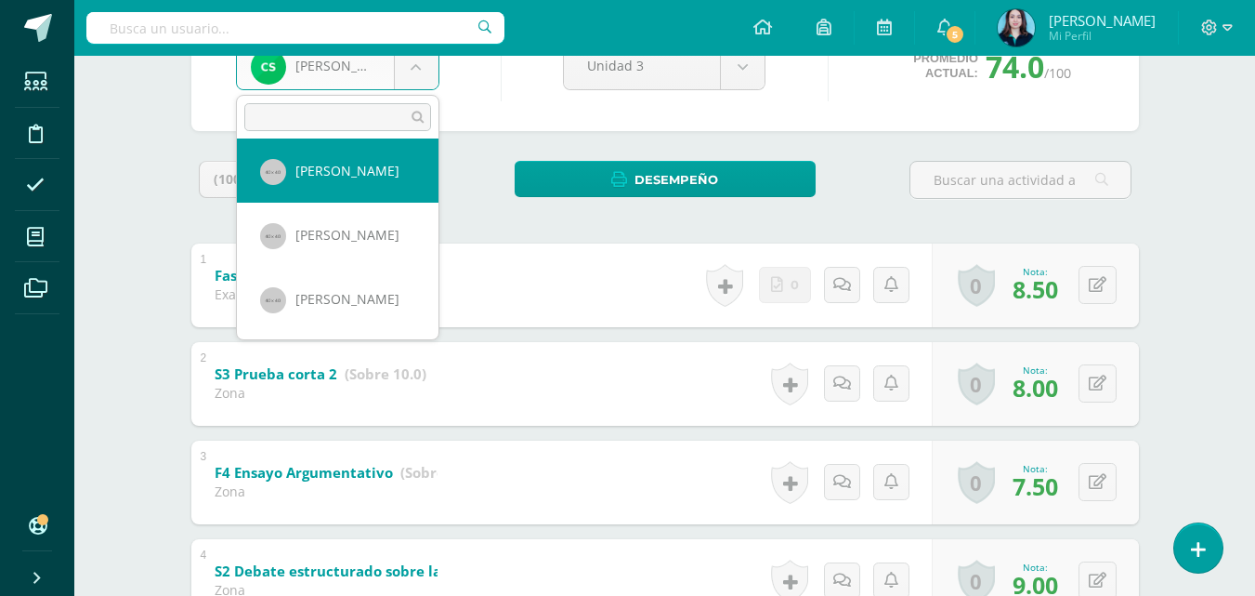
select select "540"
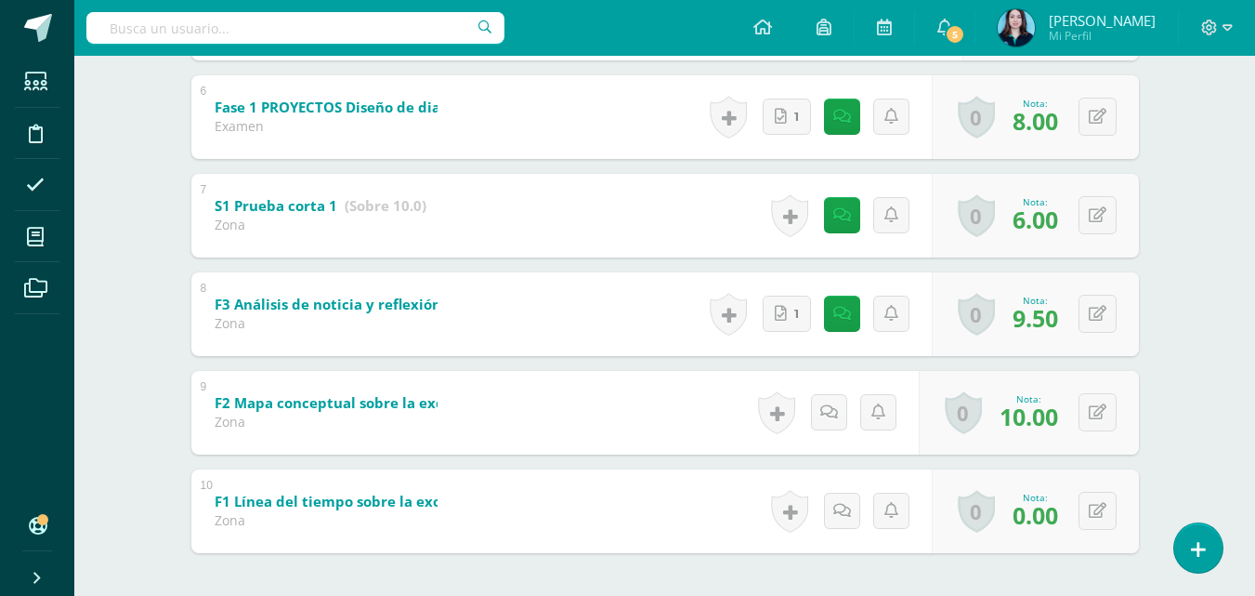
scroll to position [886, 0]
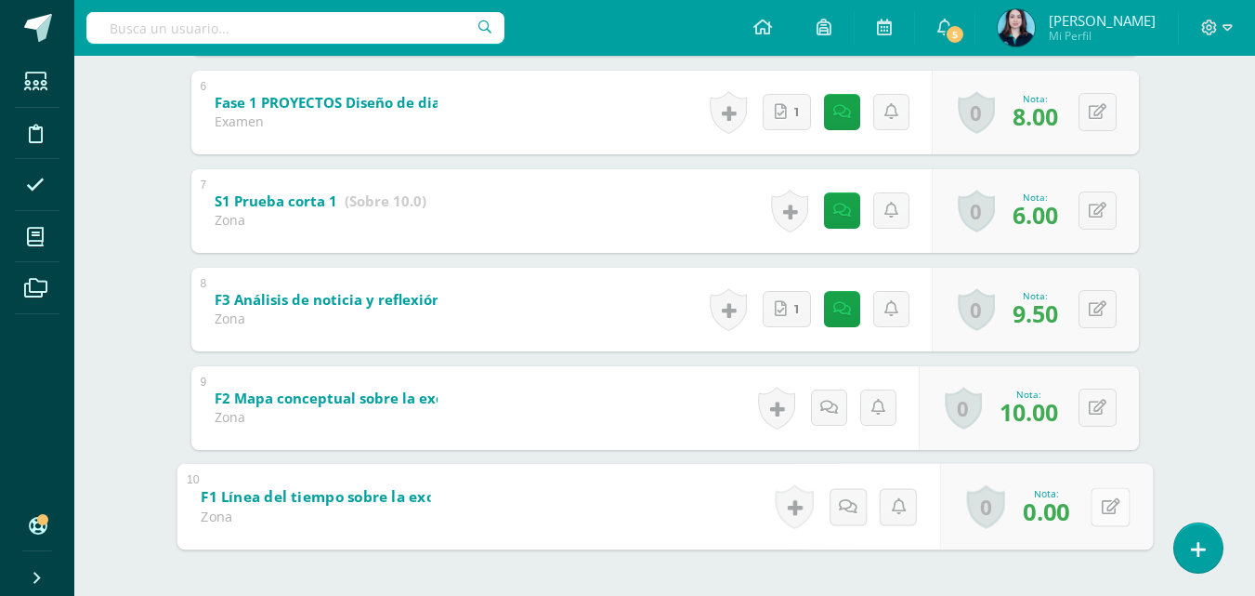
click at [1102, 501] on icon at bounding box center [1110, 506] width 19 height 16
type input "8"
click at [1075, 514] on link at bounding box center [1061, 511] width 37 height 37
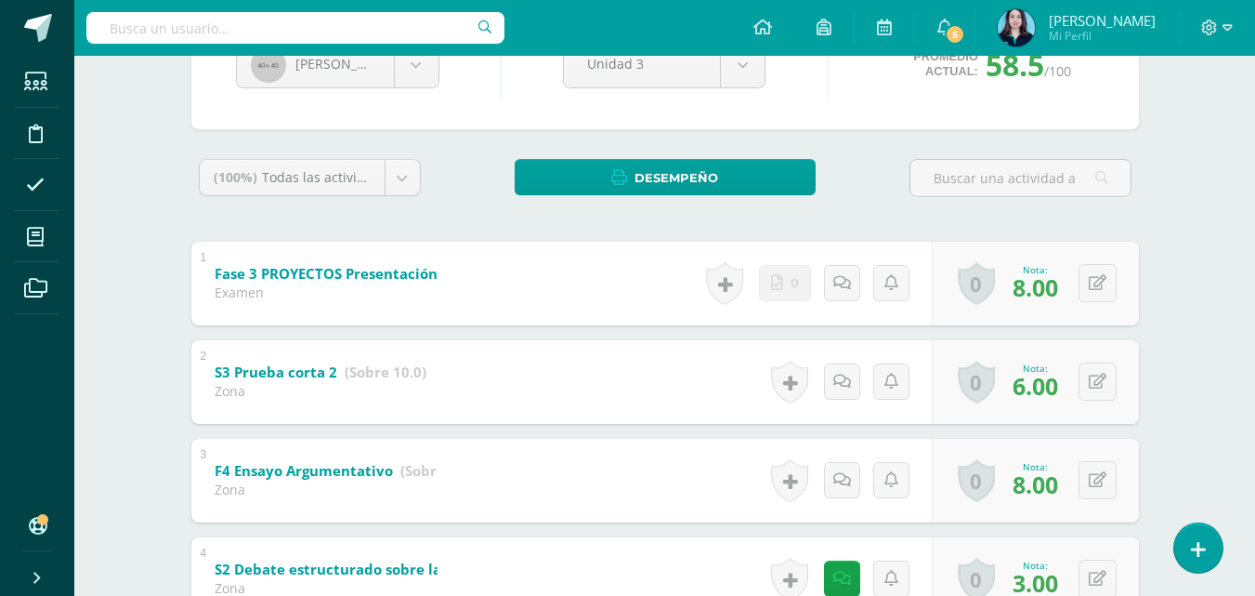
scroll to position [0, 0]
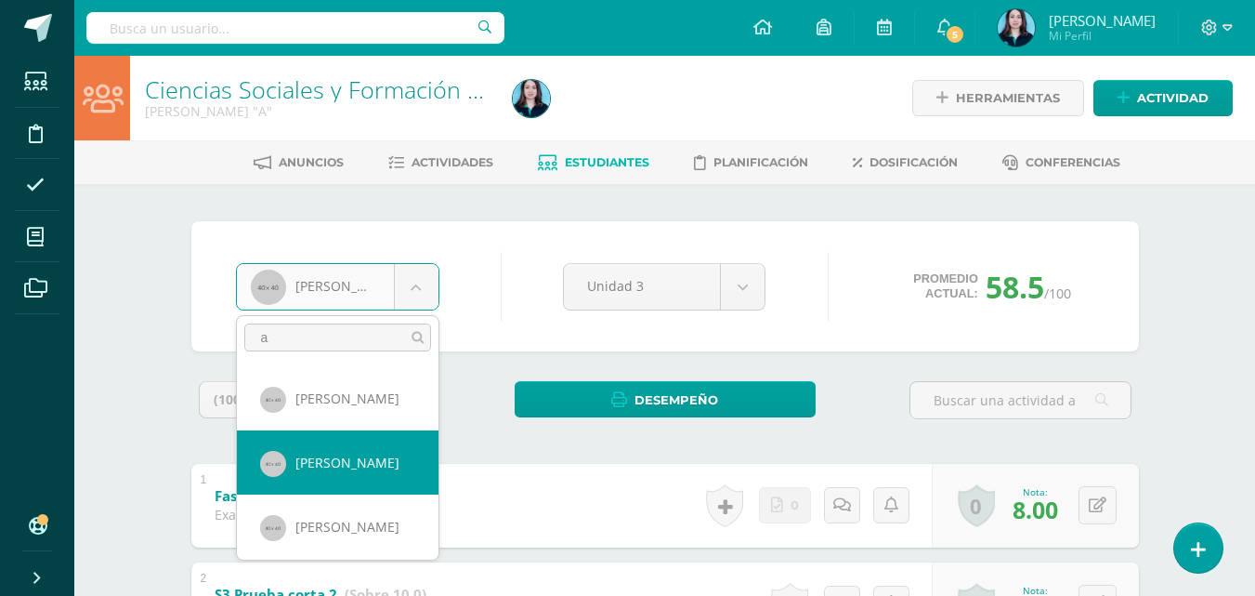
type input "a"
select select "517"
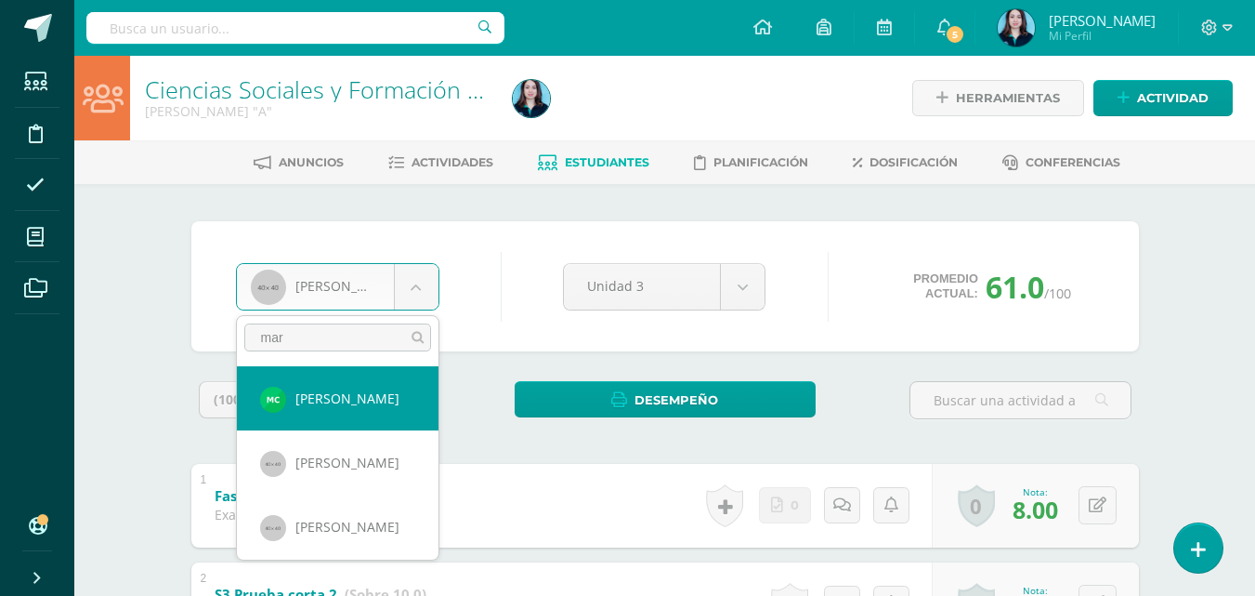
type input "mar"
select select "1238"
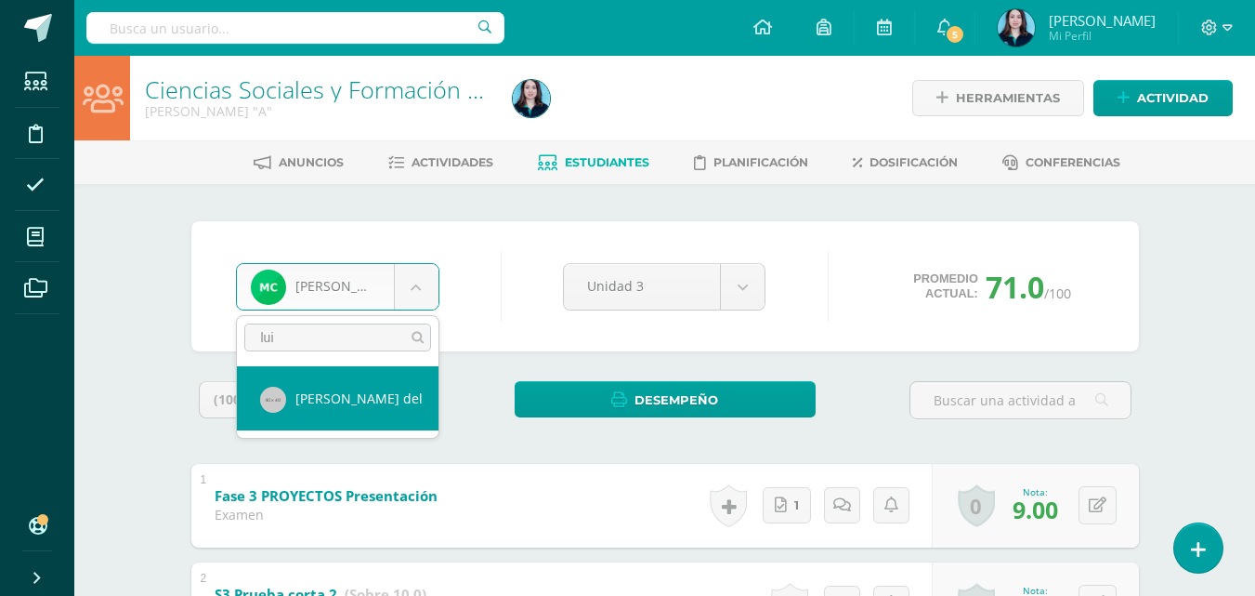
type input "lui"
select select "538"
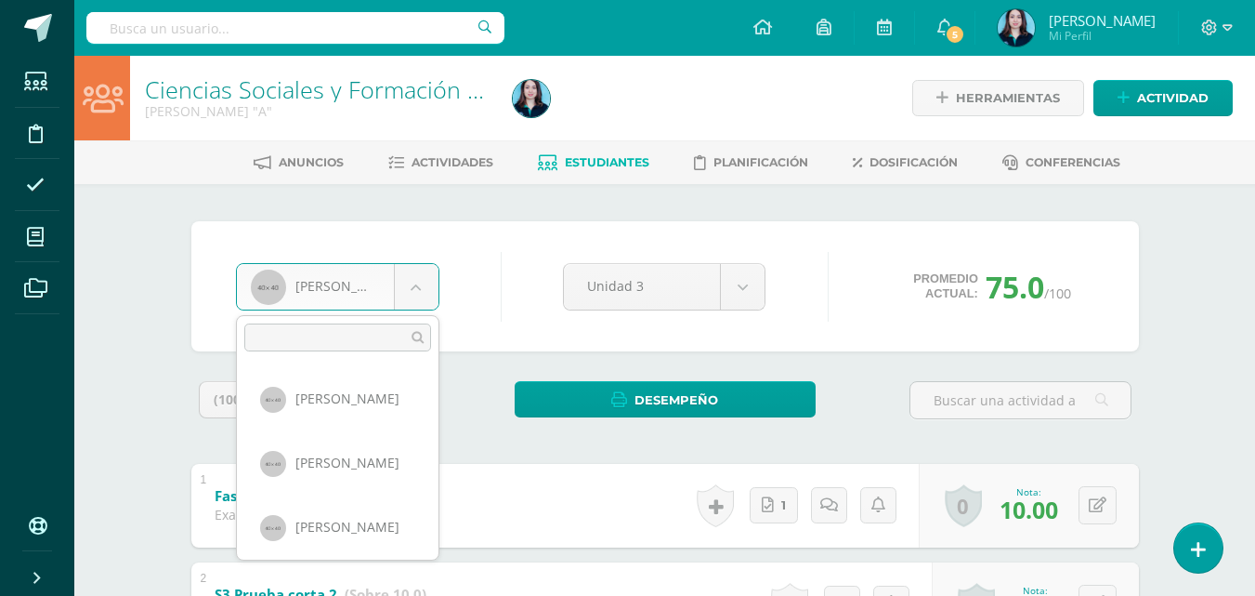
scroll to position [191, 0]
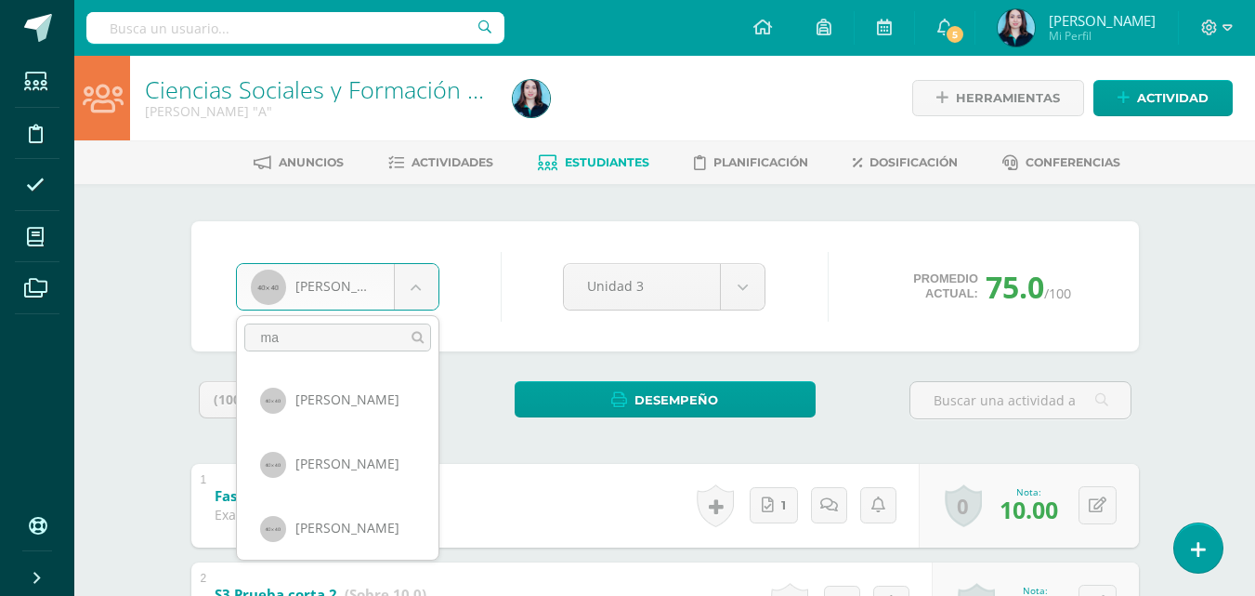
scroll to position [0, 0]
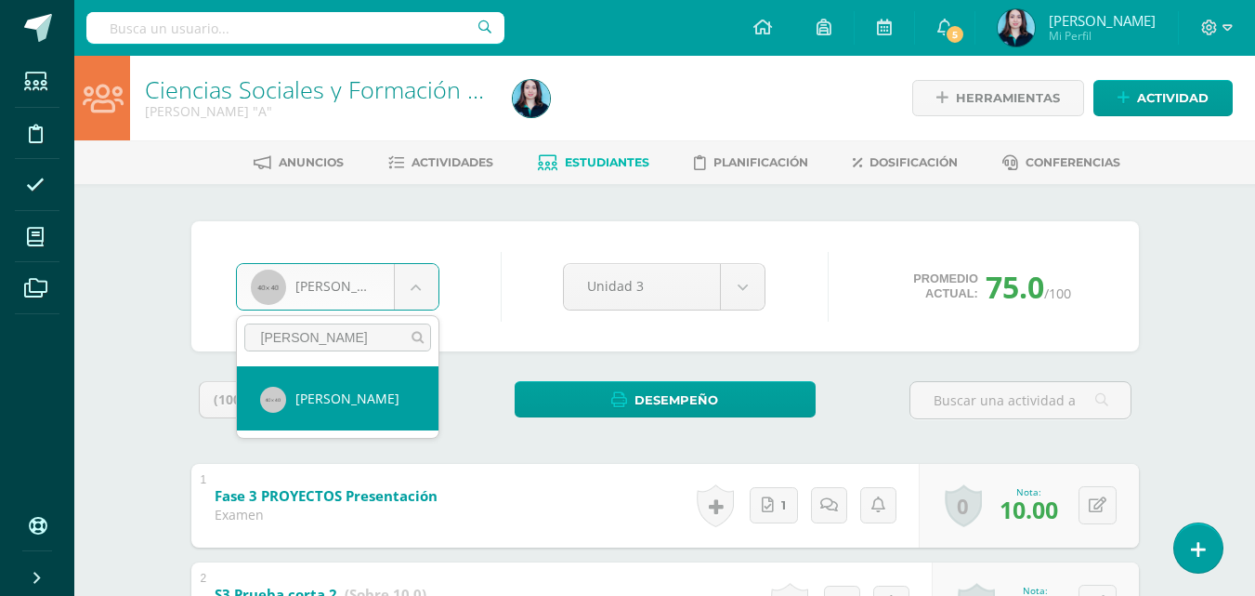
type input "[PERSON_NAME]"
select select "526"
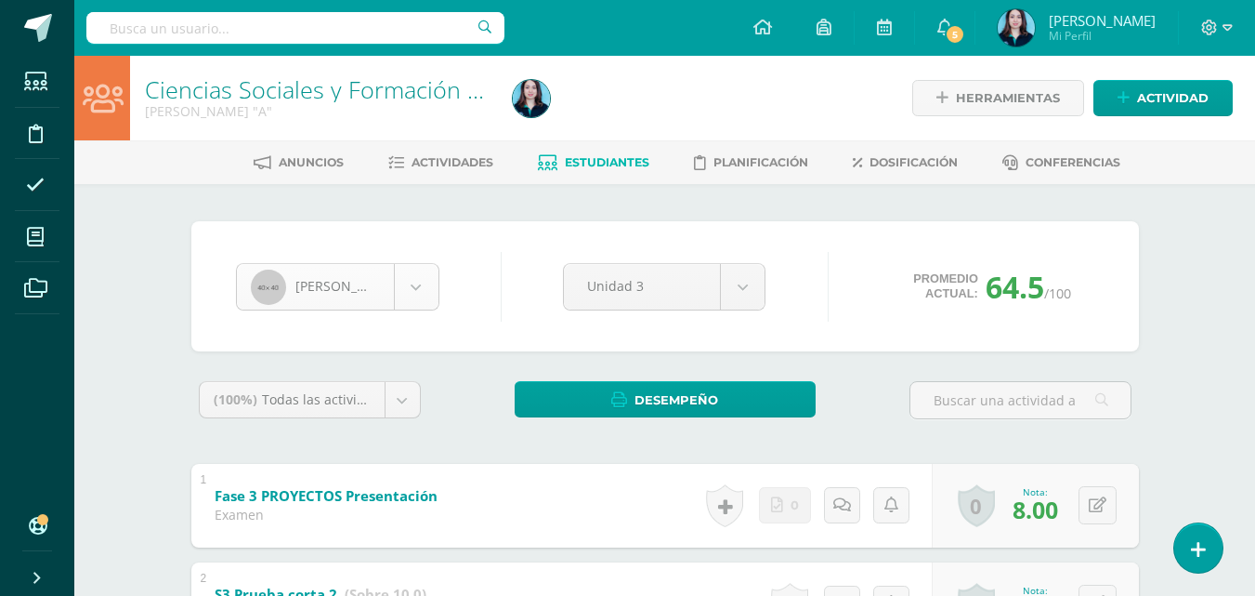
scroll to position [1217, 0]
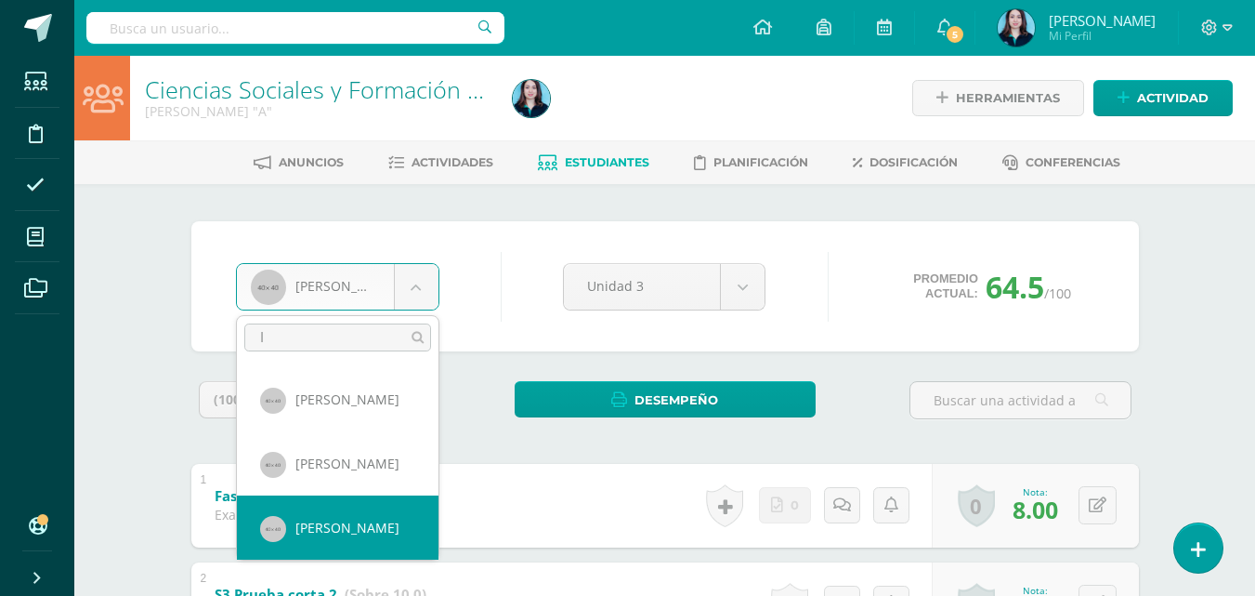
scroll to position [0, 0]
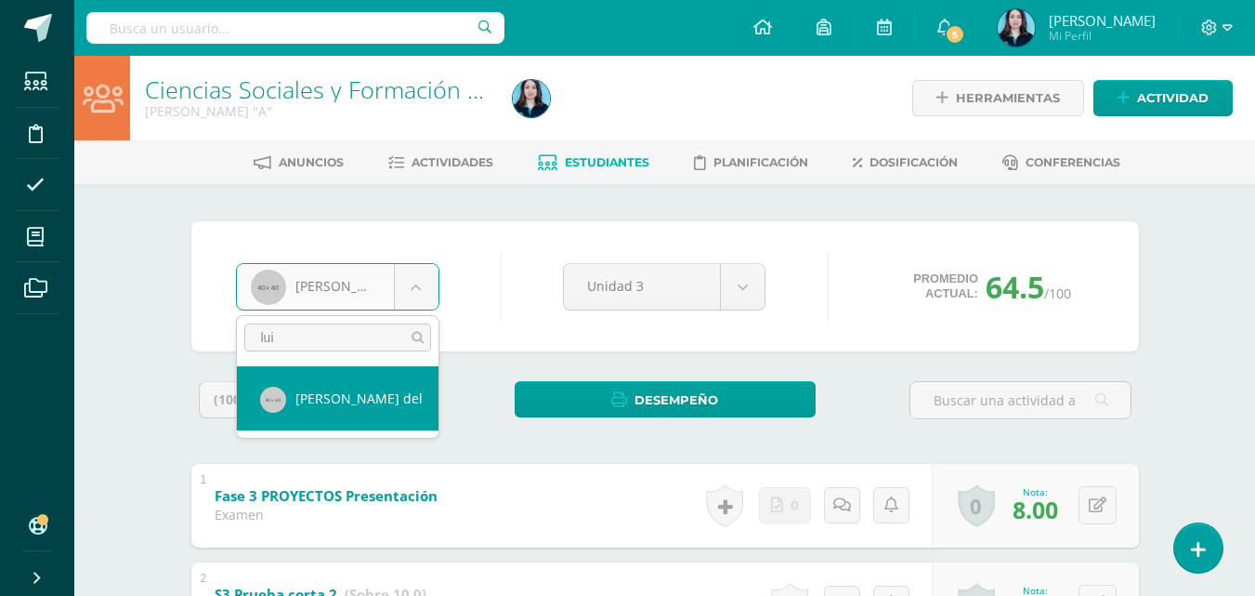
type input "lui"
select select "538"
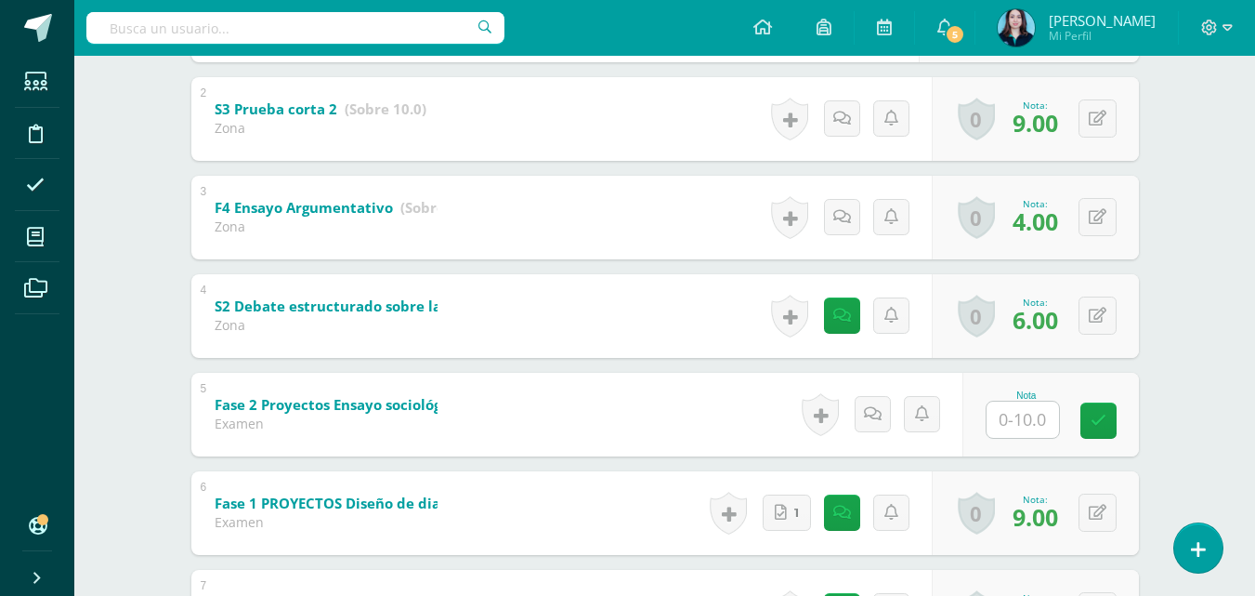
scroll to position [478, 0]
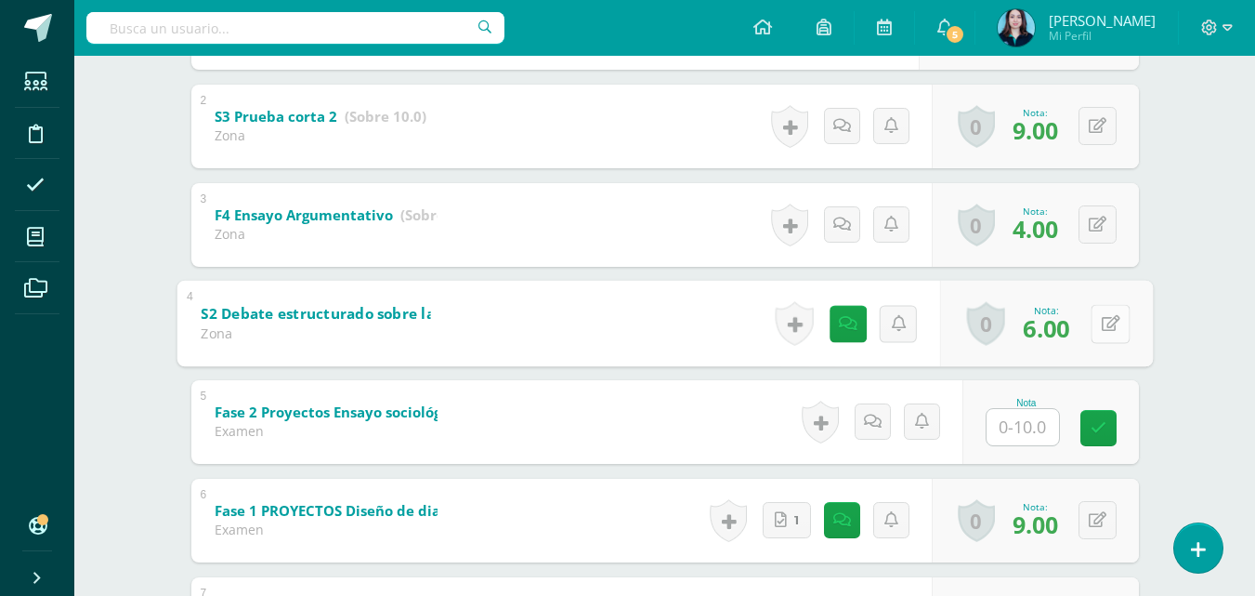
click at [1088, 322] on div "0 Logros Logros obtenidos Aún no hay logros agregados Nota: 6.00" at bounding box center [1046, 323] width 213 height 86
click at [1114, 323] on icon at bounding box center [1110, 323] width 19 height 16
type input "7"
click at [1072, 325] on link at bounding box center [1061, 328] width 37 height 37
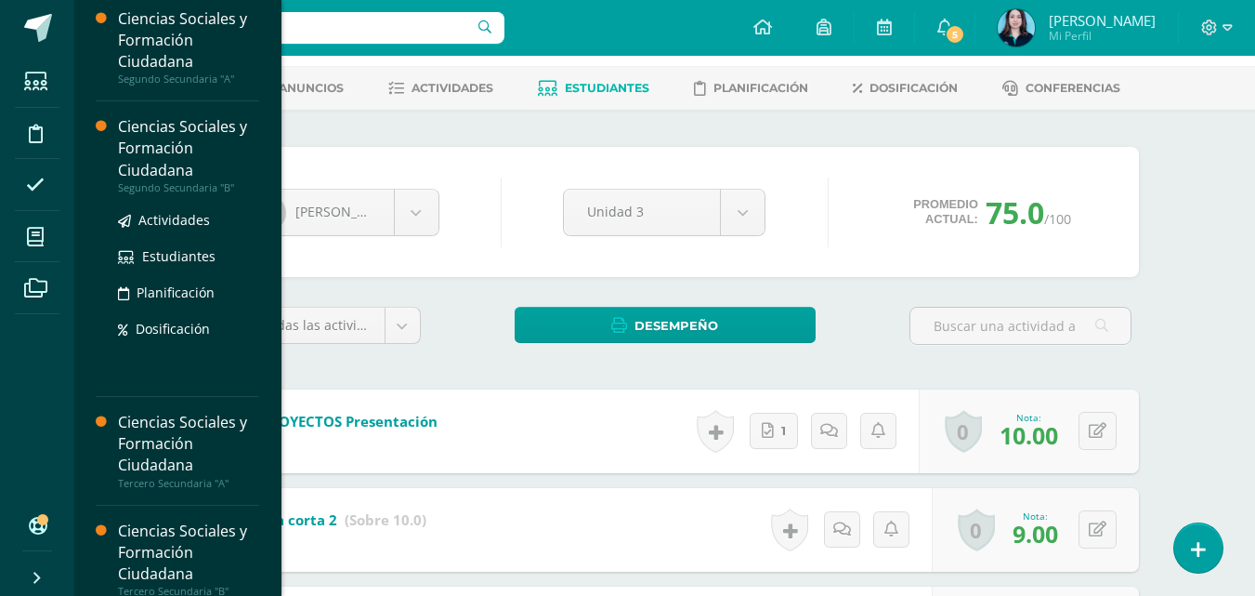
scroll to position [0, 0]
